Goal: Task Accomplishment & Management: Use online tool/utility

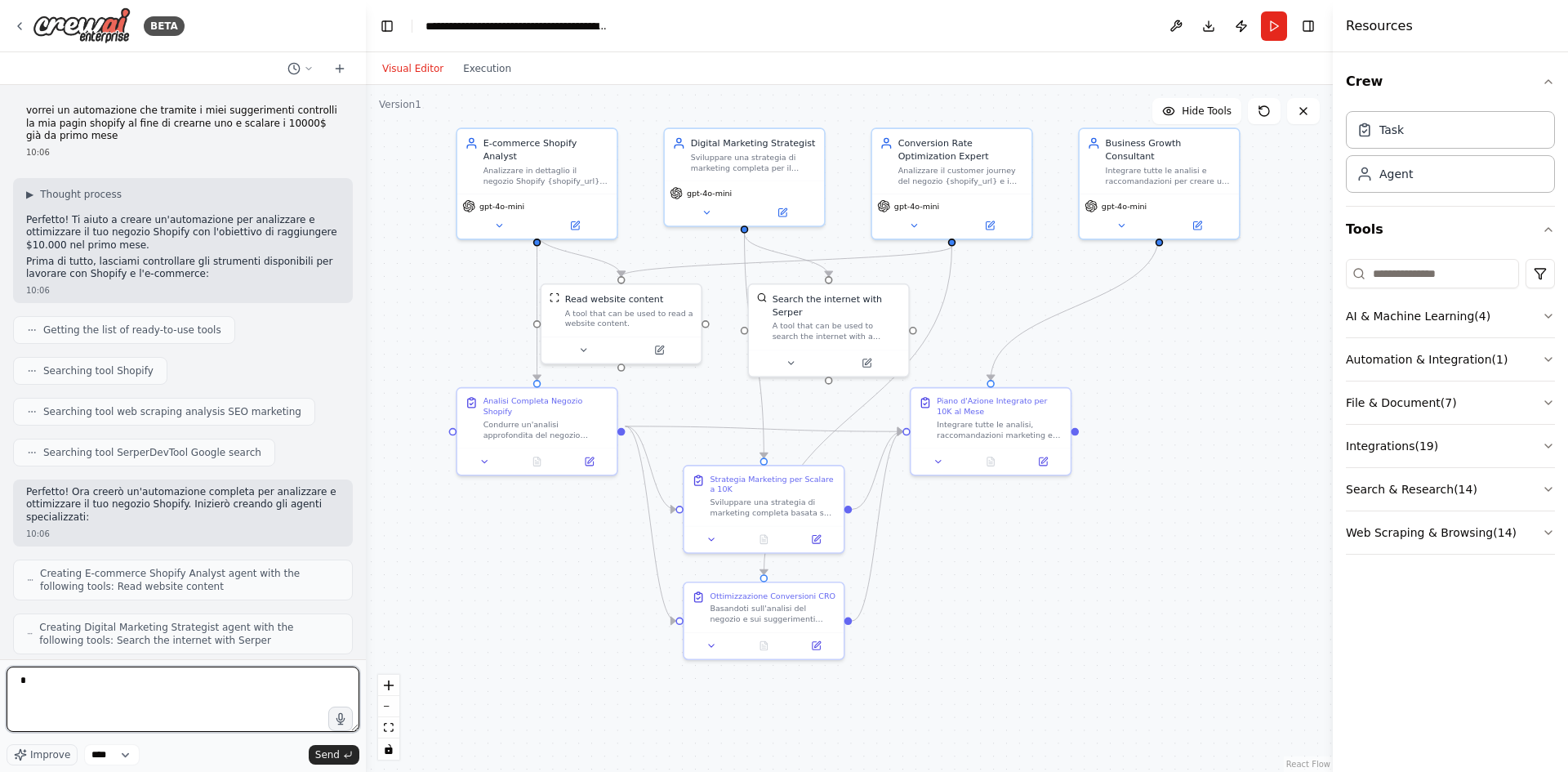
type textarea "*"
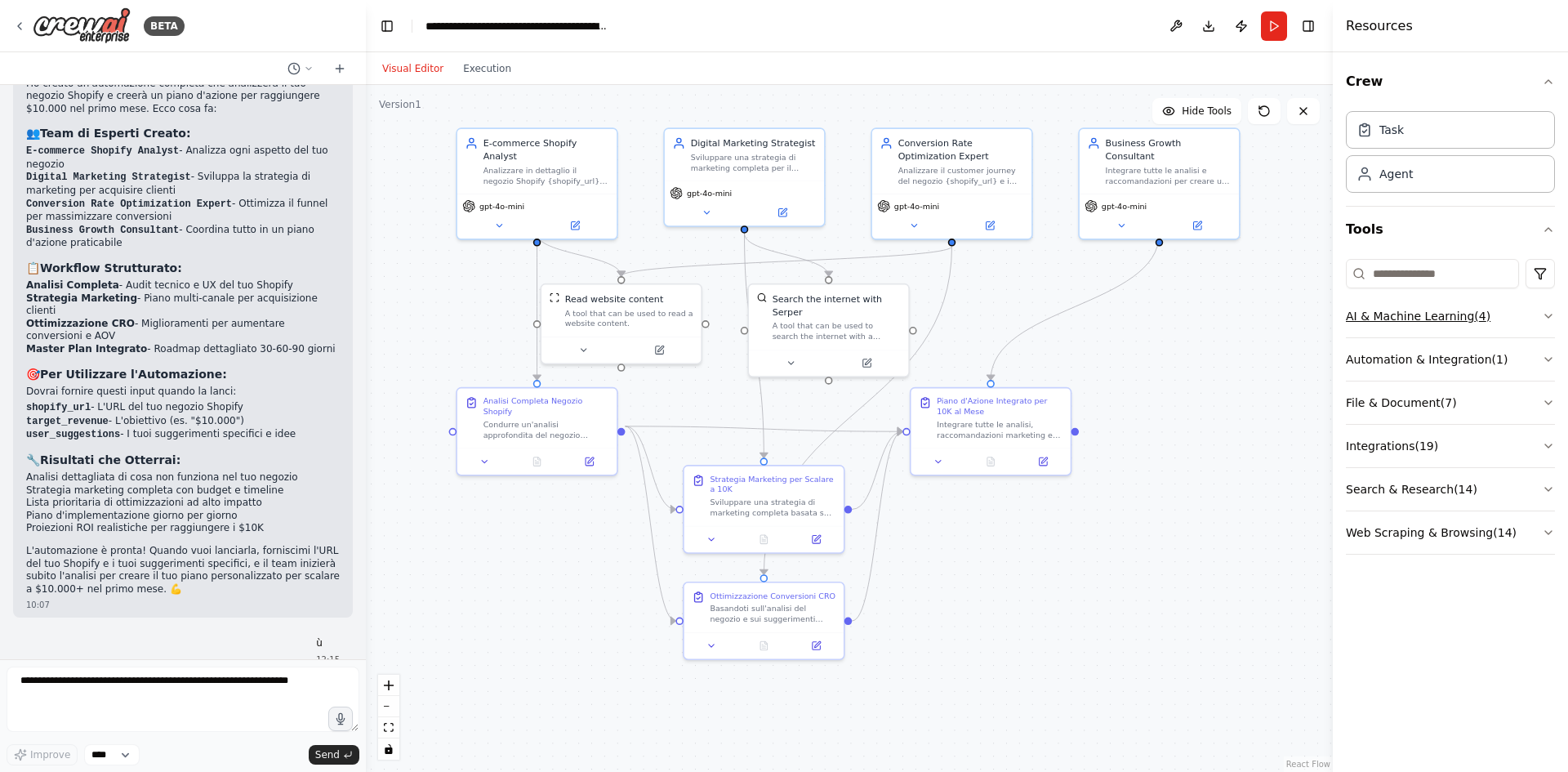
click at [1493, 330] on button "AI & Machine Learning ( 4 )" at bounding box center [1450, 316] width 209 height 43
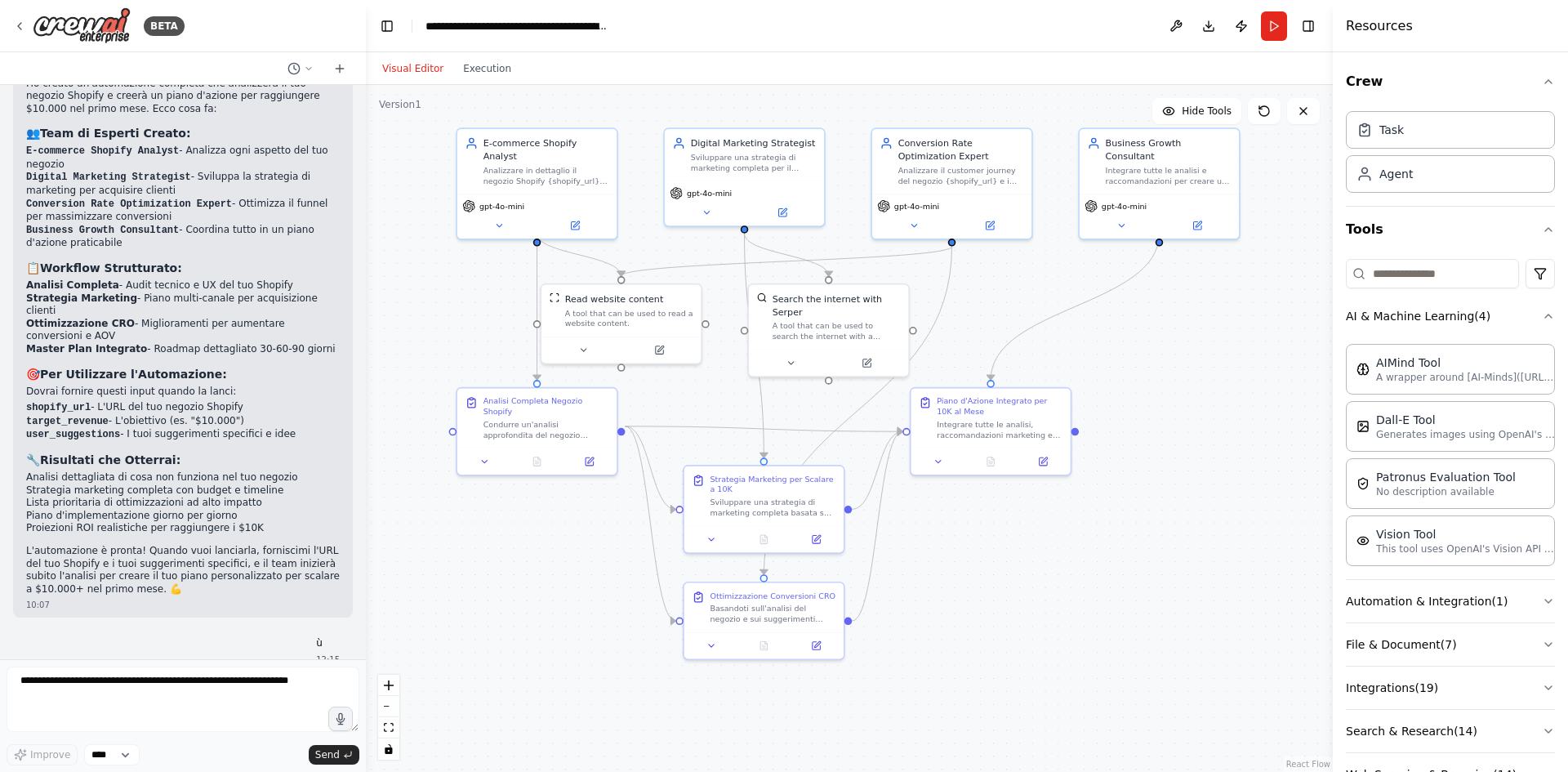
scroll to position [1151, 0]
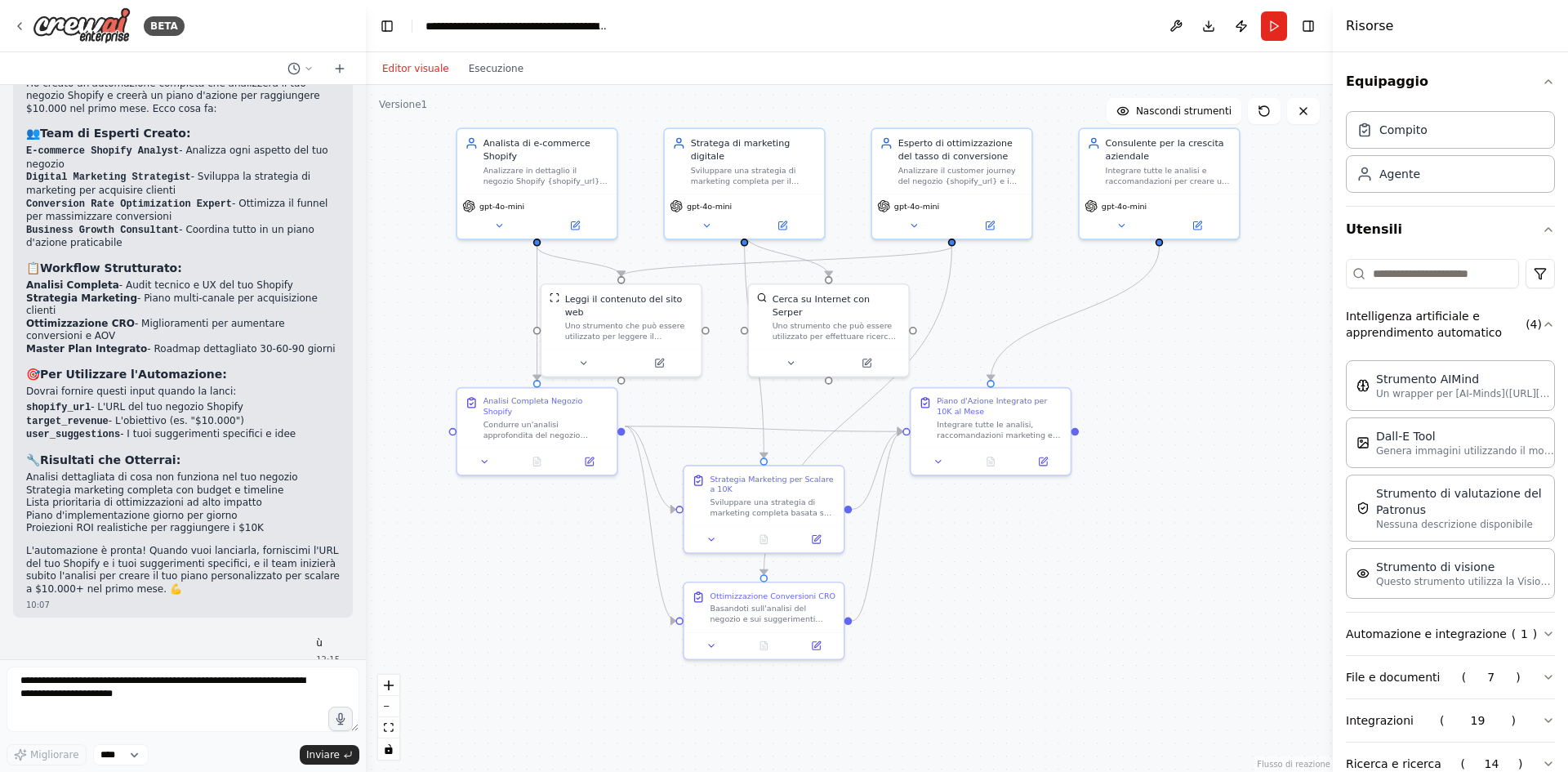
click at [1190, 398] on div ".deletable-edge-delete-btn { width: 20px; height: 20px; border: 0px solid #ffff…" at bounding box center [849, 429] width 967 height 687
drag, startPoint x: 1190, startPoint y: 398, endPoint x: 1326, endPoint y: 467, distance: 152.5
click at [1326, 467] on button "Attiva/disattiva barra laterale" at bounding box center [1332, 386] width 13 height 772
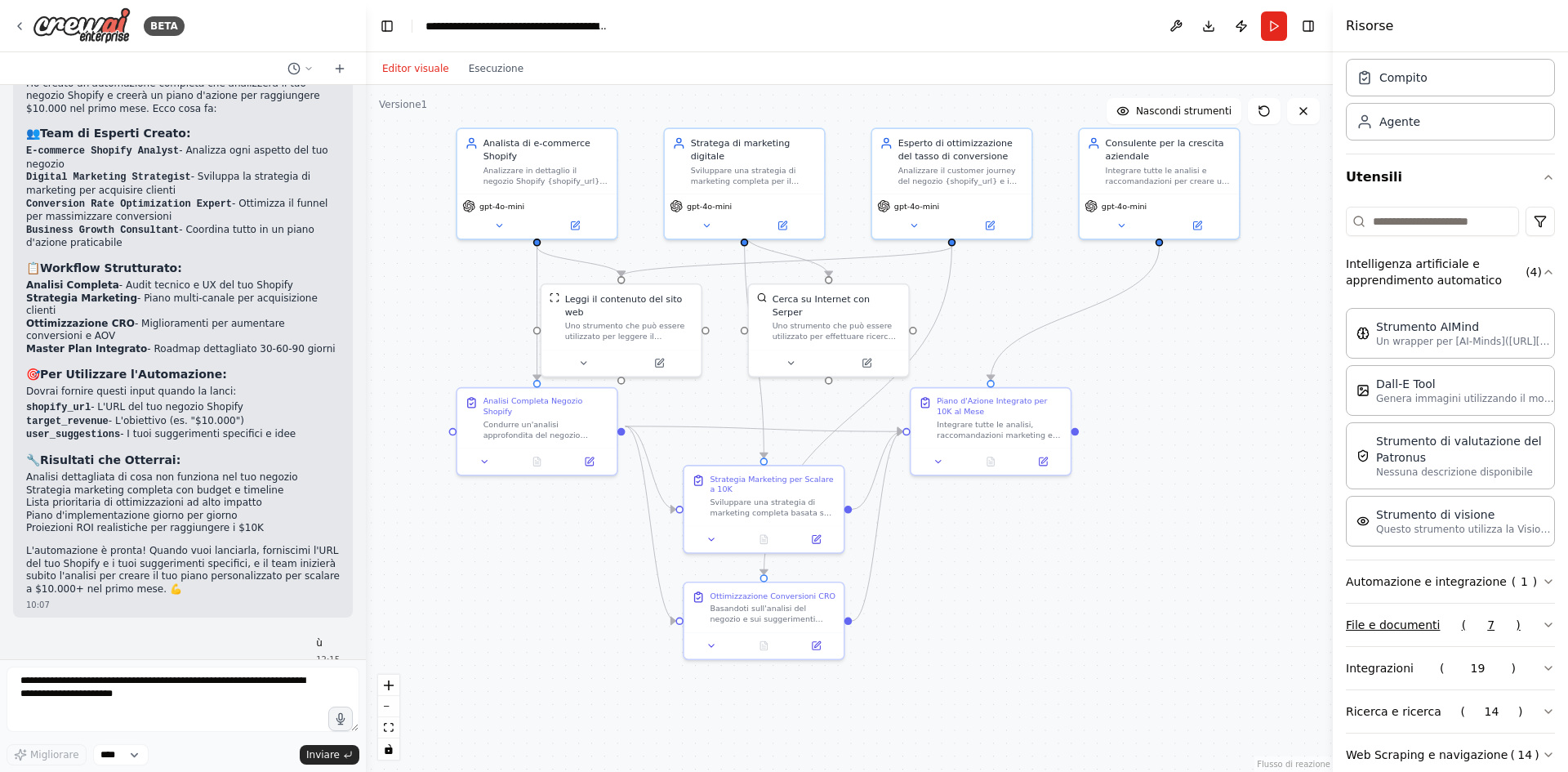
scroll to position [83, 0]
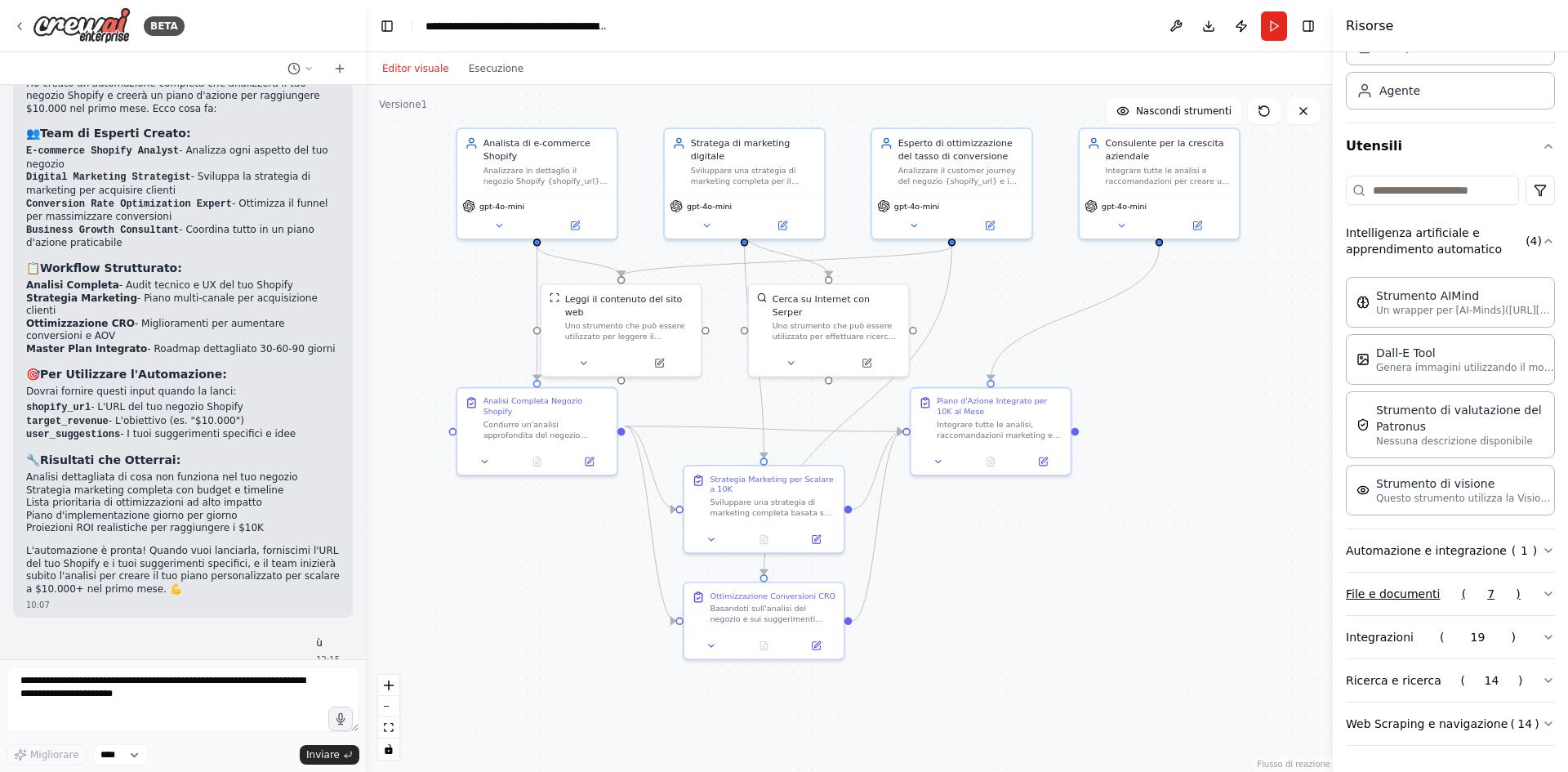
click at [1468, 588] on button "File e documenti ( 7 )" at bounding box center [1450, 594] width 209 height 43
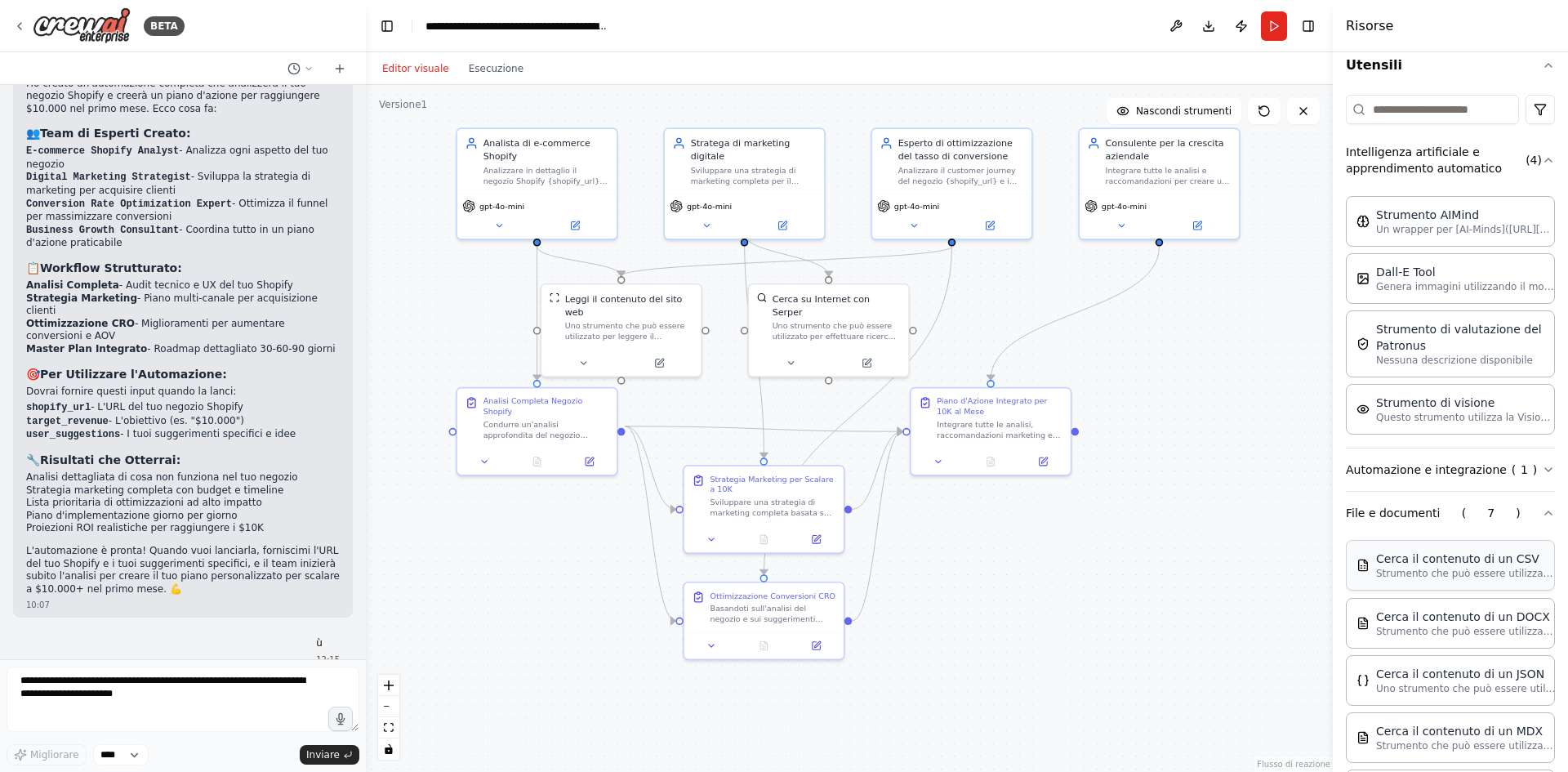
scroll to position [192, 0]
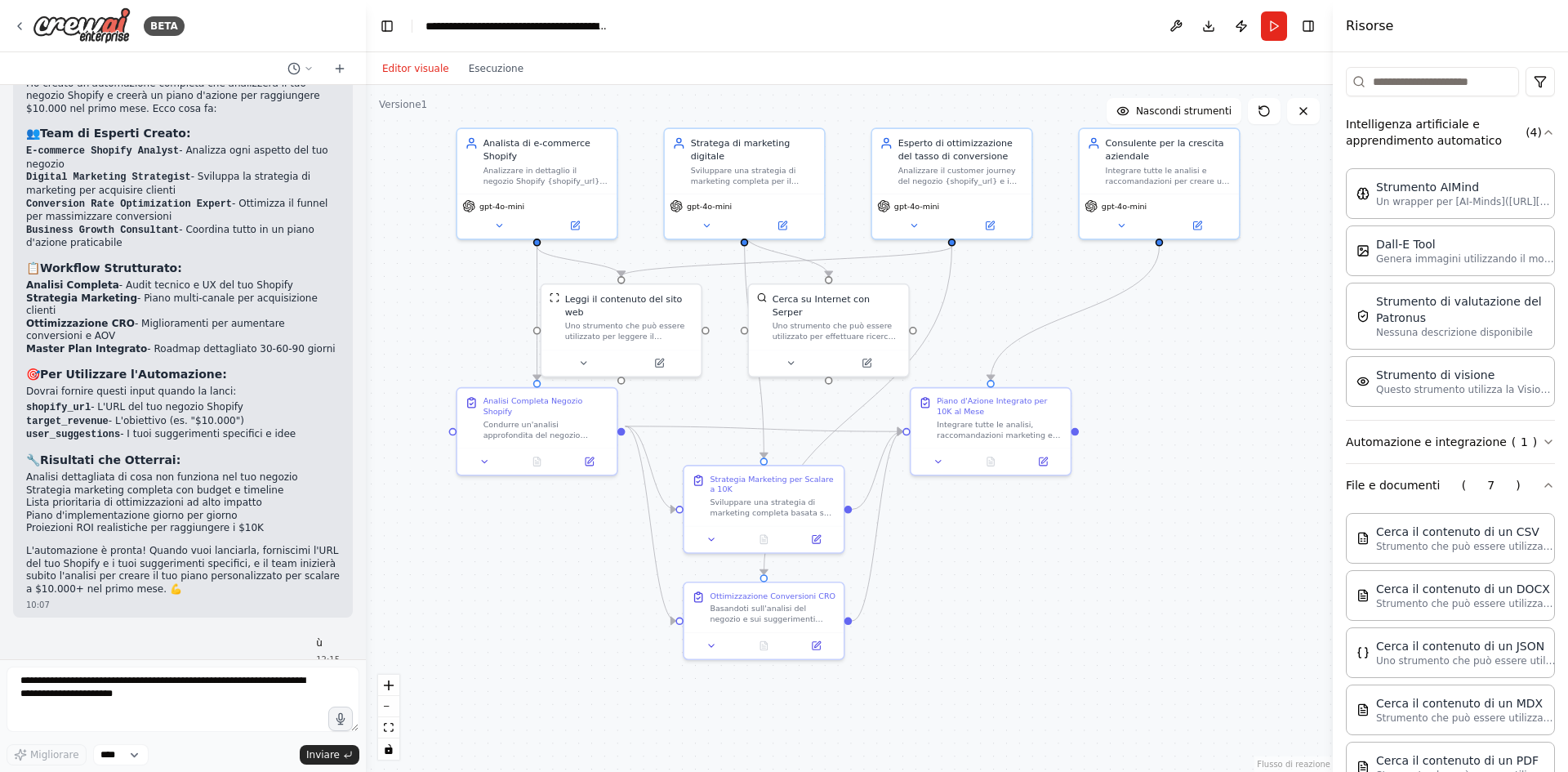
click at [1525, 416] on div "Strumento AIMind Un wrapper per [AI-Minds](https://mindsdb.com/minds). Utile qu…" at bounding box center [1450, 290] width 209 height 258
click at [1524, 460] on button "Automazione e integrazione ( 1 )" at bounding box center [1450, 442] width 209 height 43
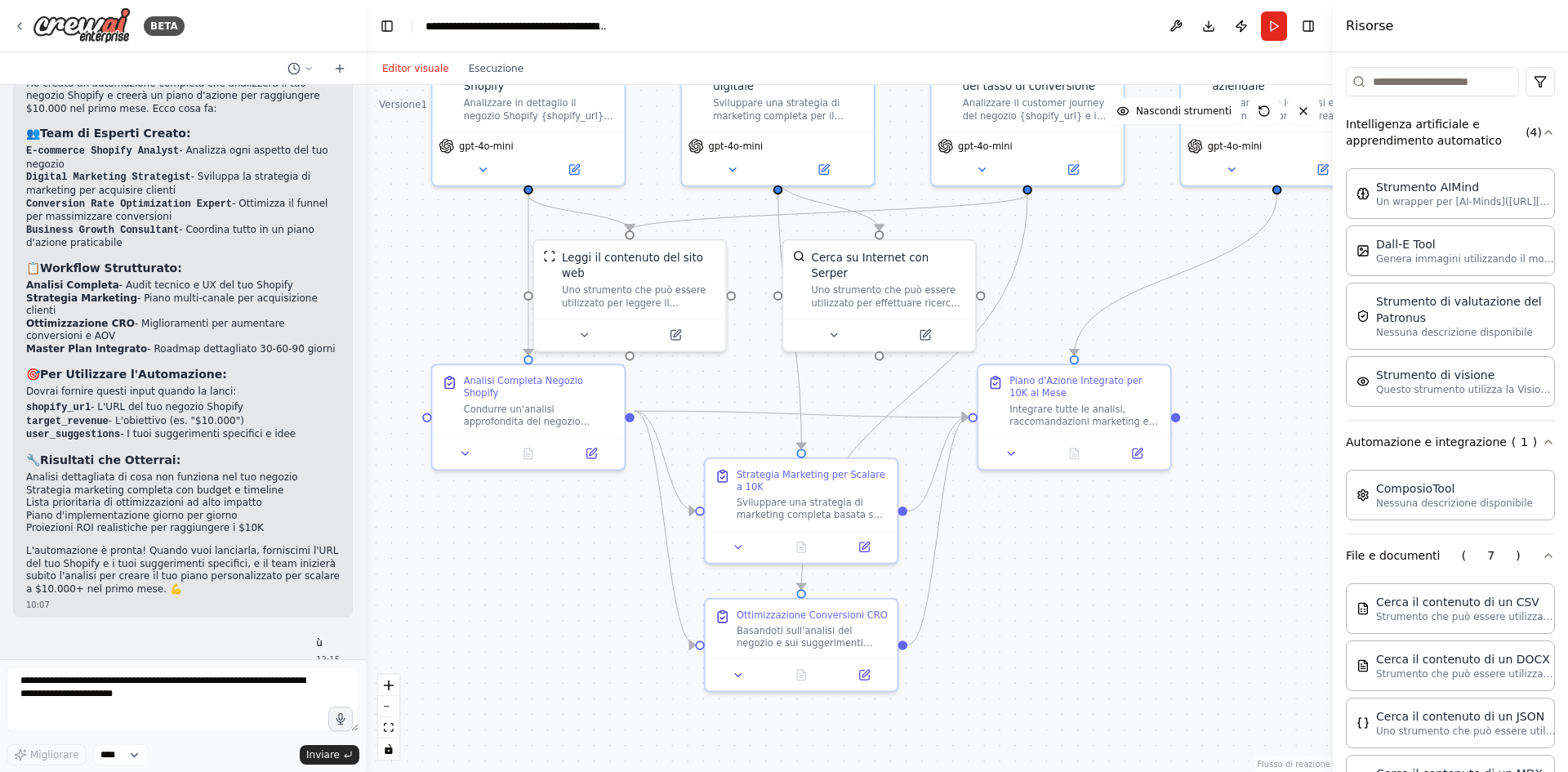
click at [1154, 569] on div ".deletable-edge-delete-btn { width: 20px; height: 20px; border: 0px solid #ffff…" at bounding box center [849, 429] width 967 height 687
click at [1113, 424] on div "Piano d'Azione Integrato per 10K al Mese Integrare tutte le analisi, raccomanda…" at bounding box center [1075, 396] width 192 height 72
click at [1010, 458] on button at bounding box center [1013, 449] width 54 height 19
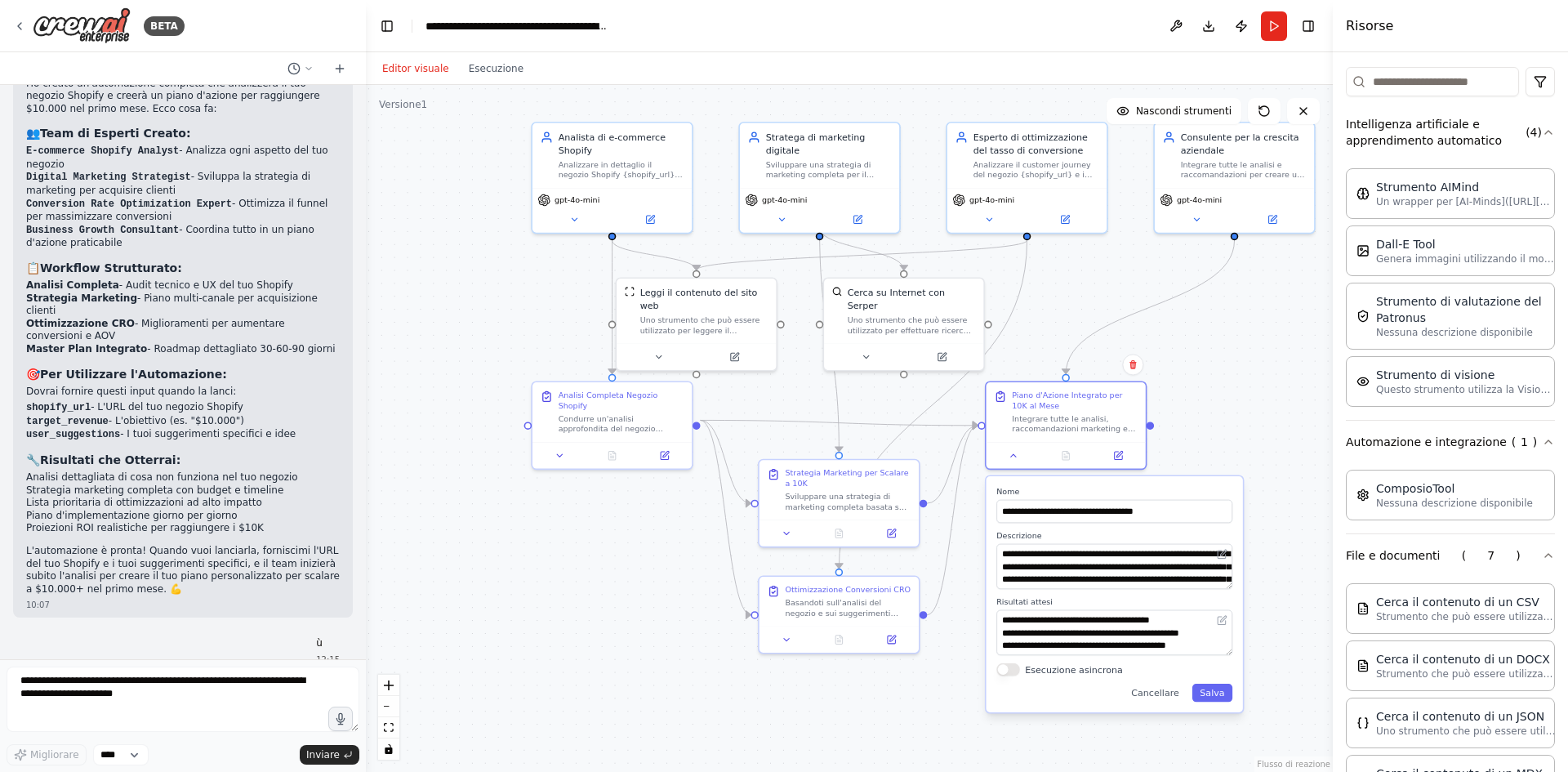
click at [1262, 389] on div ".deletable-edge-delete-btn { width: 20px; height: 20px; border: 0px solid #ffff…" at bounding box center [849, 429] width 967 height 687
click at [1202, 697] on button "Salva" at bounding box center [1213, 692] width 40 height 18
click at [1199, 697] on button "Salva" at bounding box center [1213, 692] width 40 height 18
click at [1028, 452] on button at bounding box center [1014, 453] width 45 height 16
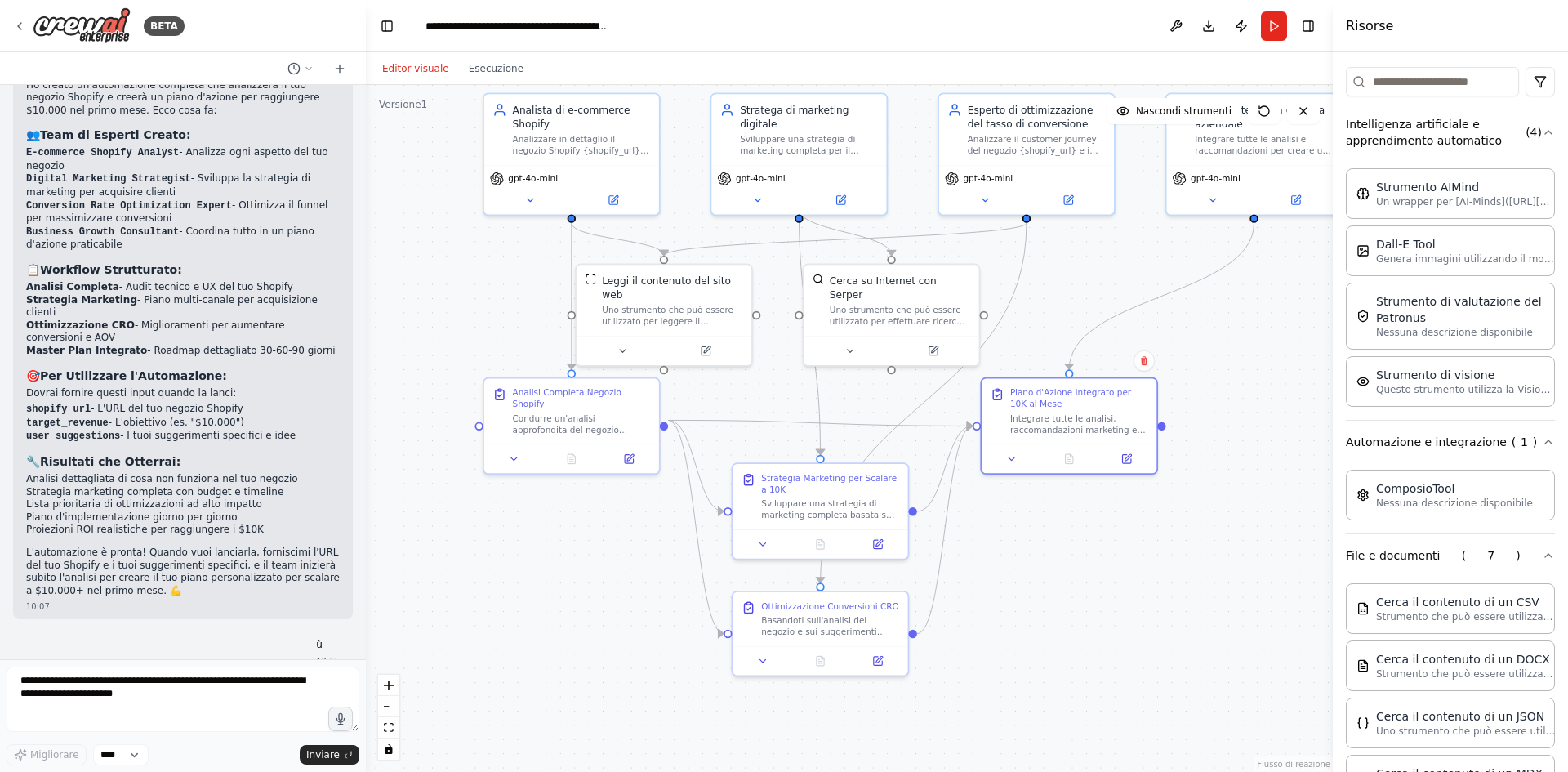
scroll to position [1163, 0]
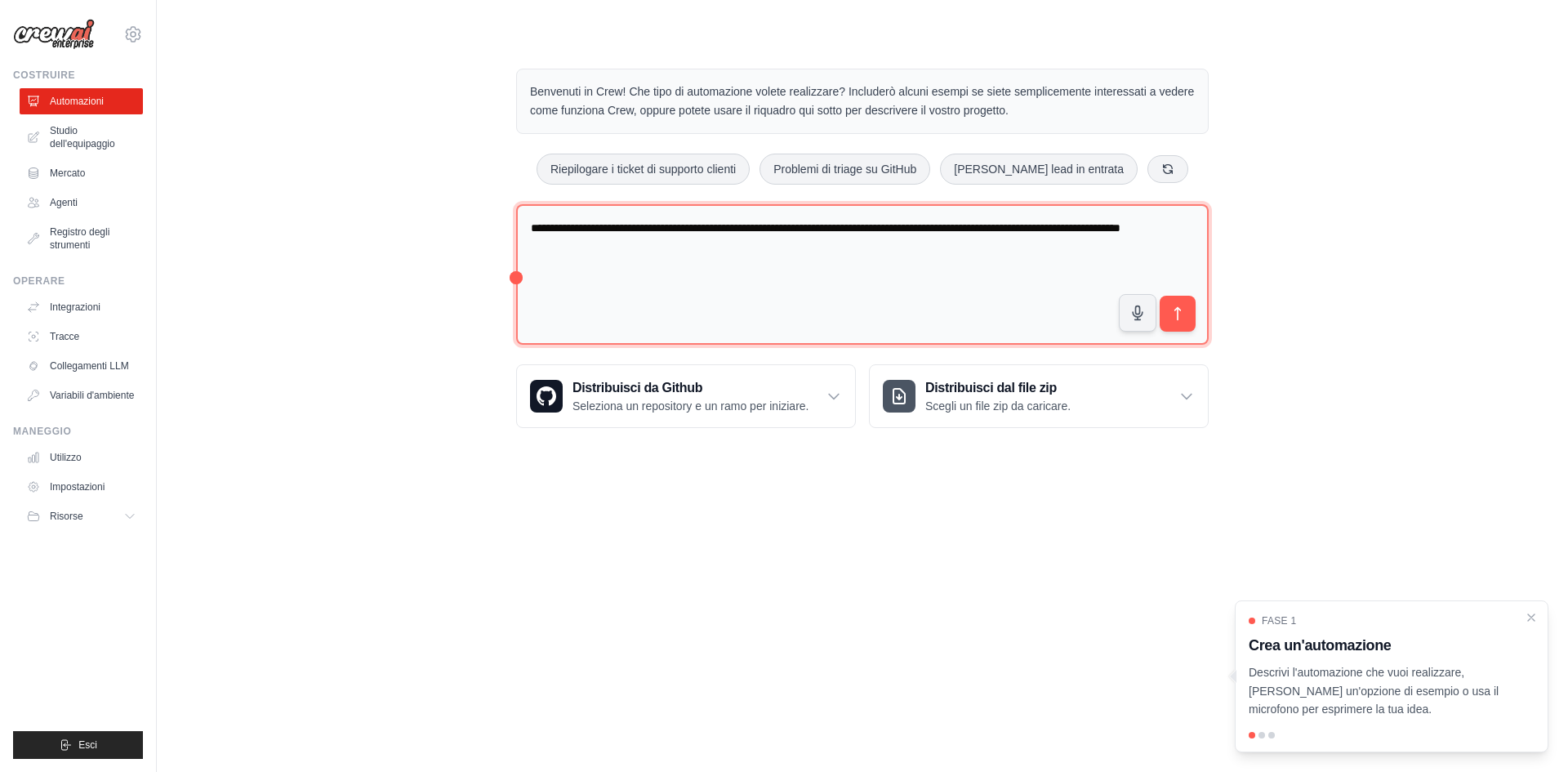
click at [615, 258] on textarea "**********" at bounding box center [862, 275] width 693 height 142
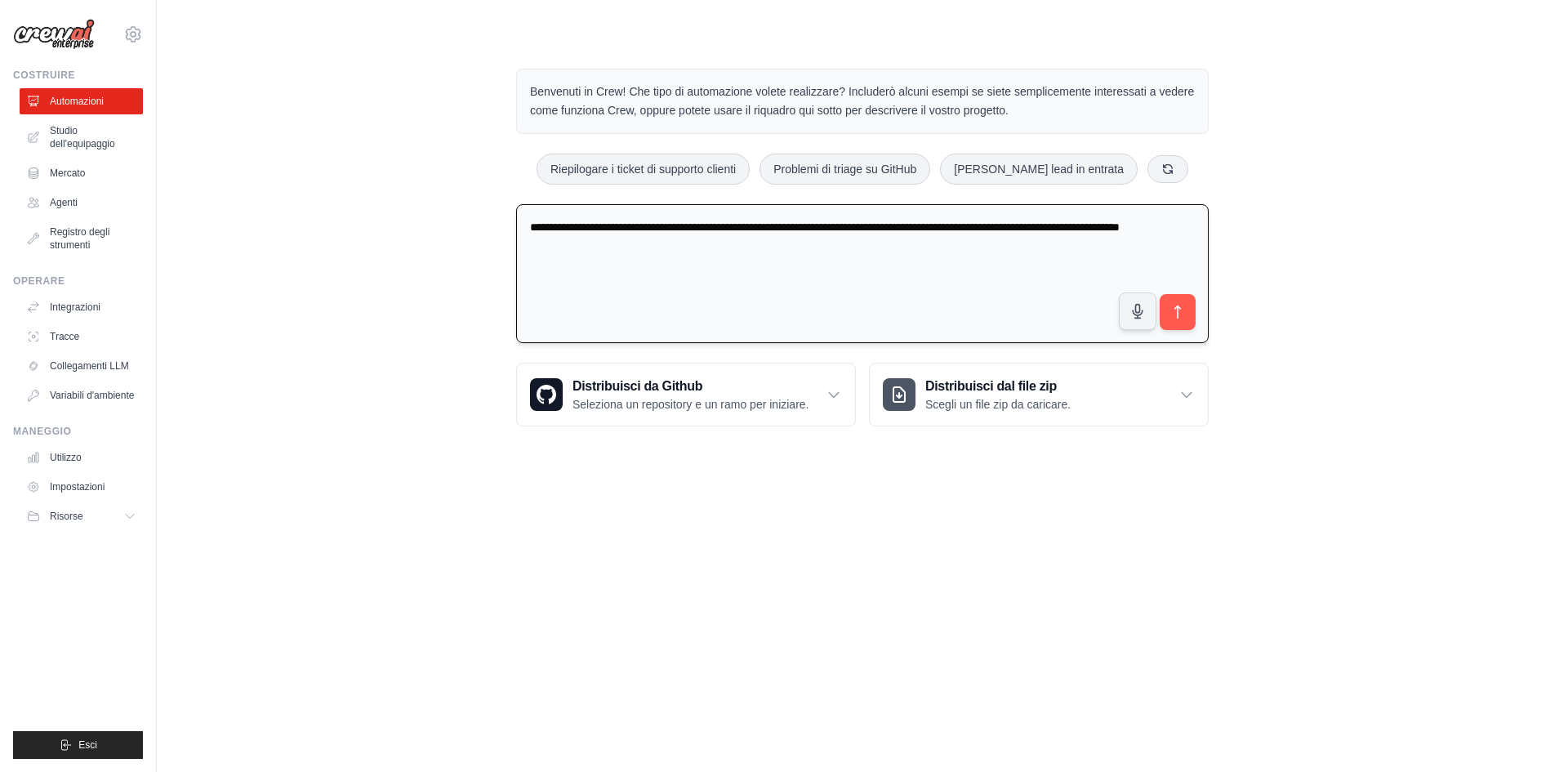
click at [615, 258] on textarea "**********" at bounding box center [862, 274] width 693 height 140
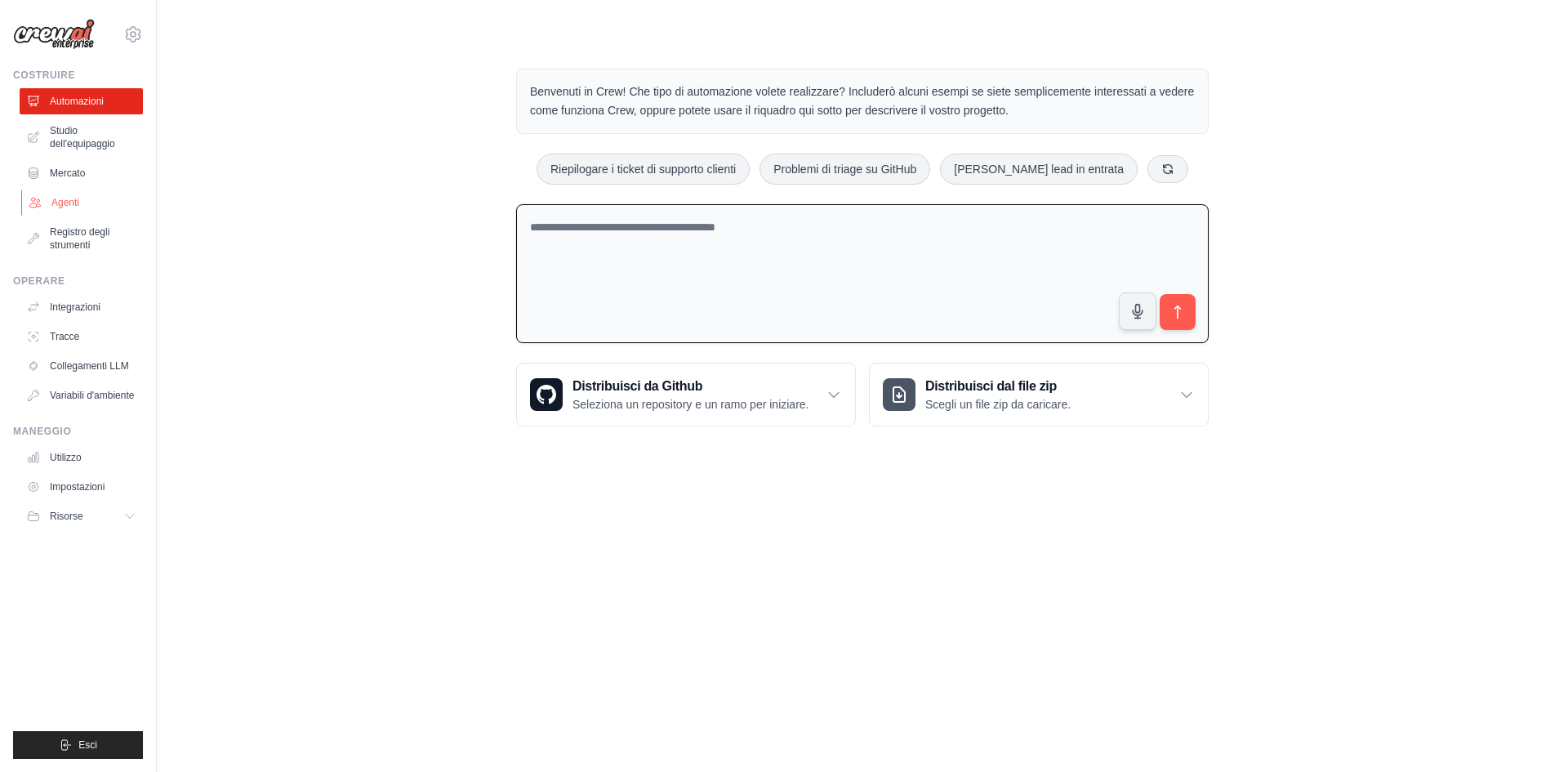
click at [74, 205] on font "Agenti" at bounding box center [65, 202] width 28 height 11
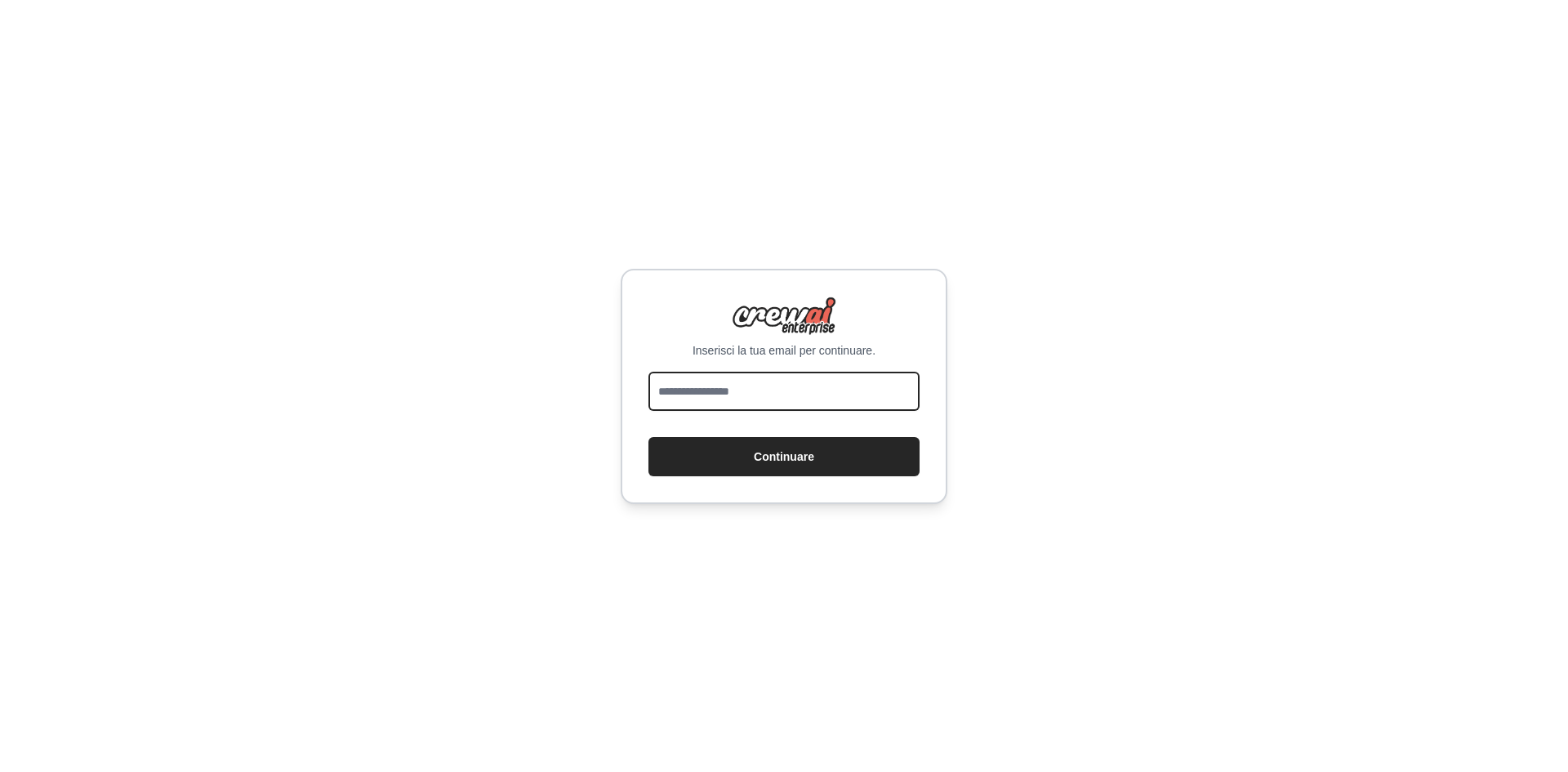
click at [791, 402] on input "email" at bounding box center [784, 390] width 271 height 39
drag, startPoint x: 793, startPoint y: 409, endPoint x: 782, endPoint y: 398, distance: 15.6
click at [782, 398] on input "email" at bounding box center [784, 390] width 271 height 39
type input "*"
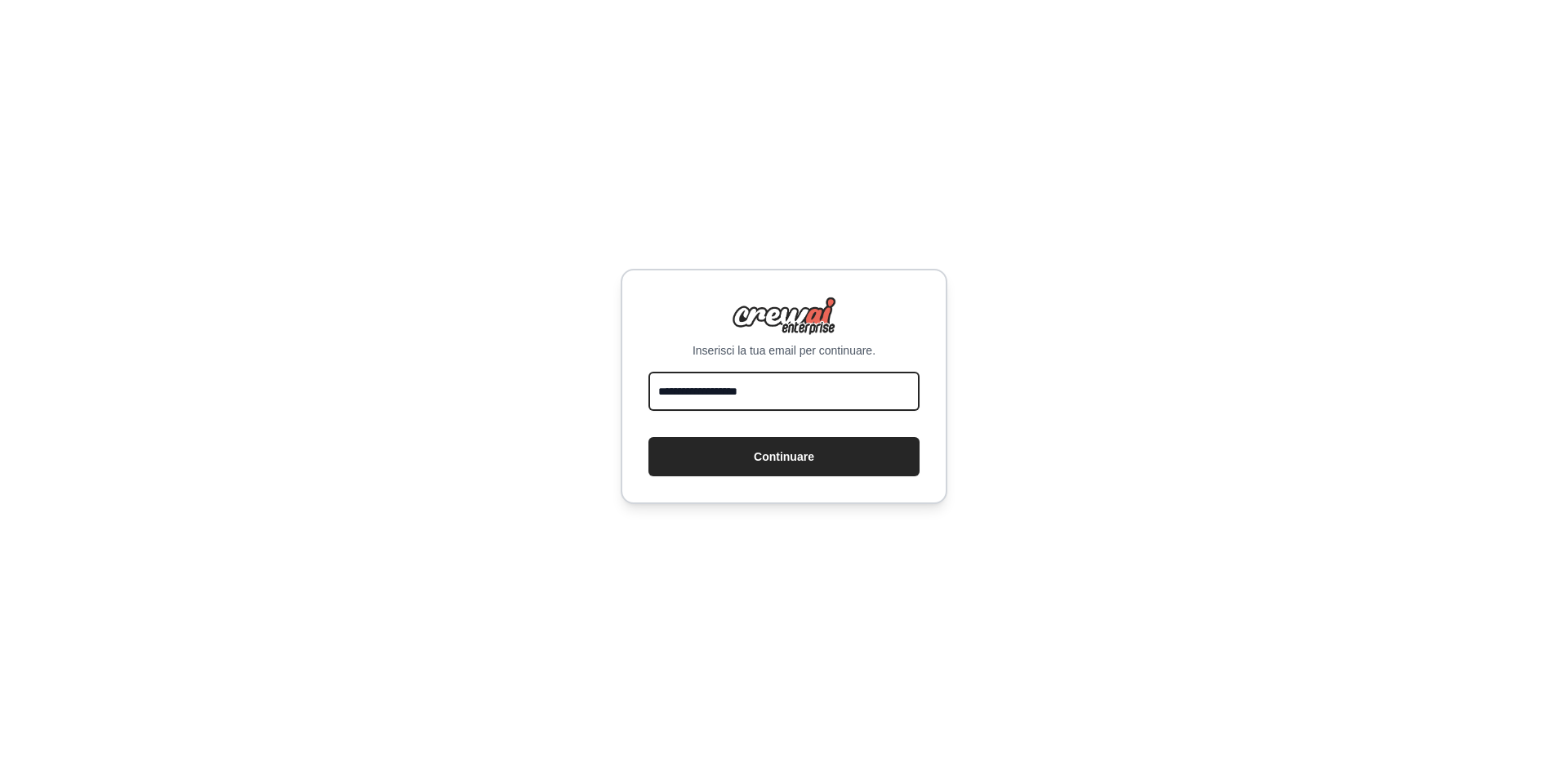
click at [0, 771] on com-1password-button at bounding box center [0, 772] width 0 height 0
type input "**********"
click at [842, 513] on div "**********" at bounding box center [784, 386] width 1568 height 772
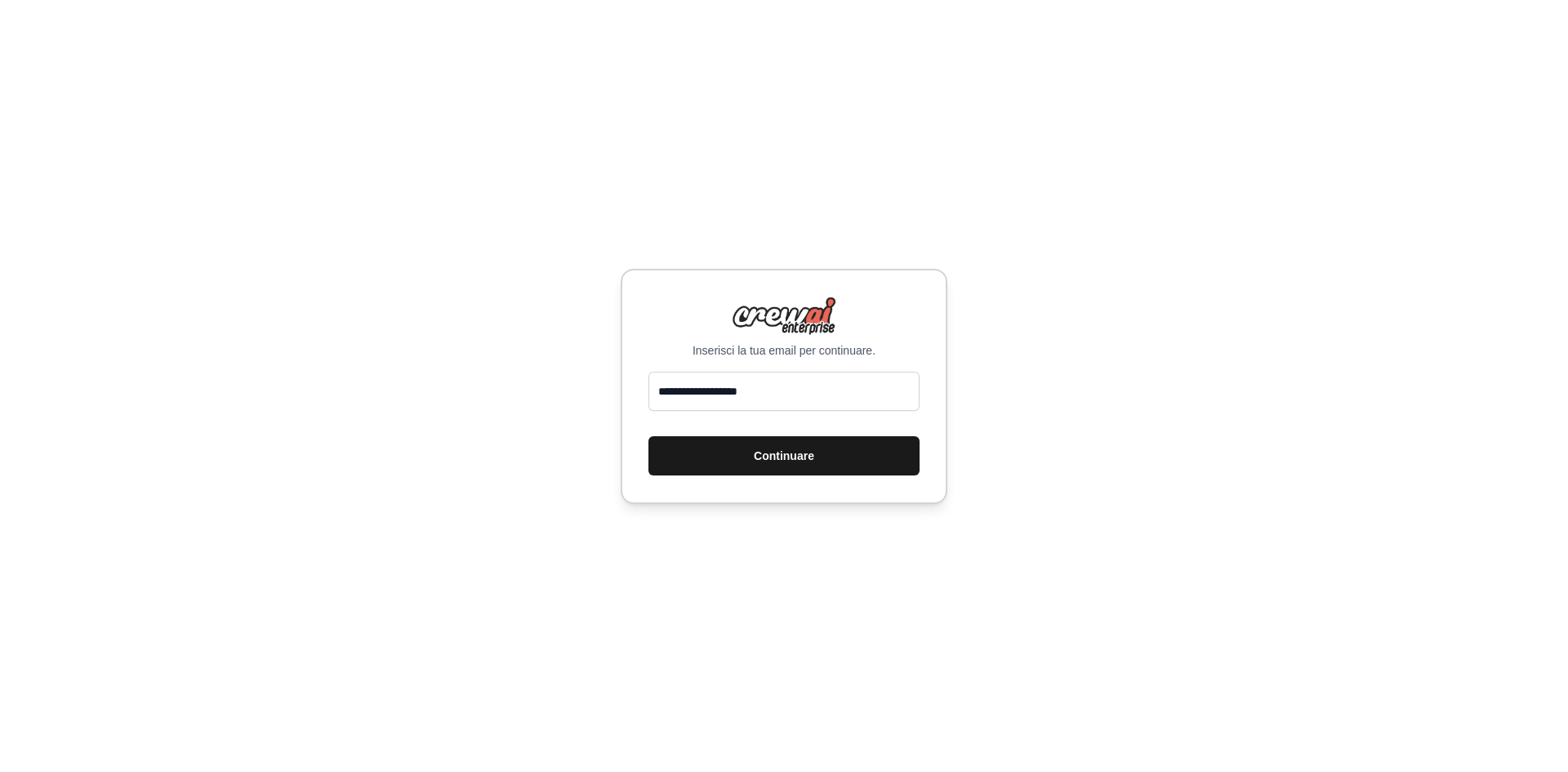
click at [787, 452] on font "Continuare" at bounding box center [784, 456] width 61 height 13
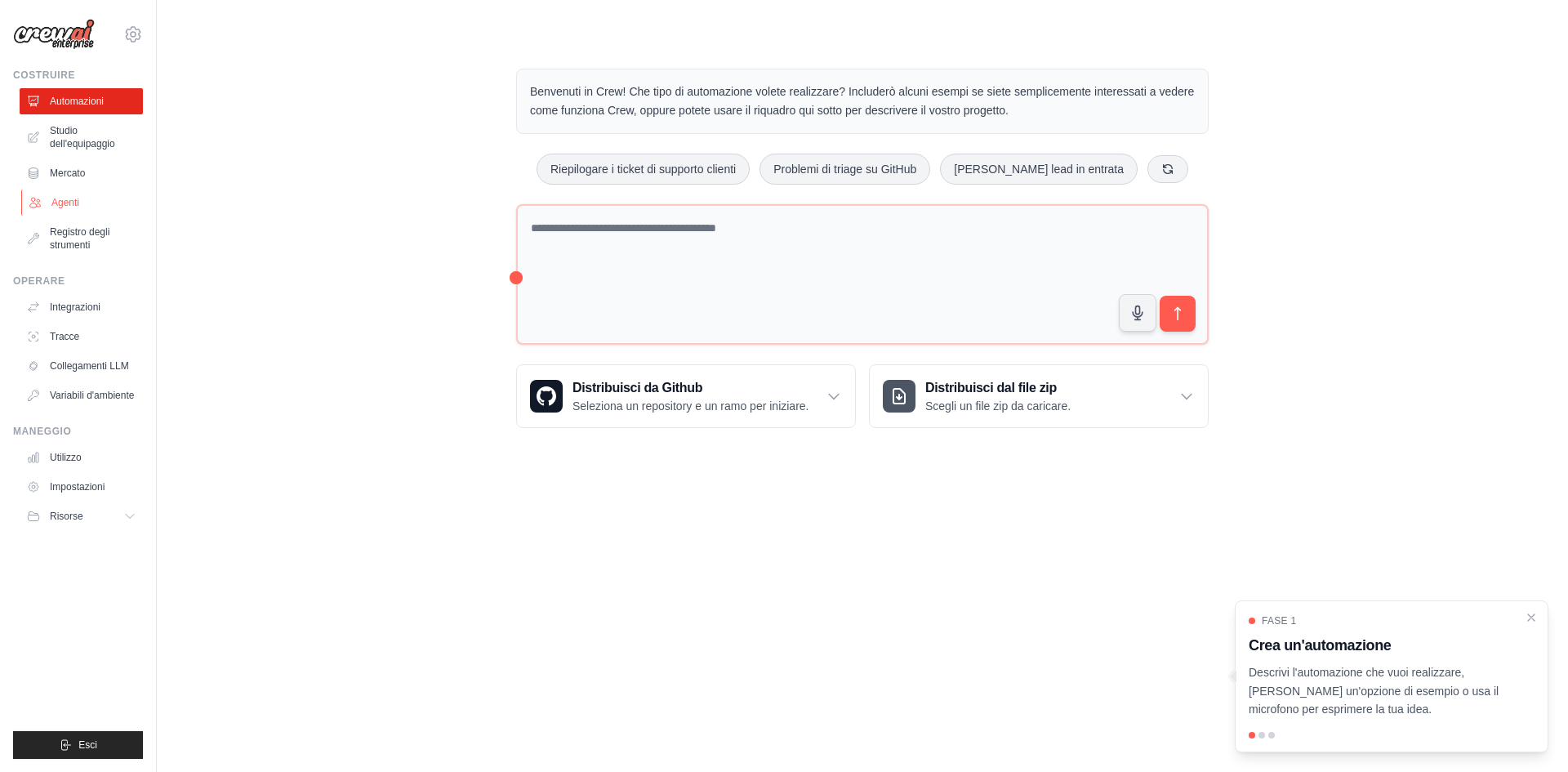
click at [55, 205] on font "Agenti" at bounding box center [65, 202] width 28 height 11
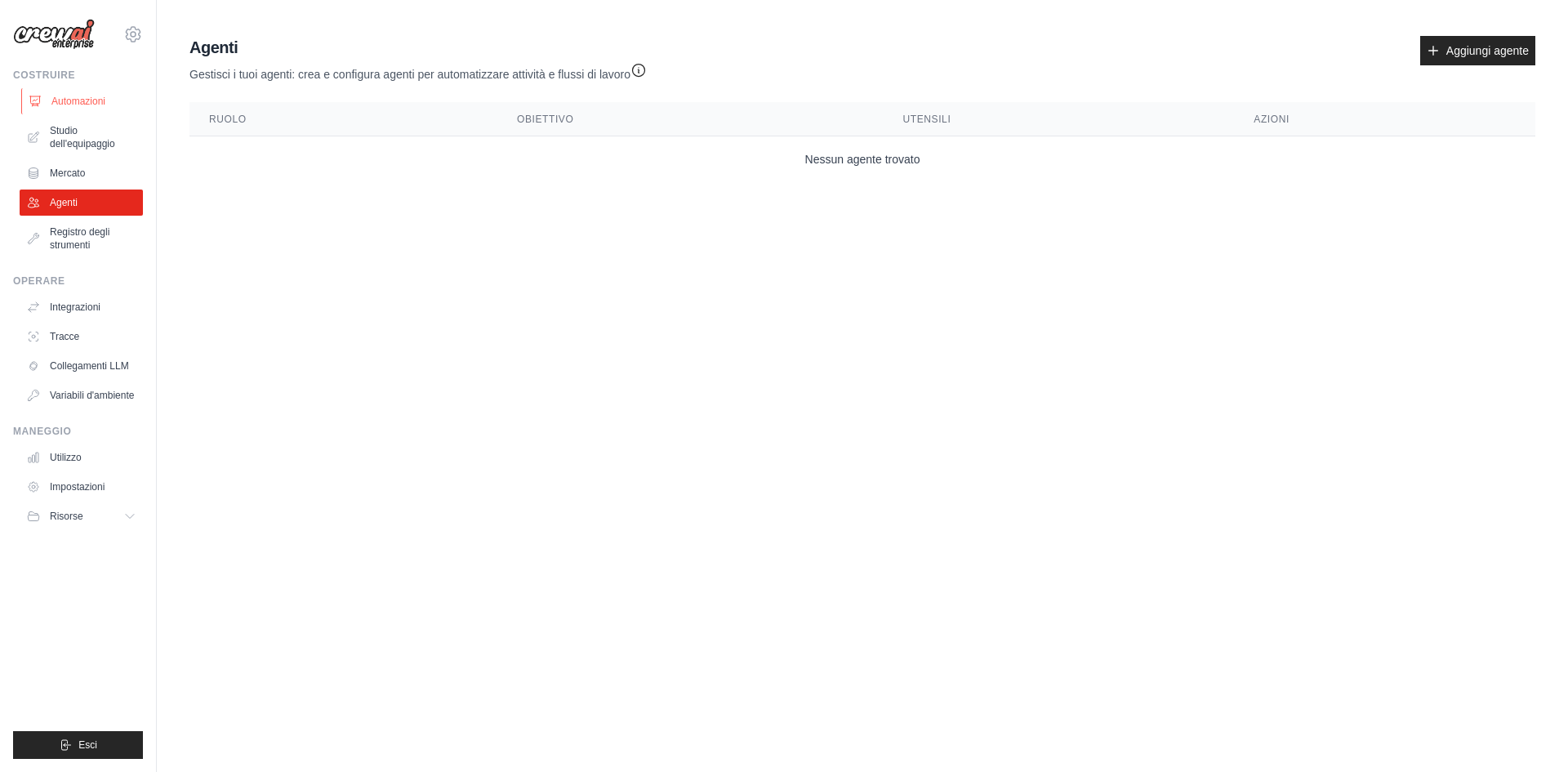
click at [68, 102] on font "Automazioni" at bounding box center [78, 101] width 54 height 11
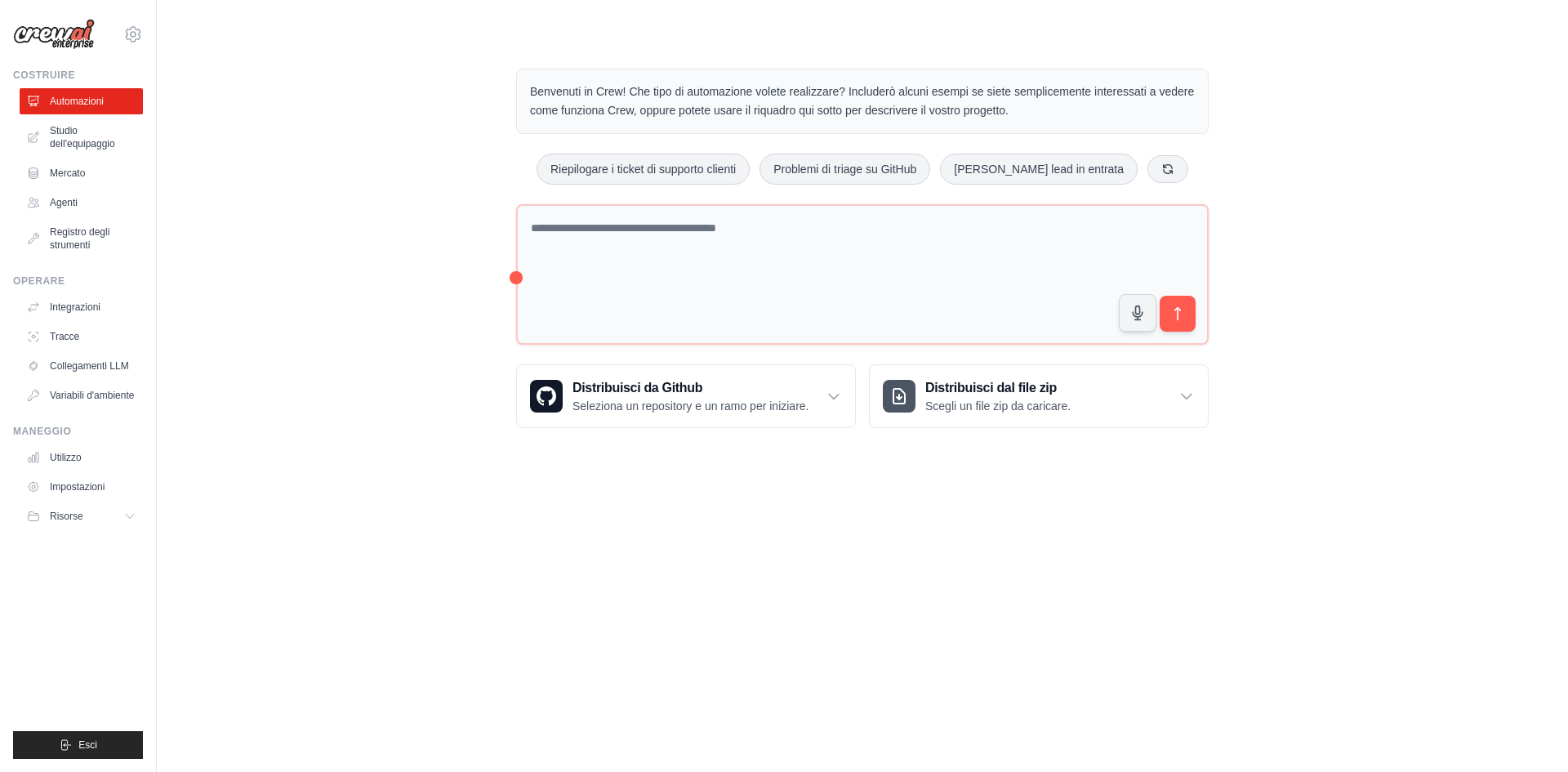
click at [391, 108] on div "Benvenuti in Crew! Che tipo di automazione volete realizzare? Includerò alcuni …" at bounding box center [861, 249] width 1359 height 412
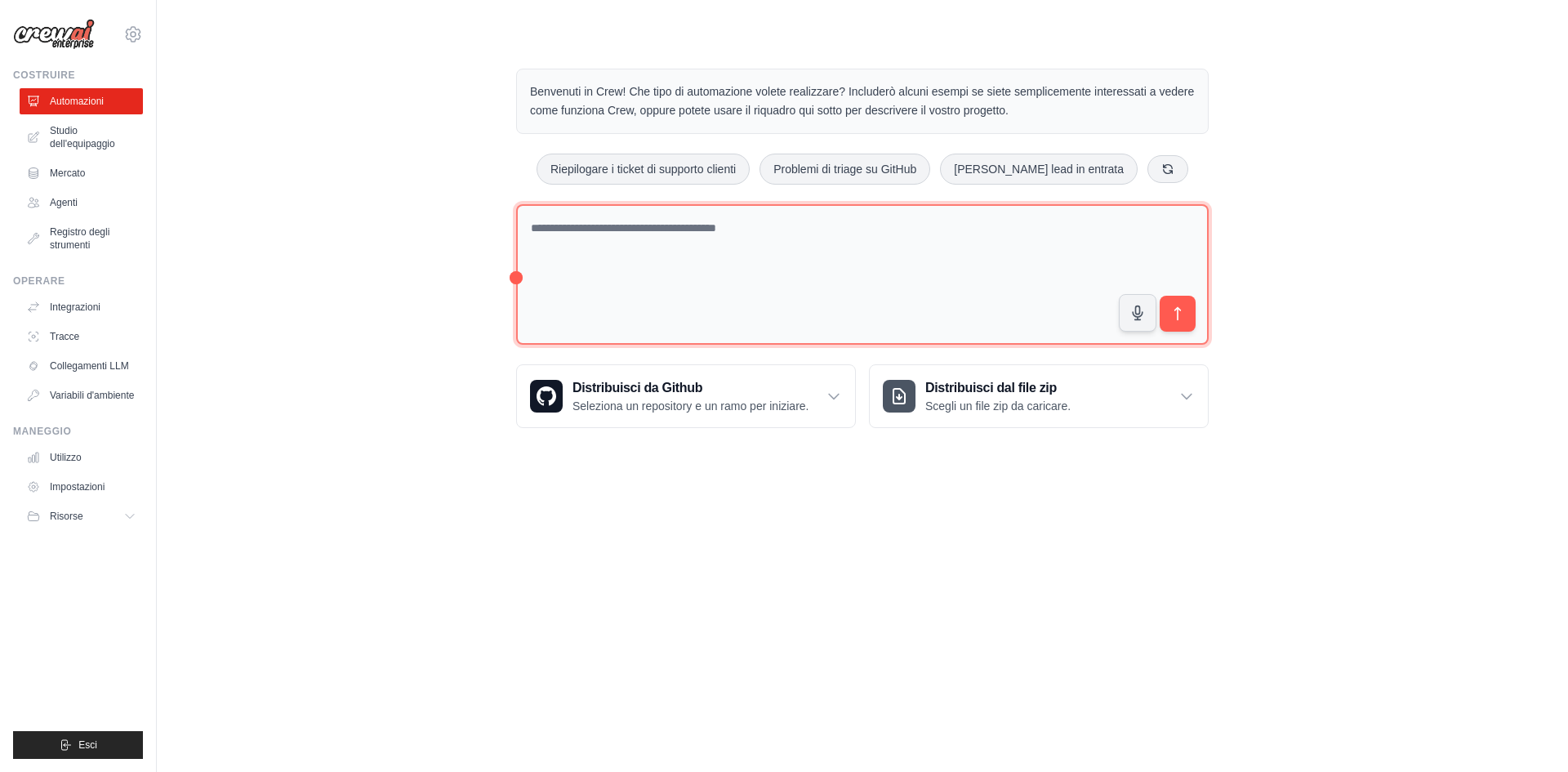
click at [601, 212] on textarea at bounding box center [862, 275] width 693 height 142
paste textarea "**********"
type textarea "**********"
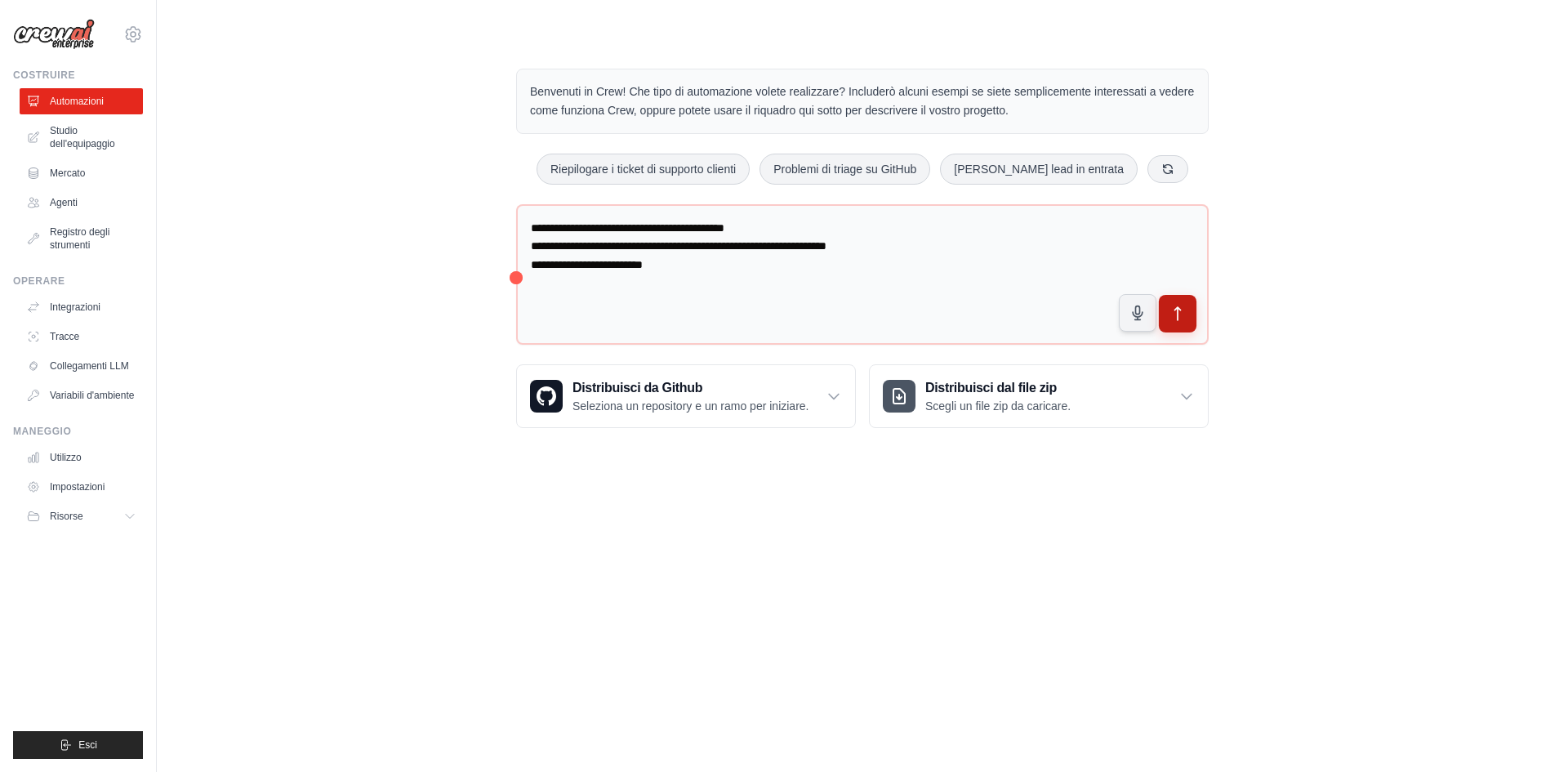
click at [1181, 322] on button "submit" at bounding box center [1177, 313] width 37 height 37
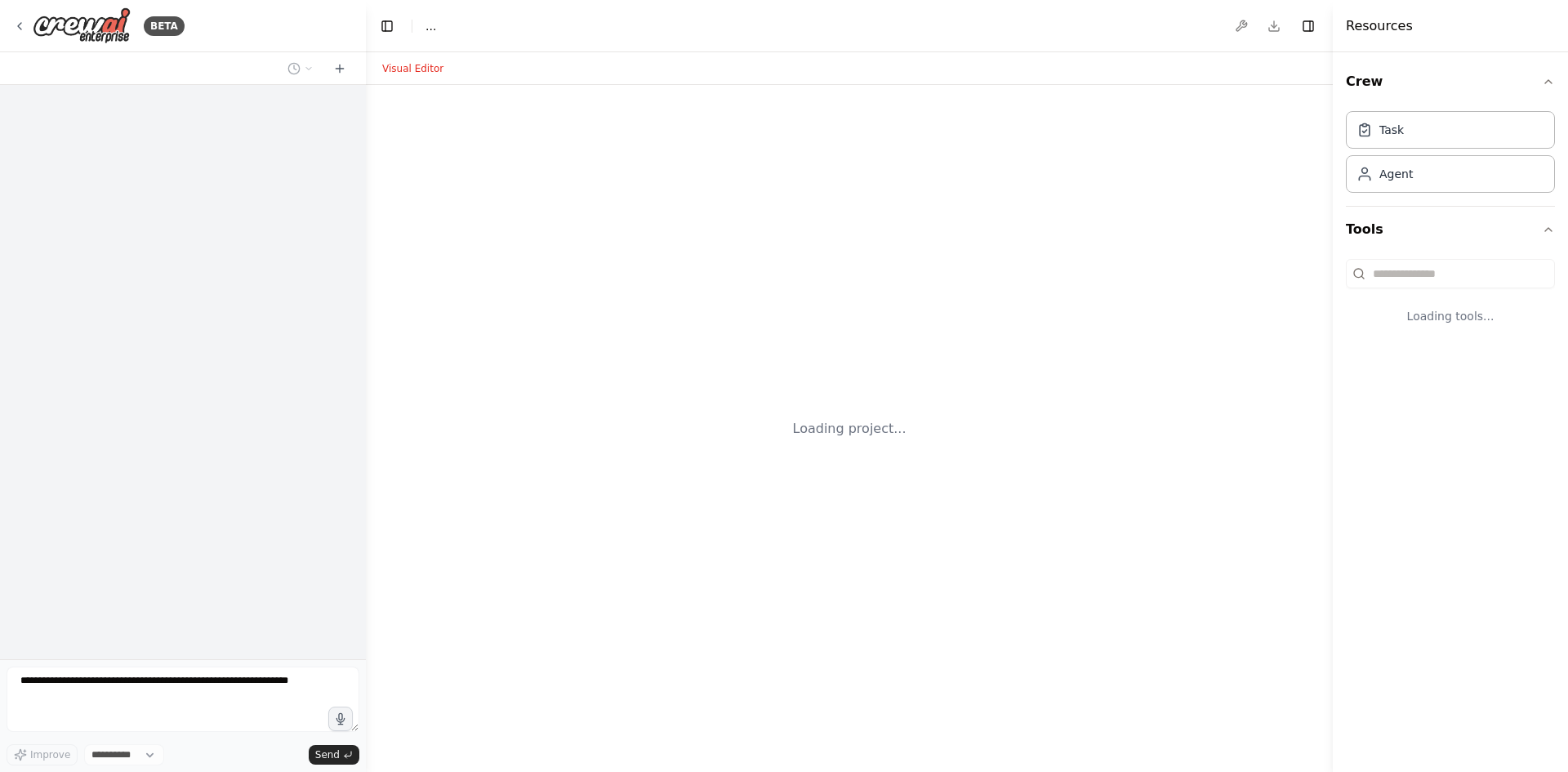
select select "****"
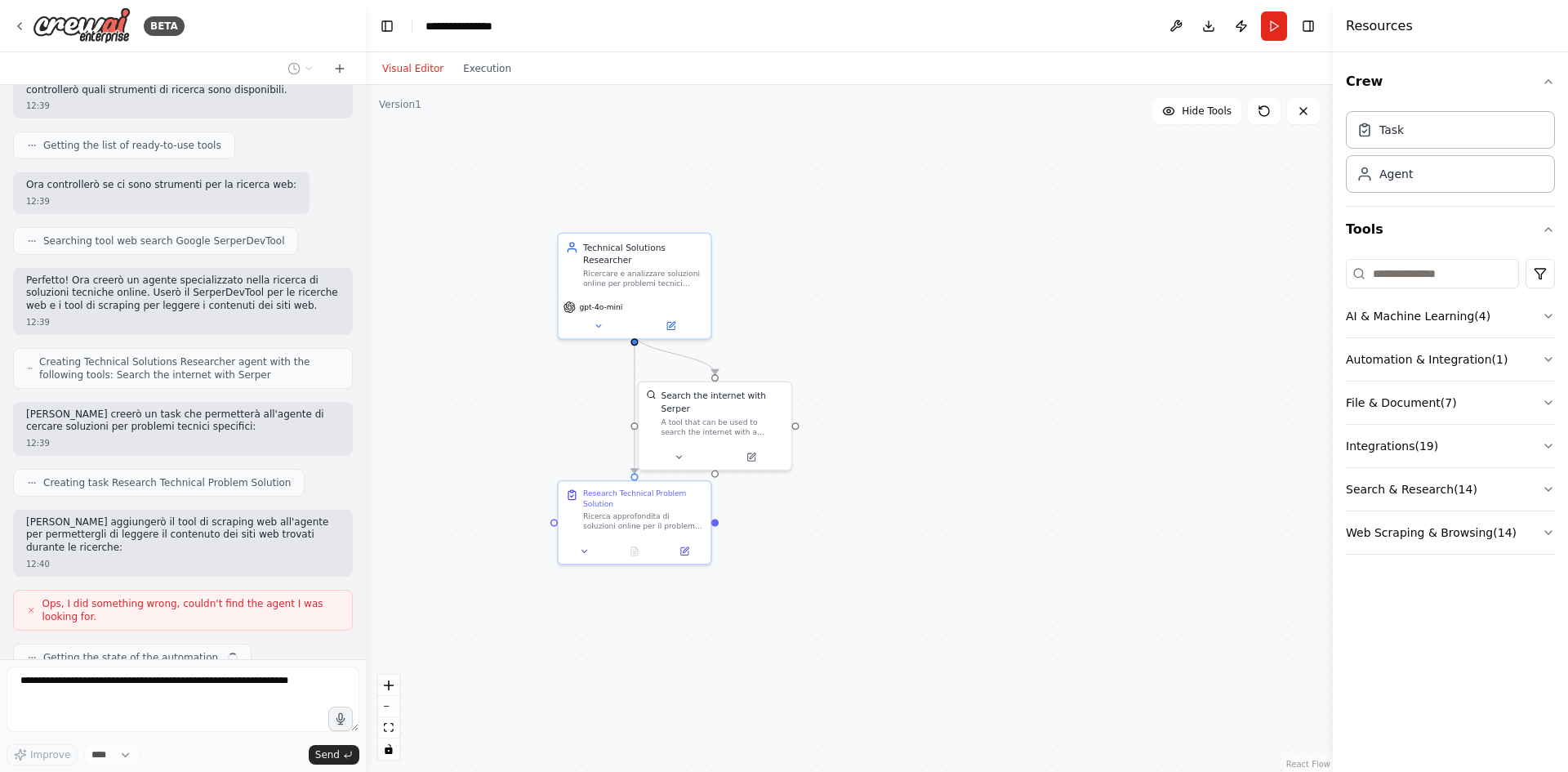
scroll to position [210, 0]
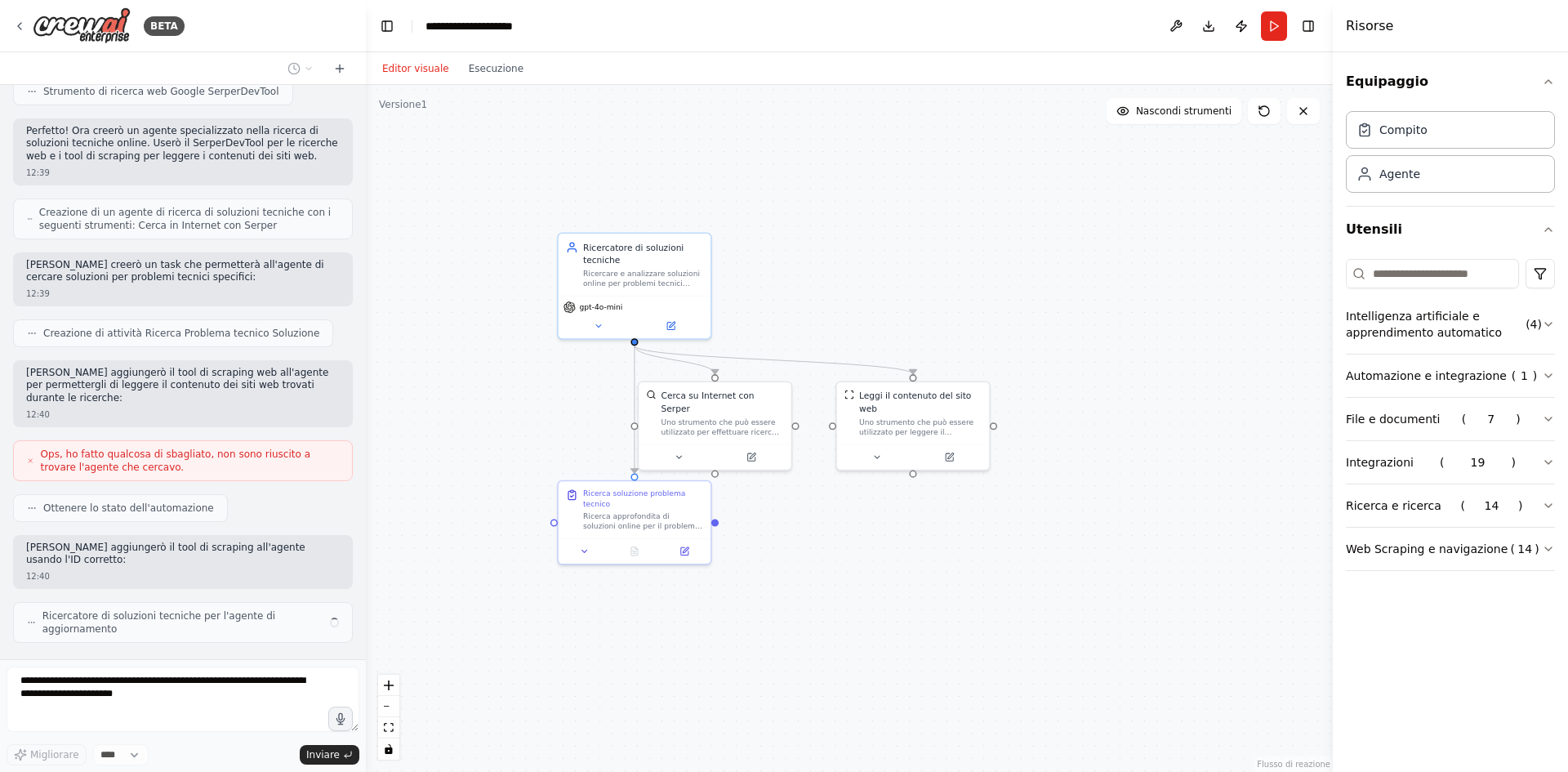
click at [1219, 270] on div ".deletable-edge-delete-btn { width: 20px; height: 20px; border: 0px solid #ffff…" at bounding box center [849, 429] width 967 height 687
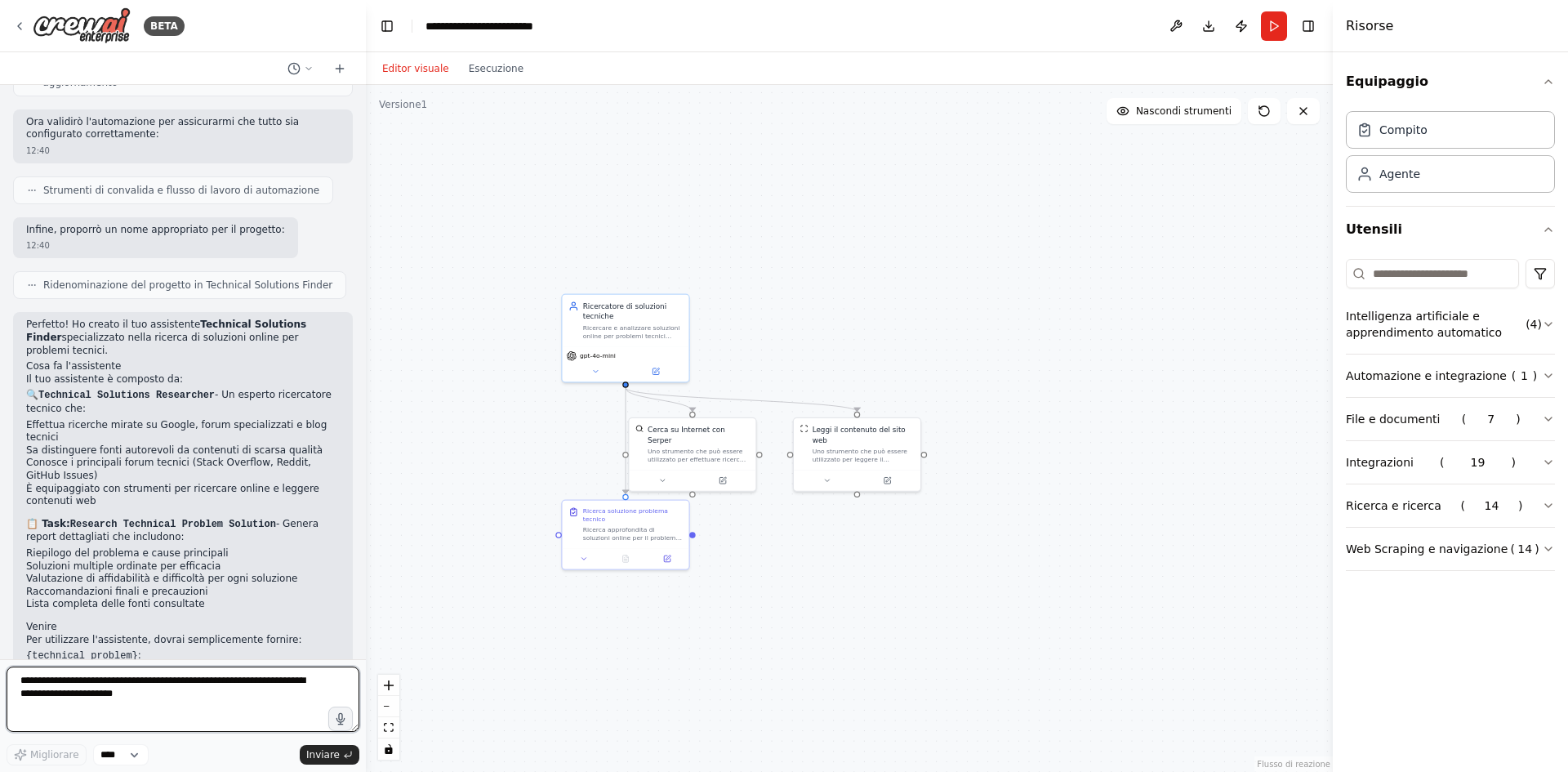
scroll to position [877, 0]
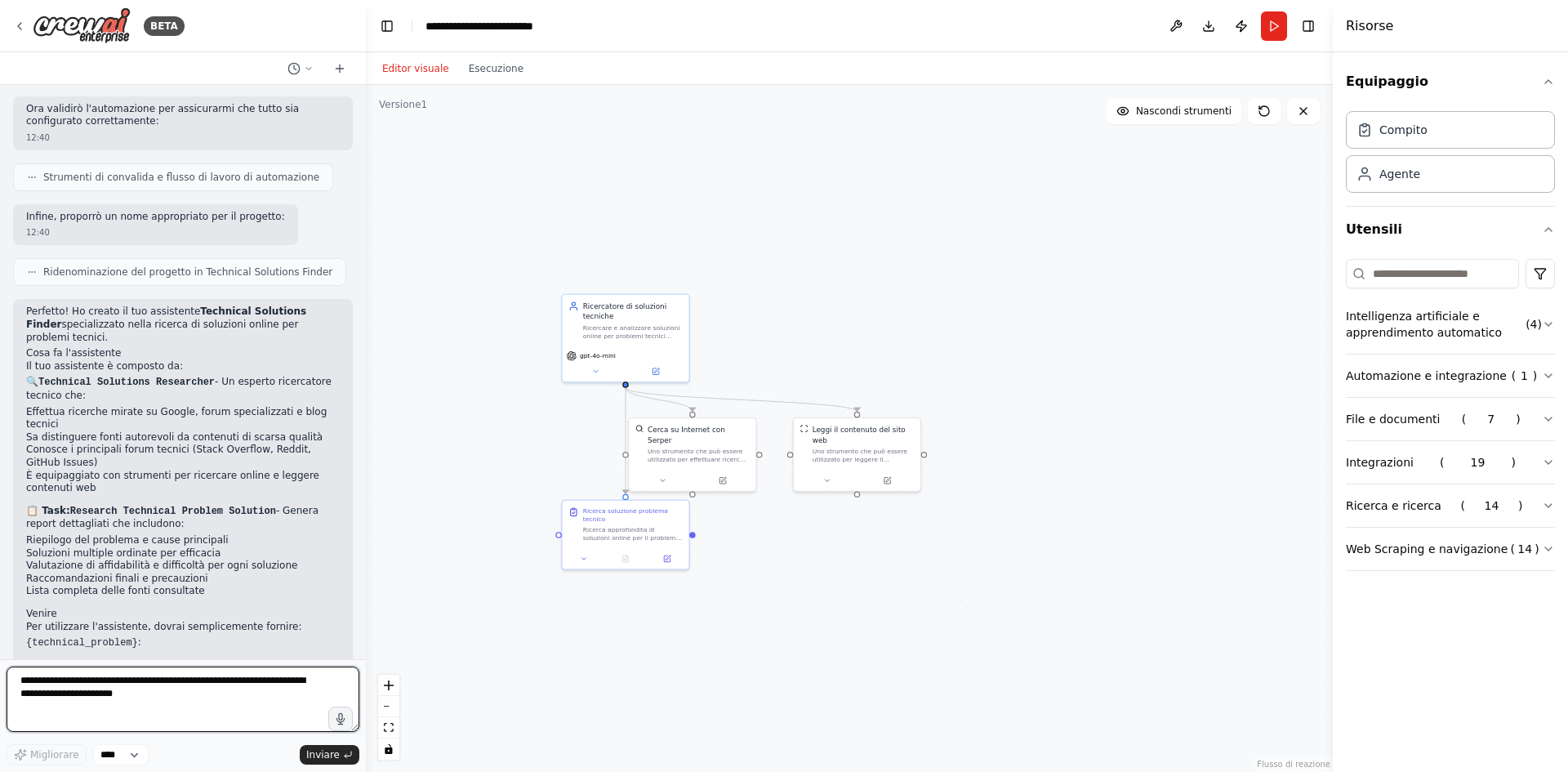
click at [175, 672] on textarea at bounding box center [183, 699] width 353 height 65
paste textarea "**********"
click at [185, 698] on textarea "**********" at bounding box center [183, 699] width 353 height 65
type textarea "**********"
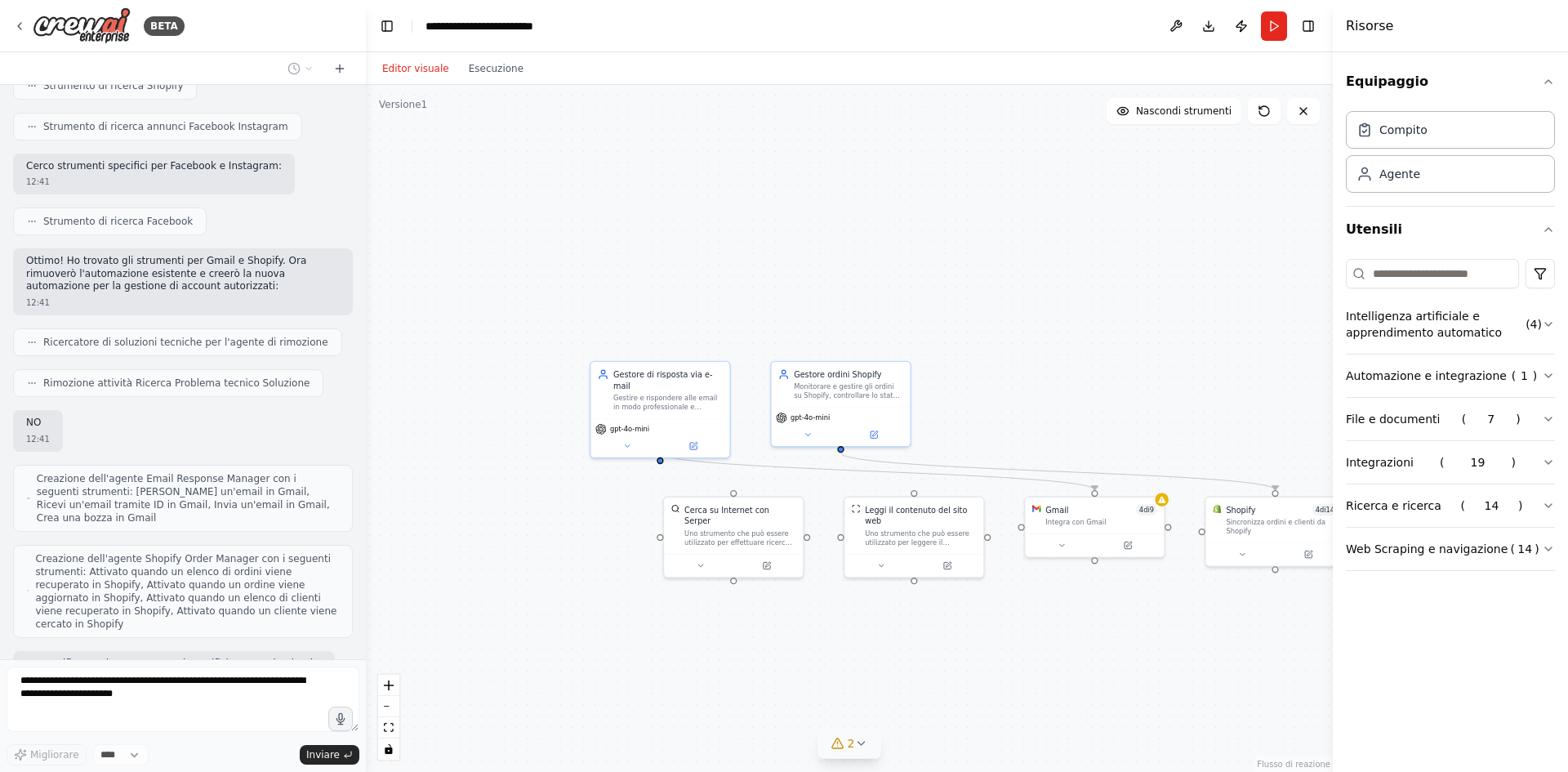
scroll to position [1981, 0]
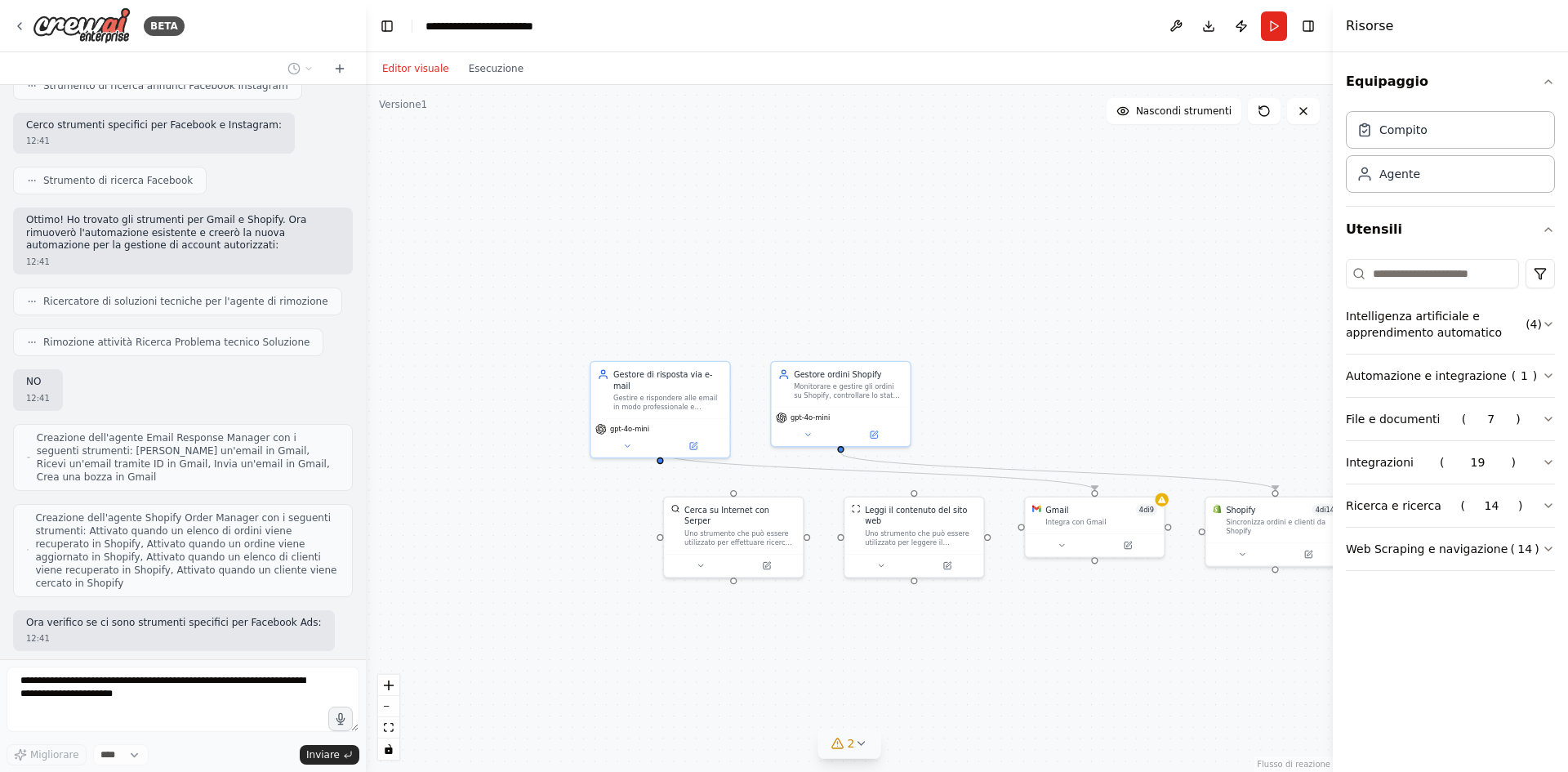
click at [865, 752] on button "2" at bounding box center [849, 743] width 63 height 30
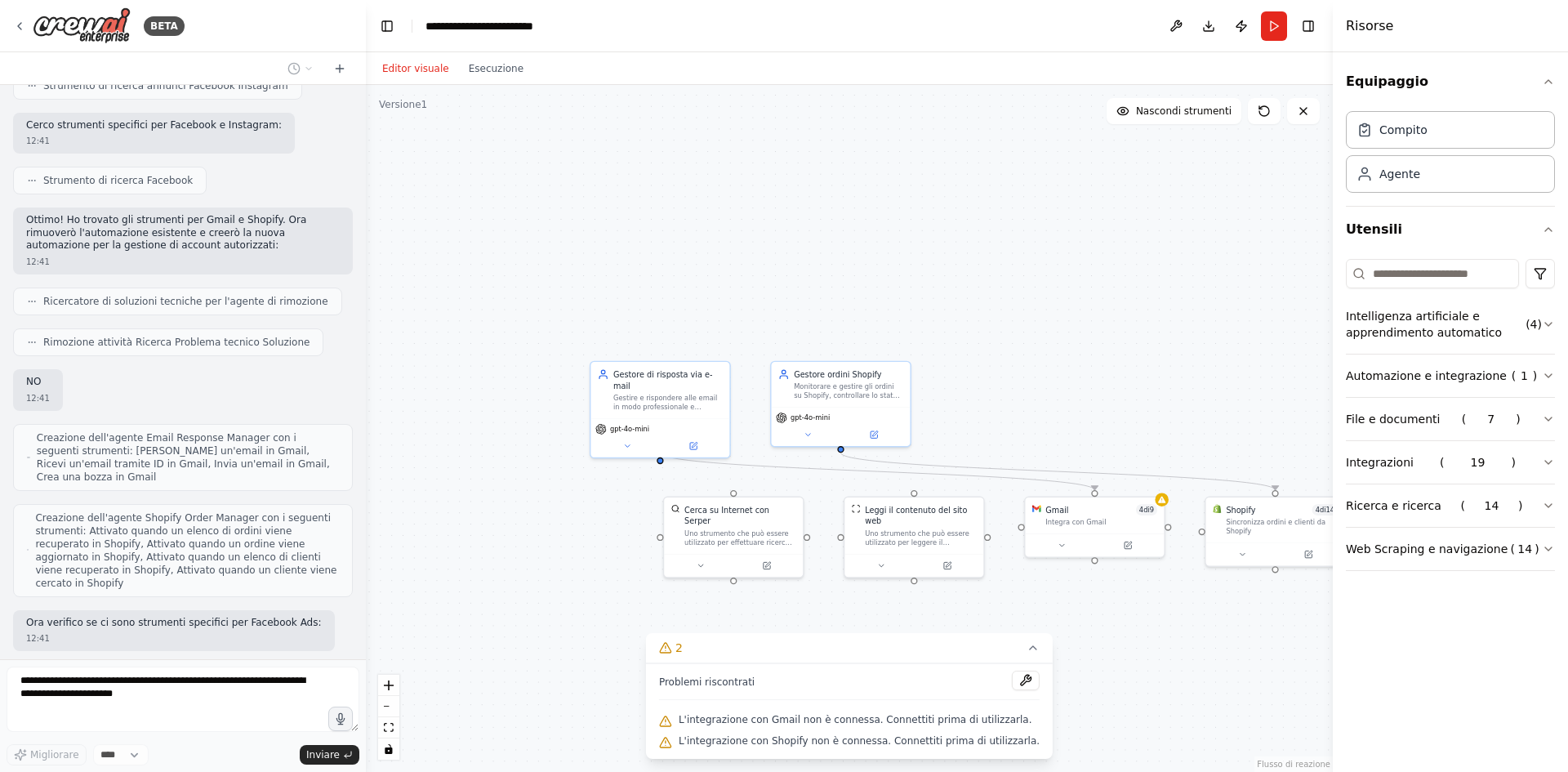
click at [1161, 355] on div ".deletable-edge-delete-btn { width: 20px; height: 20px; border: 0px solid #ffff…" at bounding box center [849, 429] width 967 height 687
click at [14, 21] on icon at bounding box center [19, 26] width 13 height 13
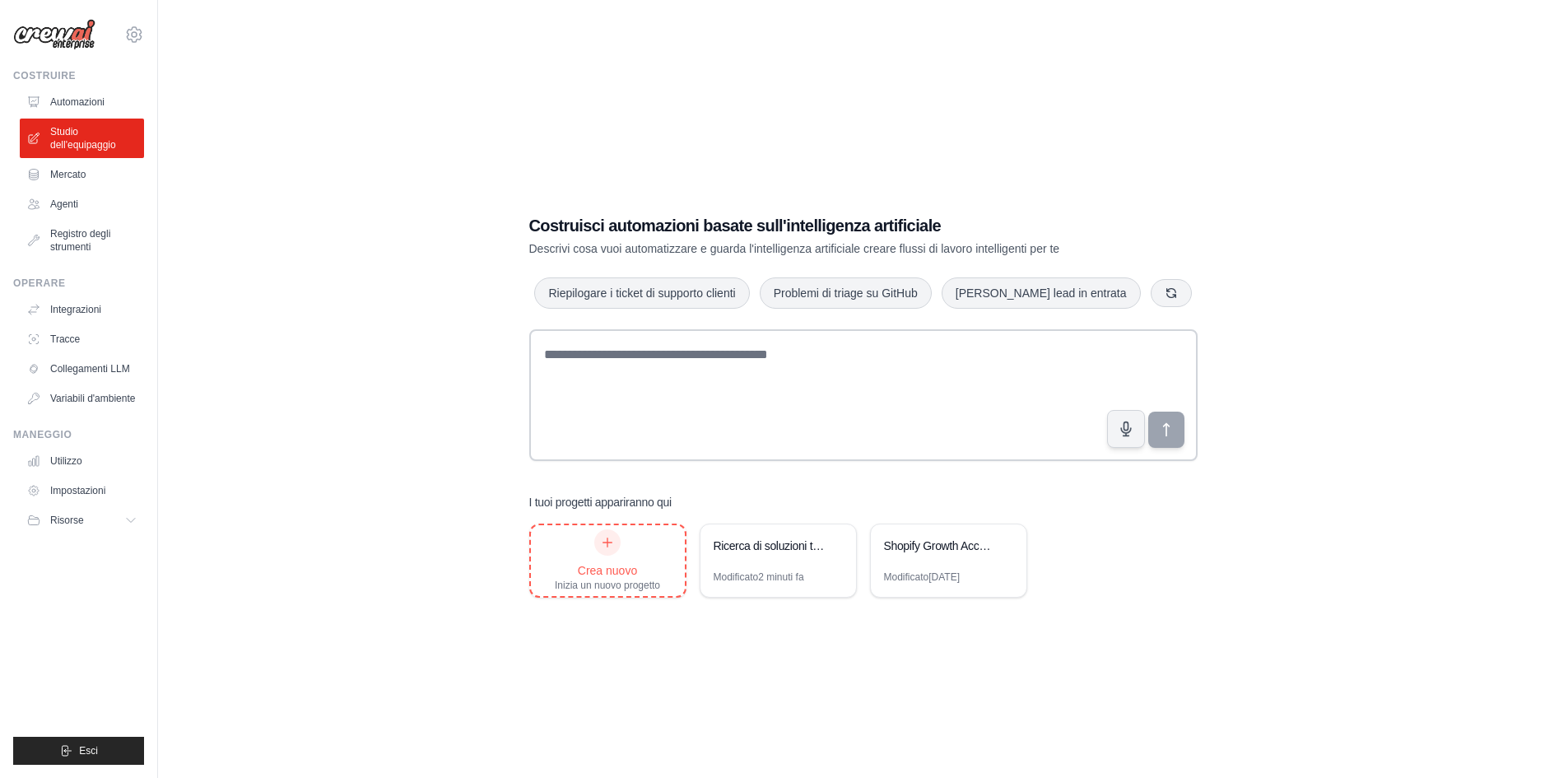
click at [667, 555] on div "Crea nuovo Inizia un nuovo progetto" at bounding box center [608, 560] width 154 height 71
click at [125, 504] on ul "Utilizzo Impostazioni Risorse Documentazione" at bounding box center [82, 491] width 124 height 86
click at [128, 524] on icon at bounding box center [132, 520] width 13 height 13
click at [102, 301] on link "Integrazioni" at bounding box center [83, 309] width 124 height 26
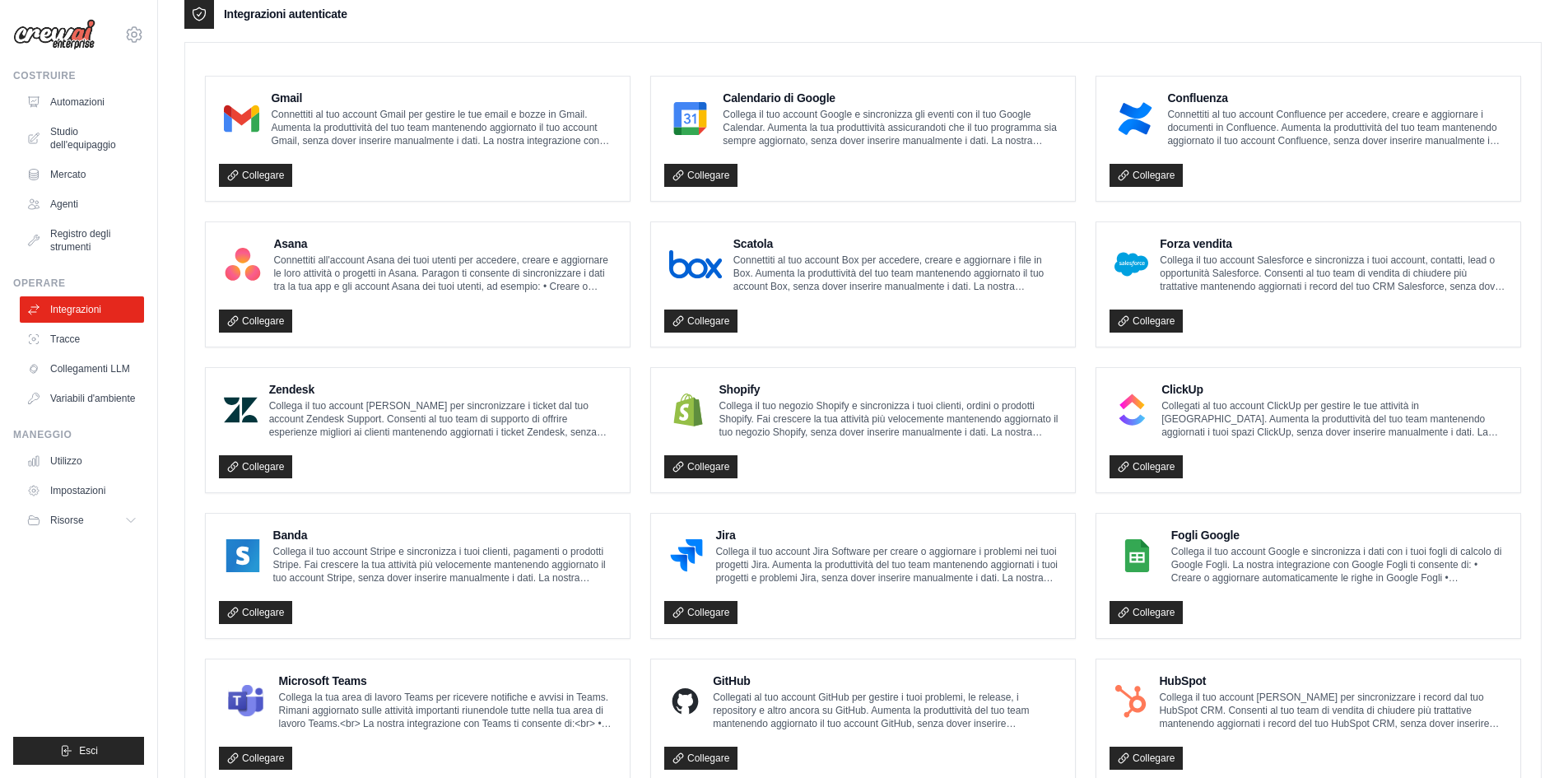
scroll to position [439, 0]
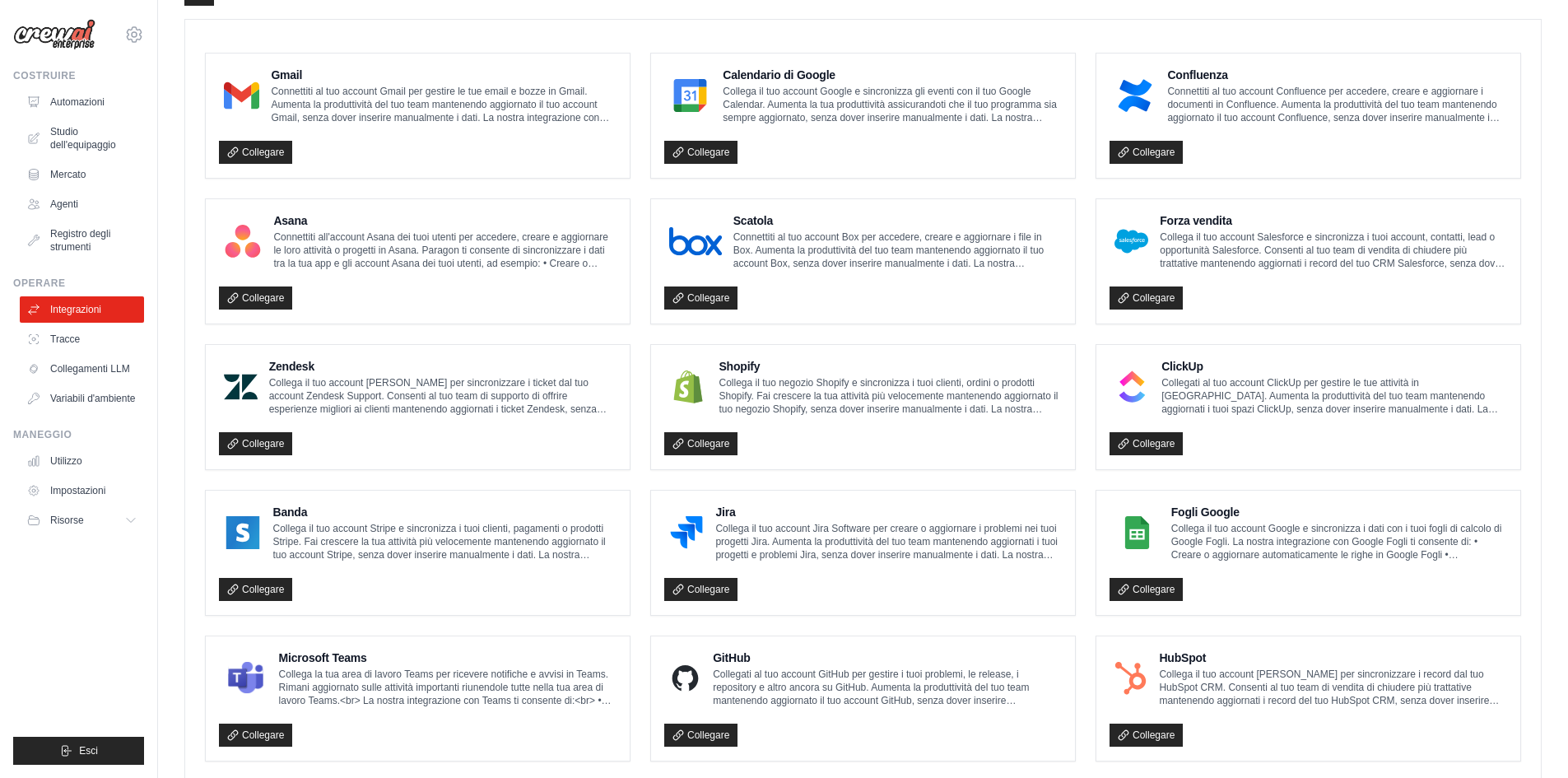
click at [746, 428] on div "Collegare" at bounding box center [863, 439] width 398 height 34
click at [719, 436] on link "Collegare" at bounding box center [701, 443] width 74 height 23
click at [719, 445] on font "Collegare" at bounding box center [708, 443] width 42 height 11
click at [678, 454] on link "Collegare" at bounding box center [701, 443] width 74 height 23
click at [684, 443] on link "Collegare" at bounding box center [701, 443] width 74 height 23
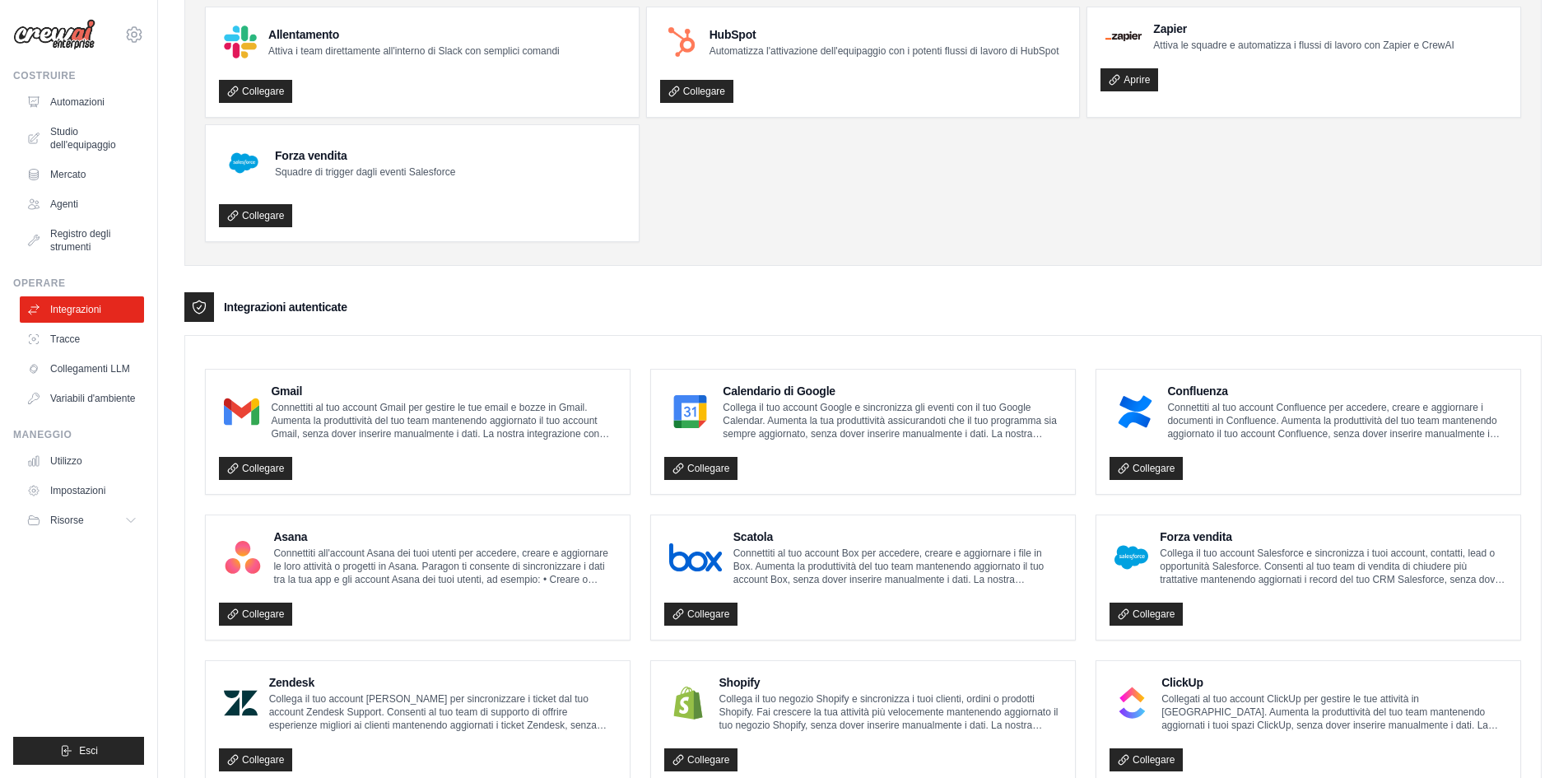
scroll to position [3, 0]
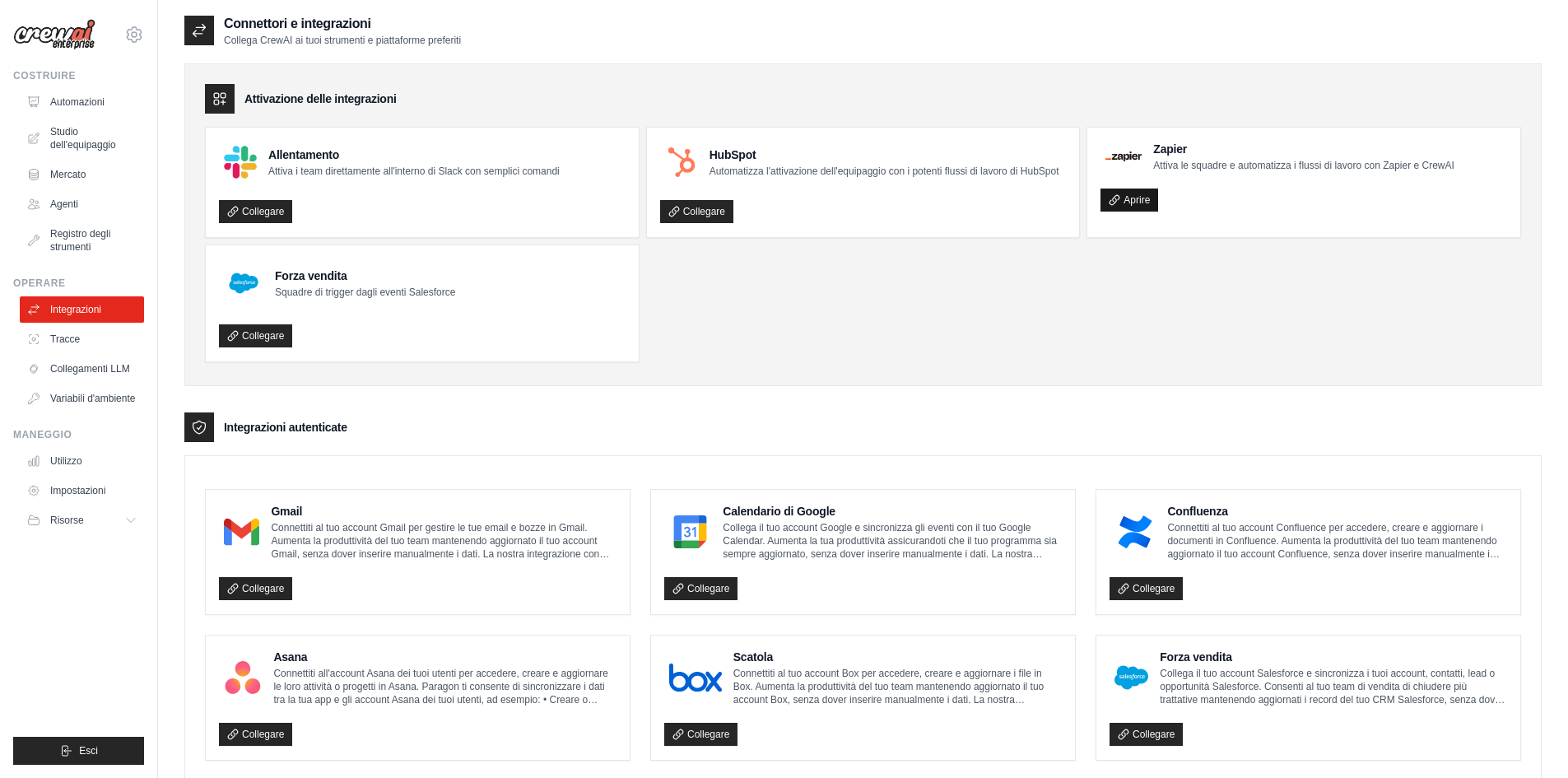
click at [1132, 197] on font "Aprire" at bounding box center [1136, 200] width 26 height 11
click at [76, 204] on font "Agenti" at bounding box center [66, 203] width 28 height 11
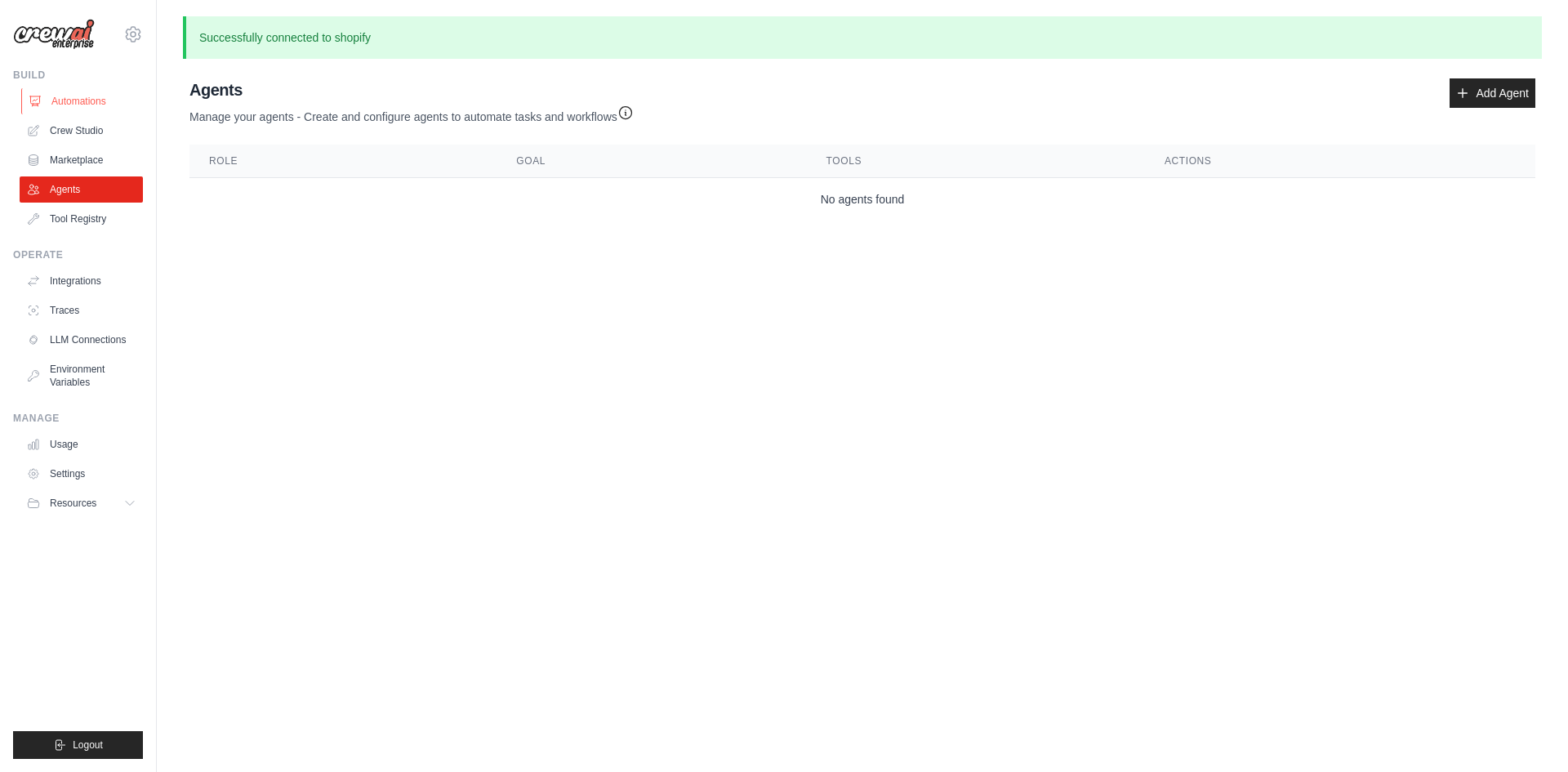
click at [96, 111] on link "Automations" at bounding box center [83, 101] width 123 height 26
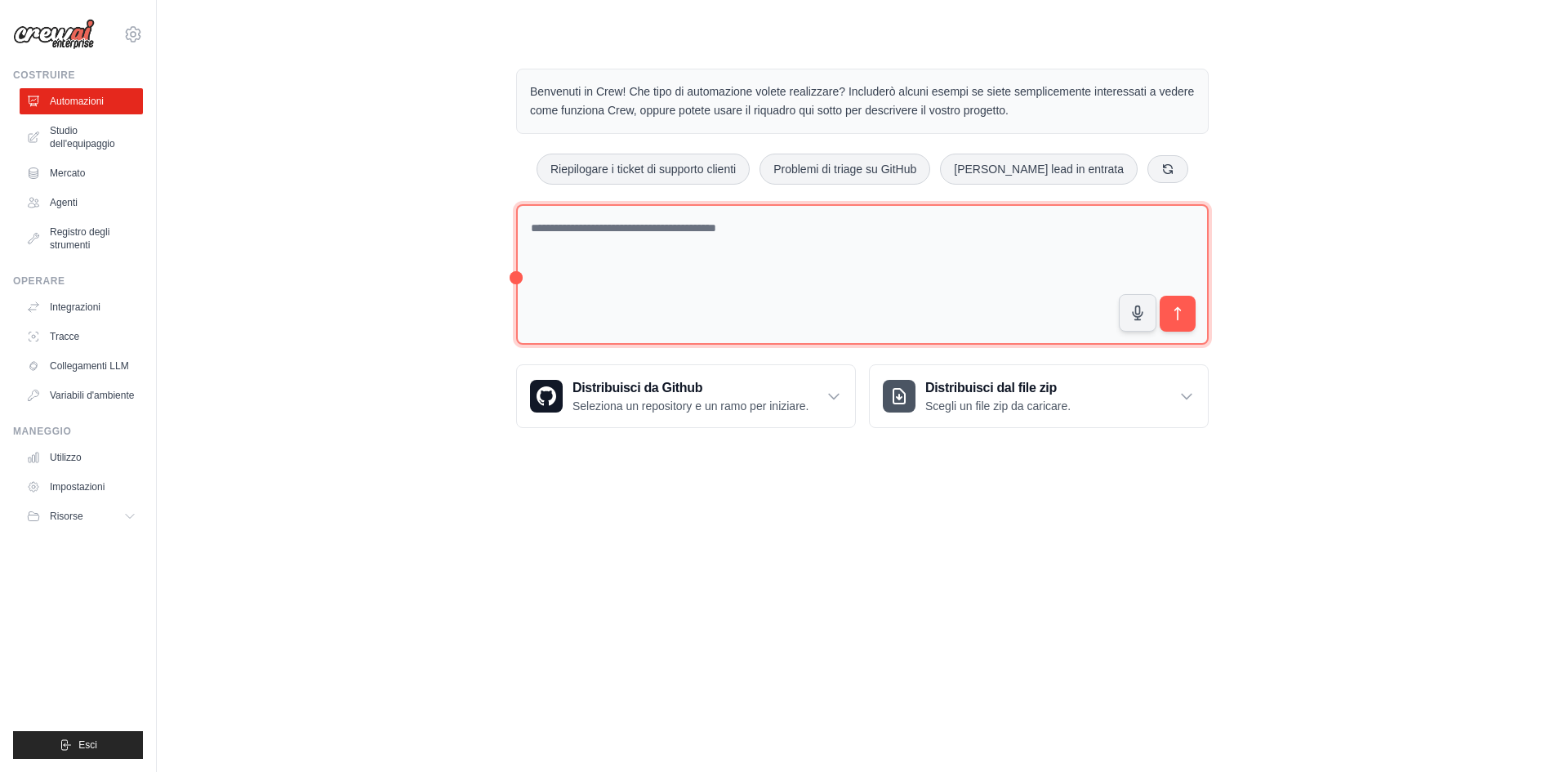
click at [582, 227] on textarea at bounding box center [862, 275] width 693 height 142
type textarea "**********"
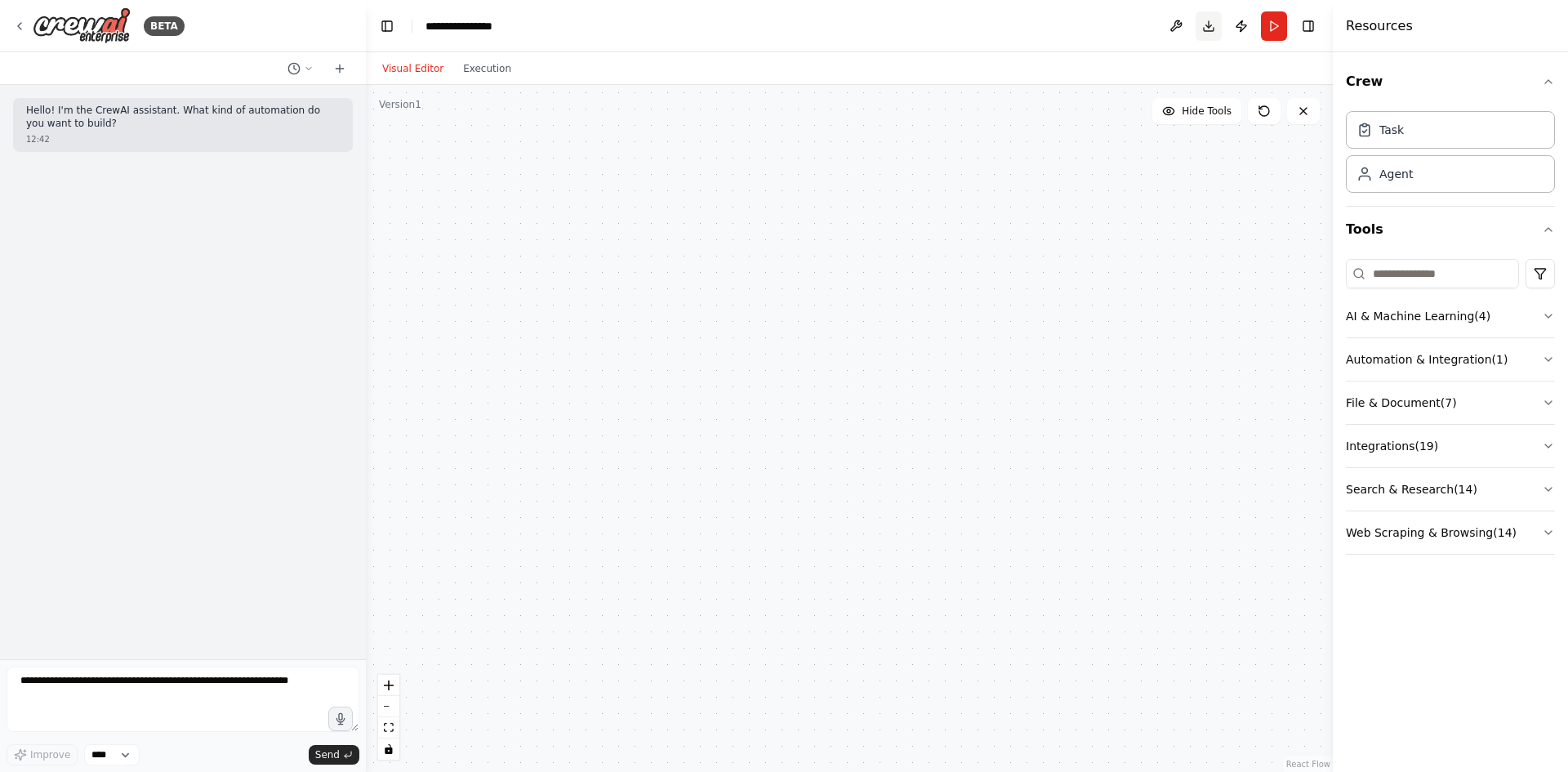
click at [1207, 20] on button "Download" at bounding box center [1208, 26] width 26 height 30
click at [1181, 33] on button at bounding box center [1176, 26] width 26 height 30
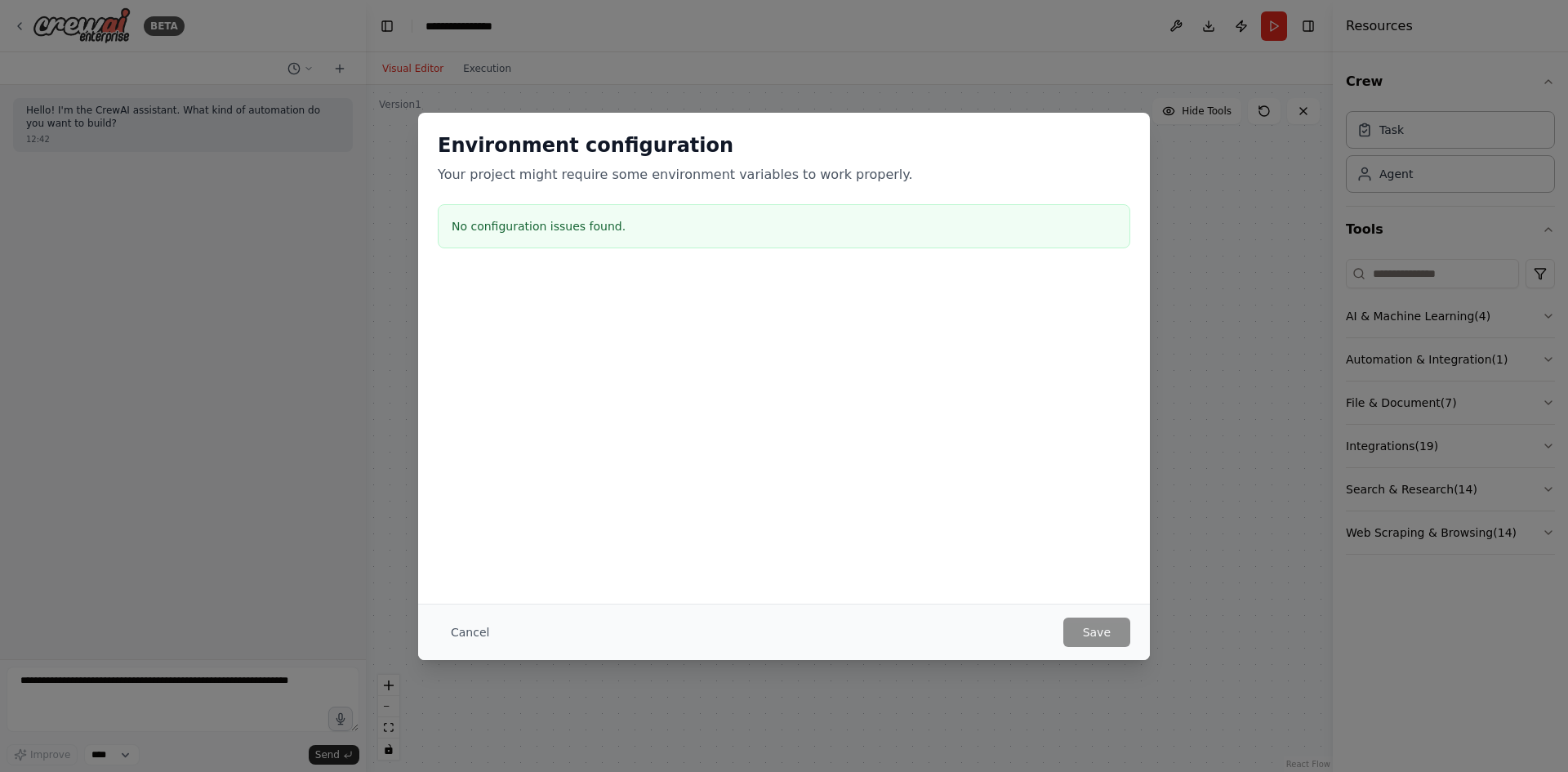
click at [1161, 149] on div "Environment configuration Your project might require some environment variables…" at bounding box center [784, 386] width 1568 height 772
click at [468, 628] on button "Cancel" at bounding box center [470, 632] width 64 height 30
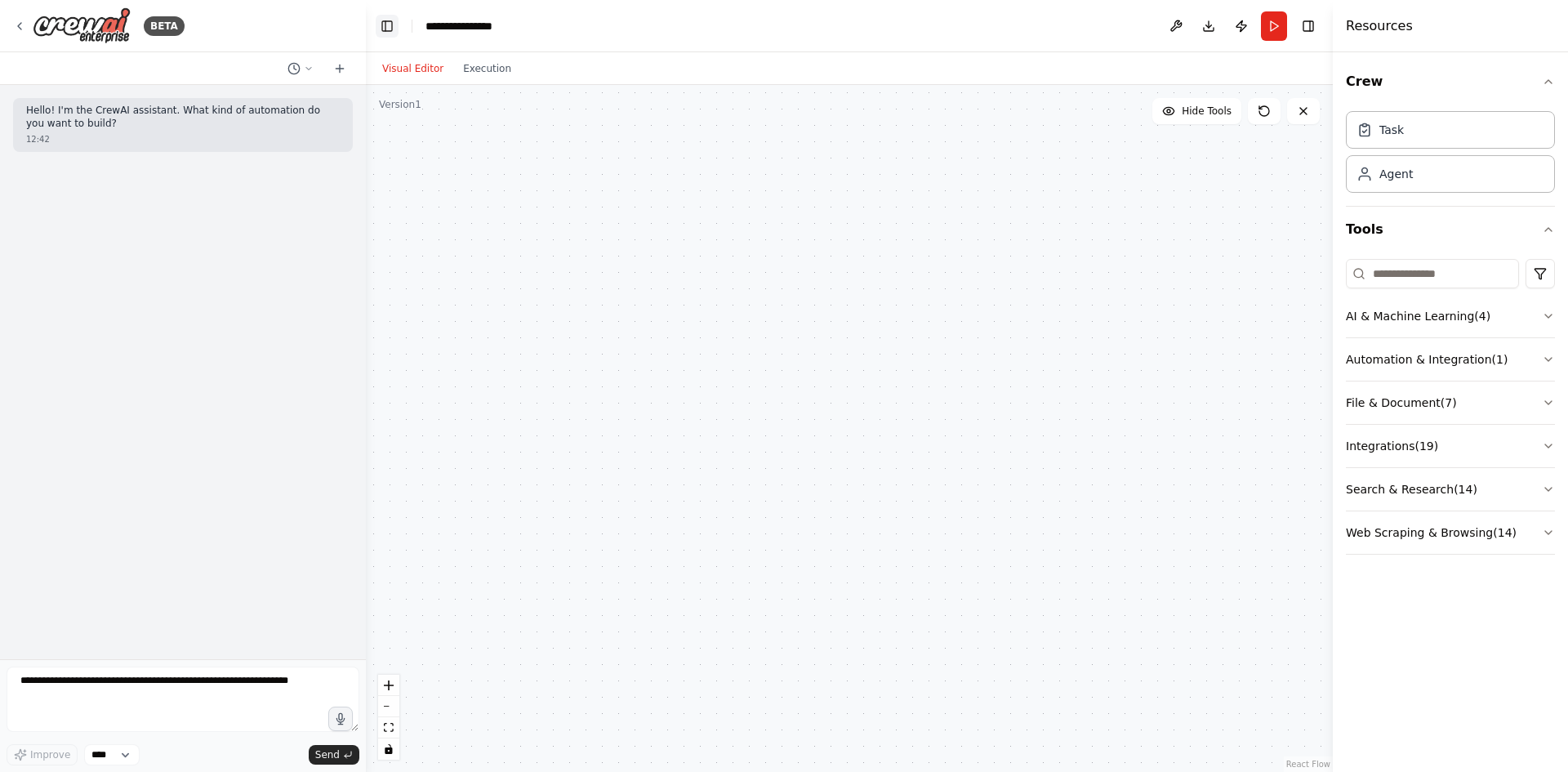
click at [394, 34] on button "Toggle Left Sidebar" at bounding box center [387, 26] width 23 height 23
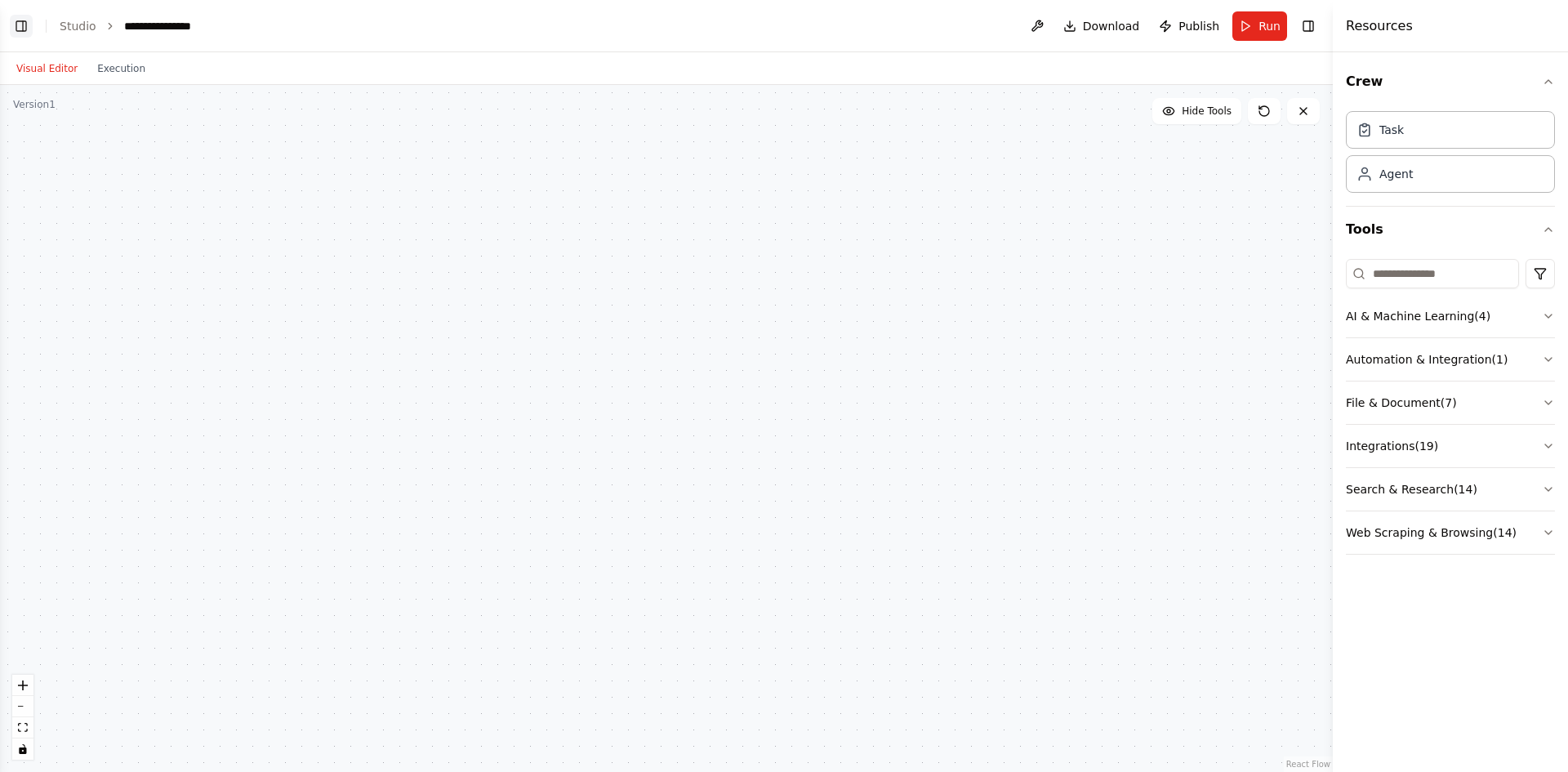
click at [15, 23] on button "Toggle Left Sidebar" at bounding box center [21, 26] width 23 height 23
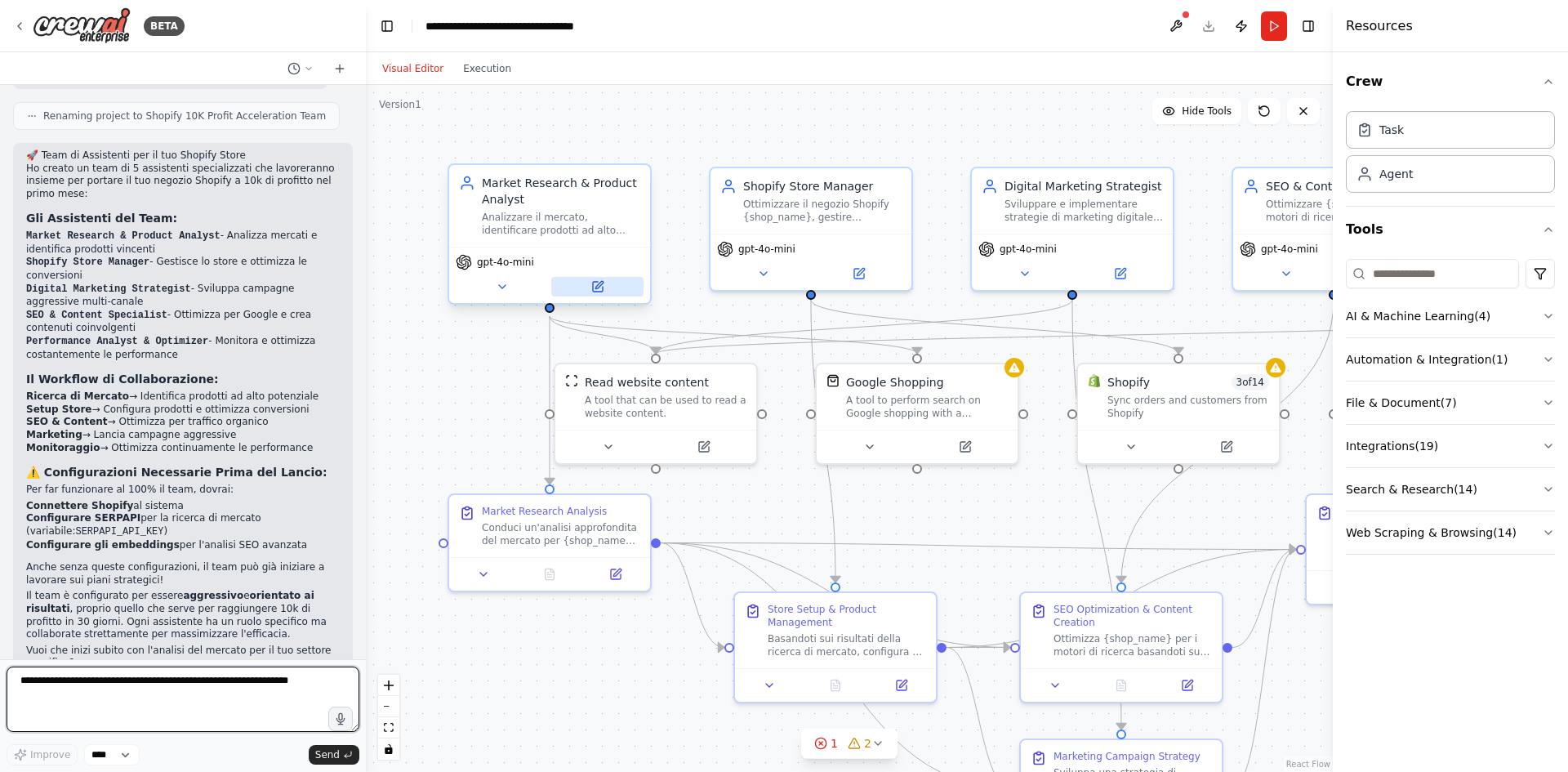
scroll to position [1181, 0]
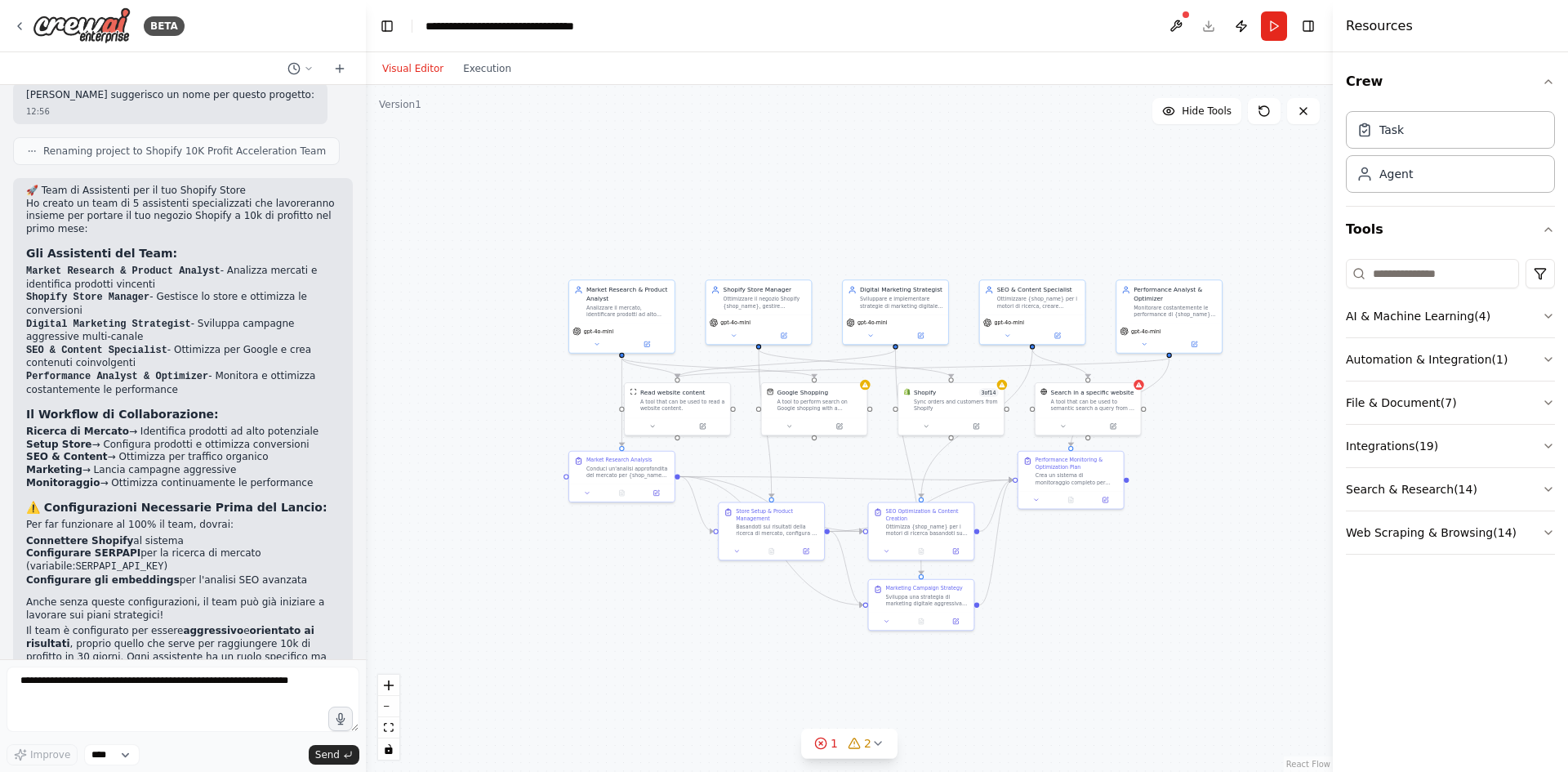
drag, startPoint x: 1270, startPoint y: 624, endPoint x: 1124, endPoint y: 579, distance: 152.8
click at [1124, 579] on div ".deletable-edge-delete-btn { width: 20px; height: 20px; border: 0px solid #ffff…" at bounding box center [849, 429] width 967 height 687
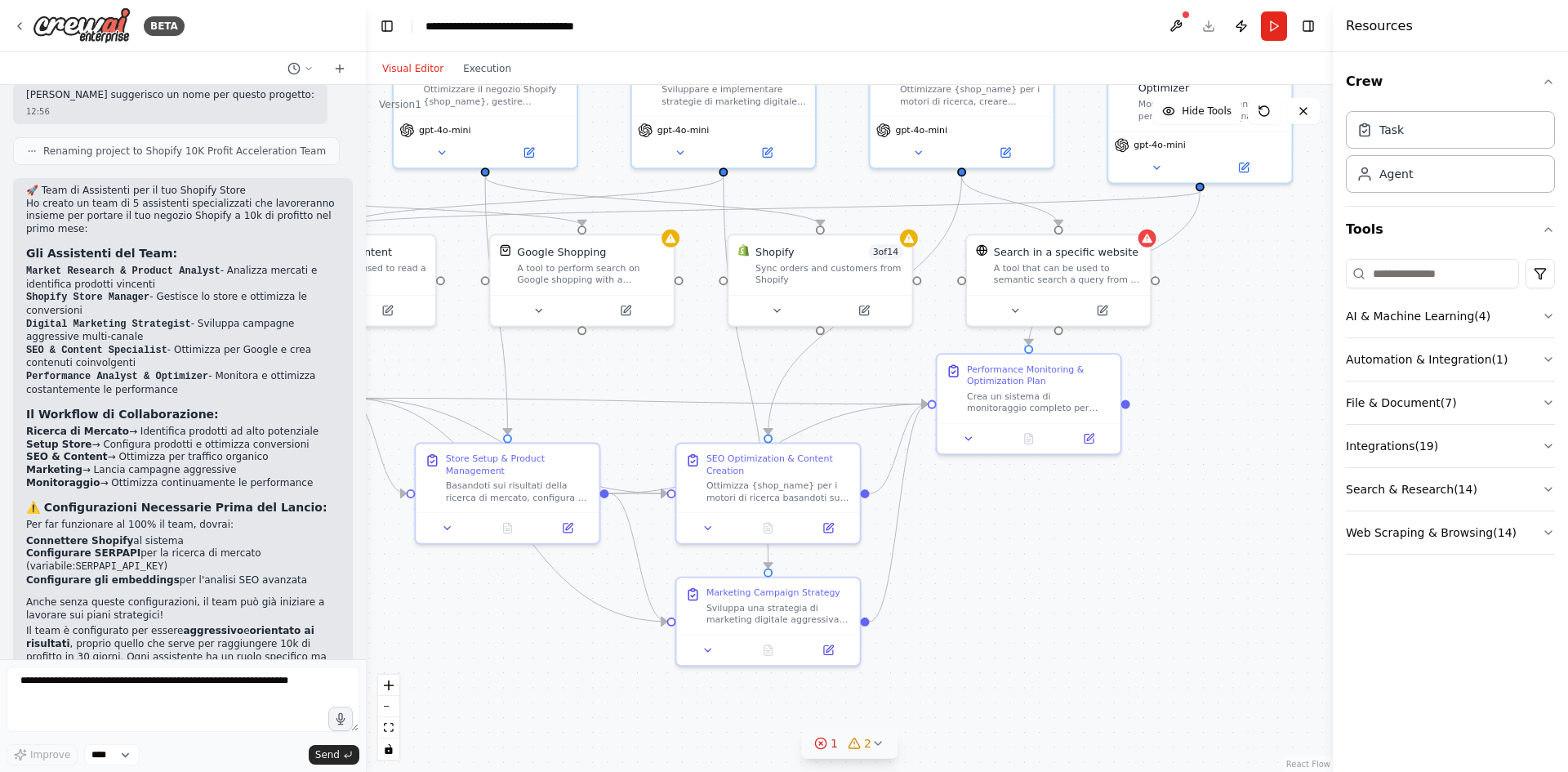
click at [827, 749] on icon at bounding box center [821, 742] width 13 height 13
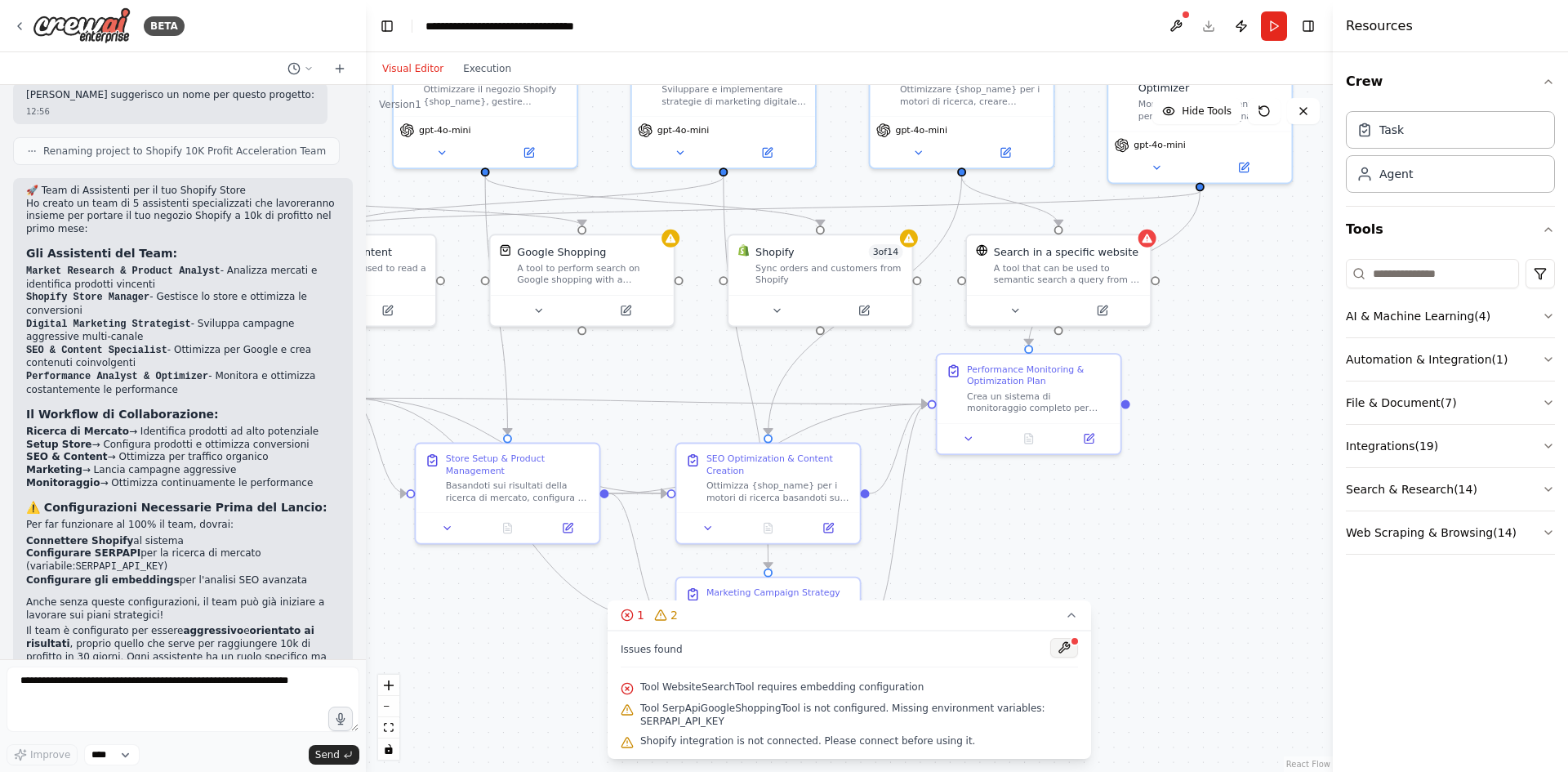
click at [1070, 656] on button at bounding box center [1064, 648] width 28 height 20
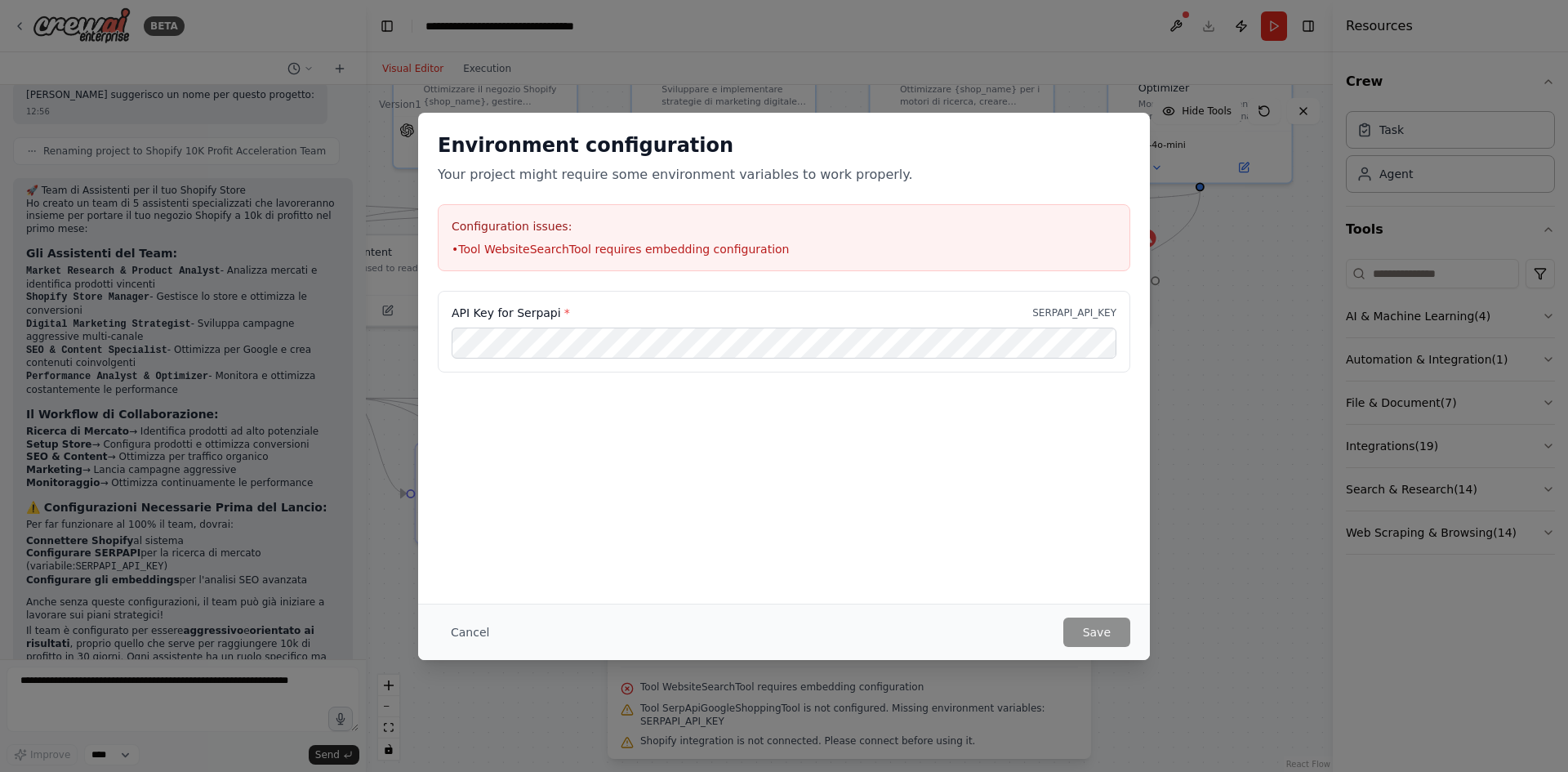
click at [807, 452] on div "API Key for Serpapi * SERPAPI_API_KEY" at bounding box center [784, 372] width 732 height 163
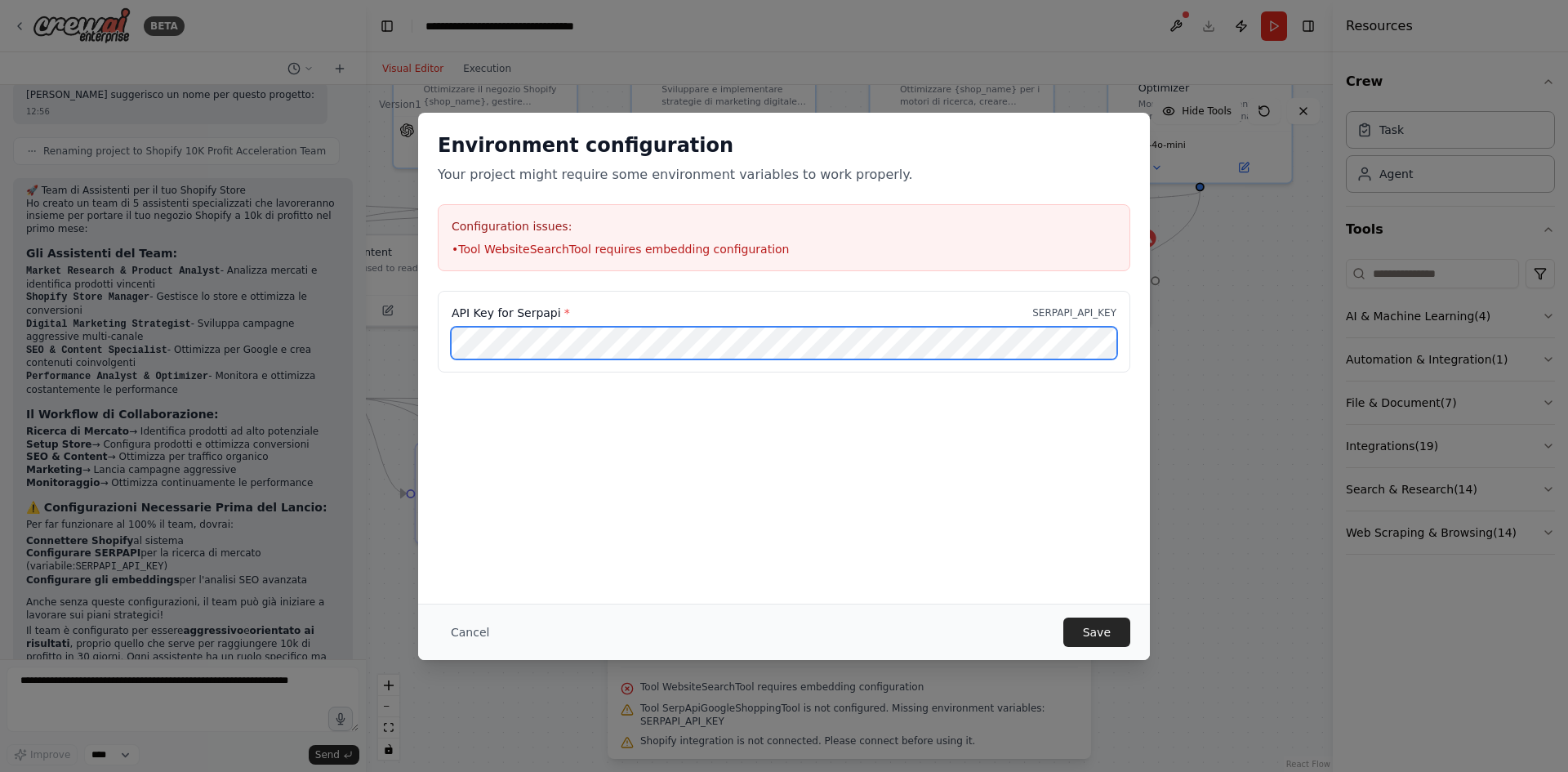
scroll to position [0, 117]
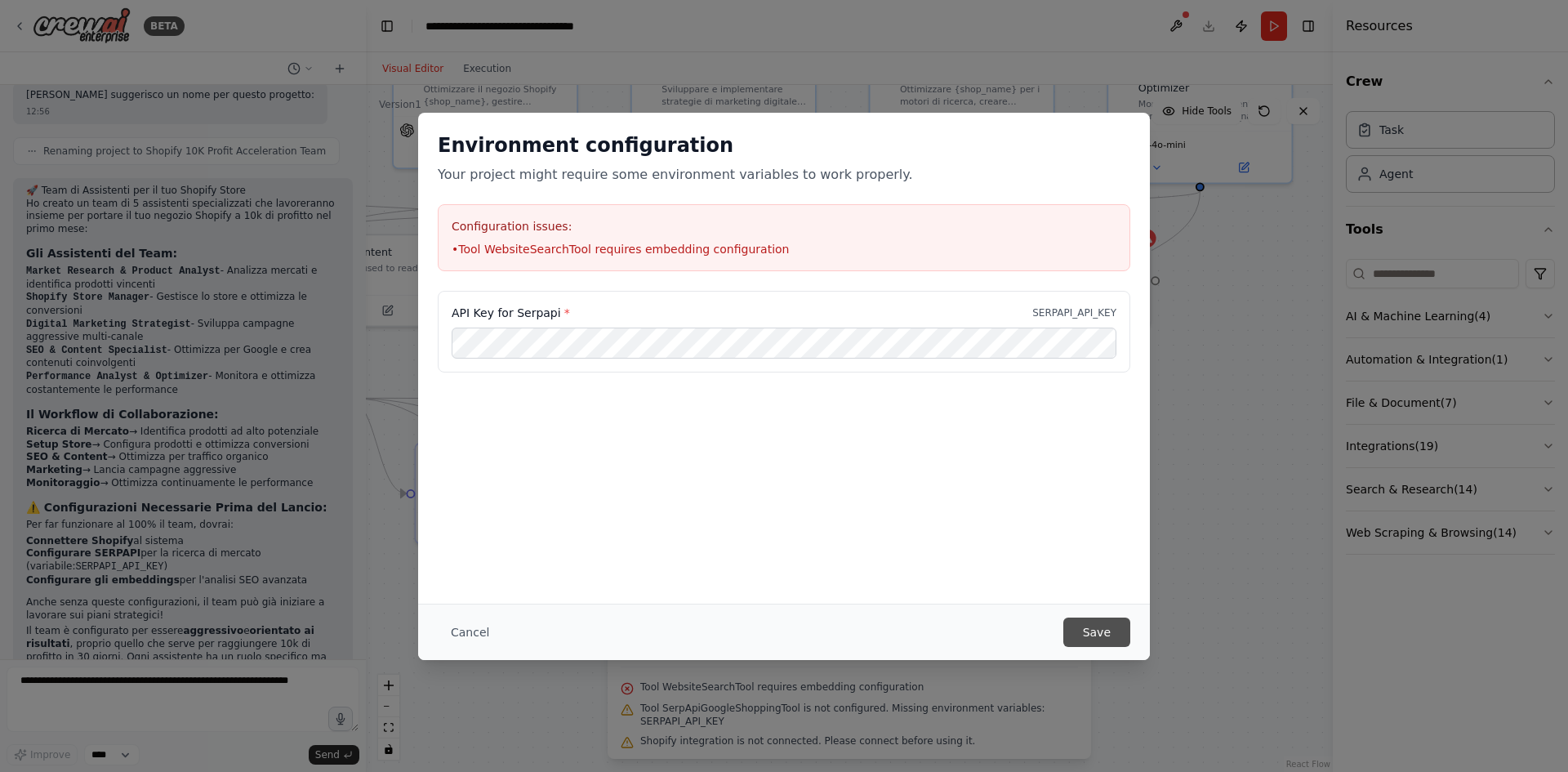
click at [1075, 636] on button "Save" at bounding box center [1096, 632] width 67 height 30
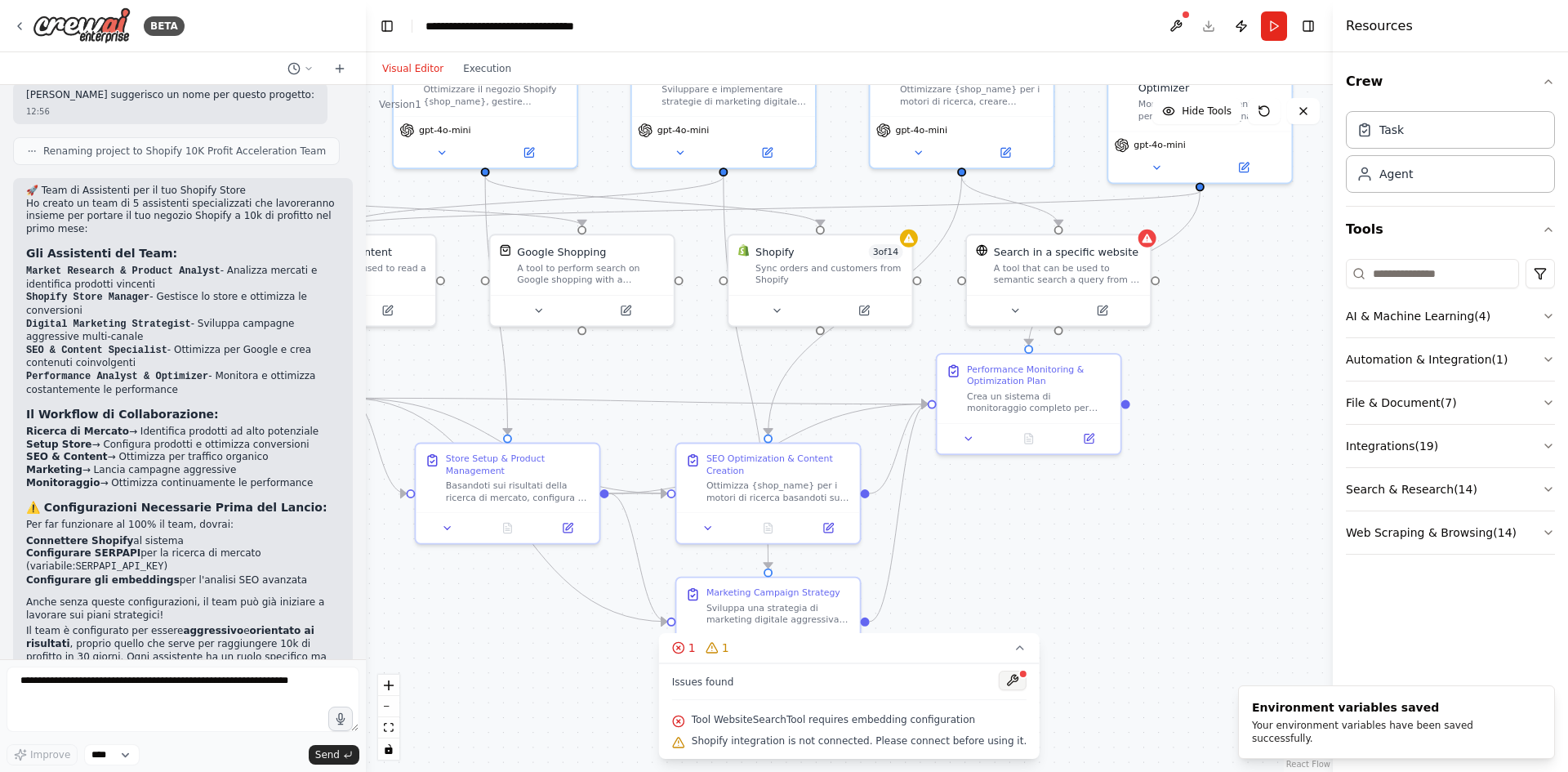
click at [999, 684] on button at bounding box center [1013, 680] width 28 height 20
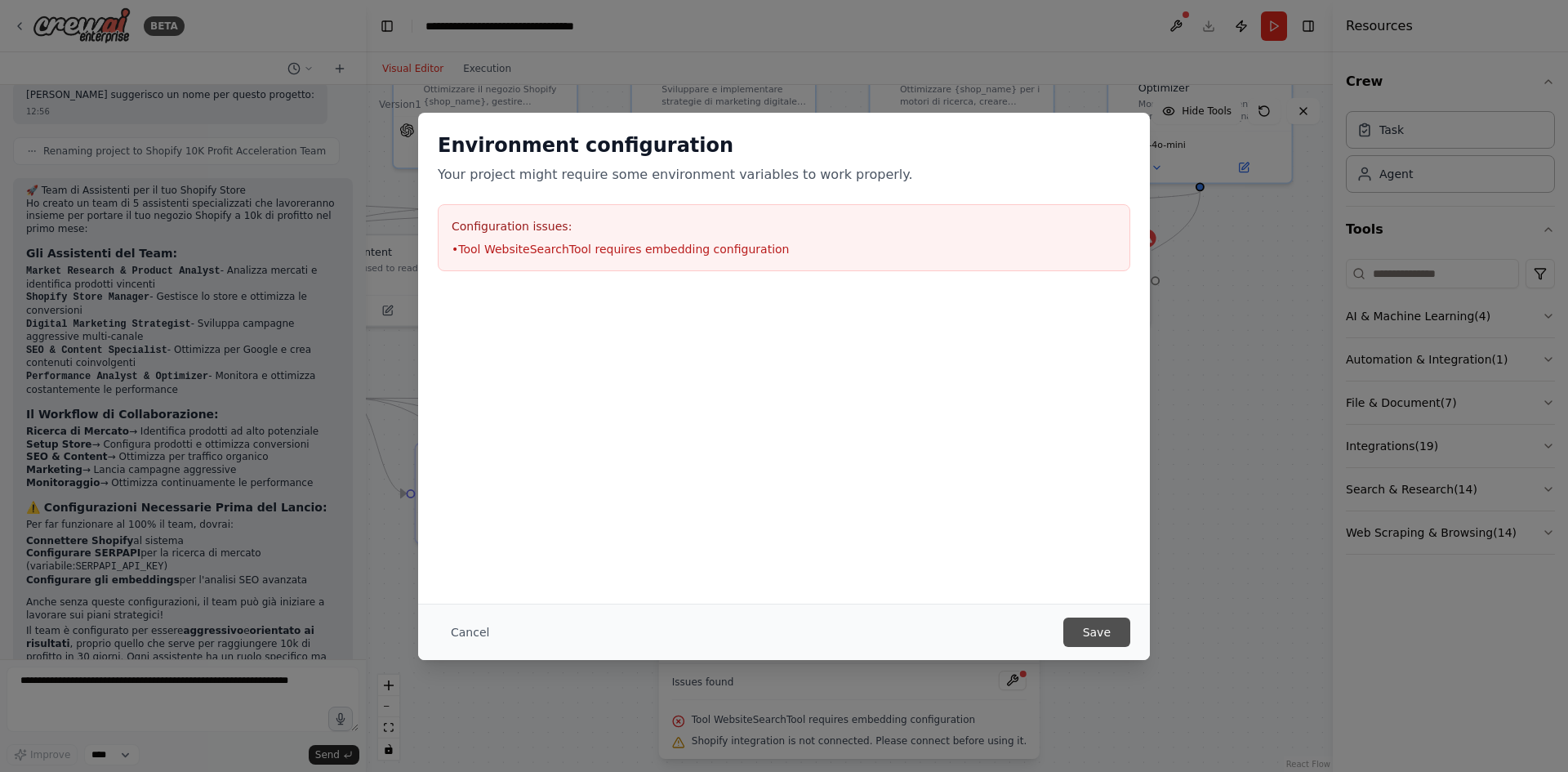
click at [1076, 630] on button "Save" at bounding box center [1096, 632] width 67 height 30
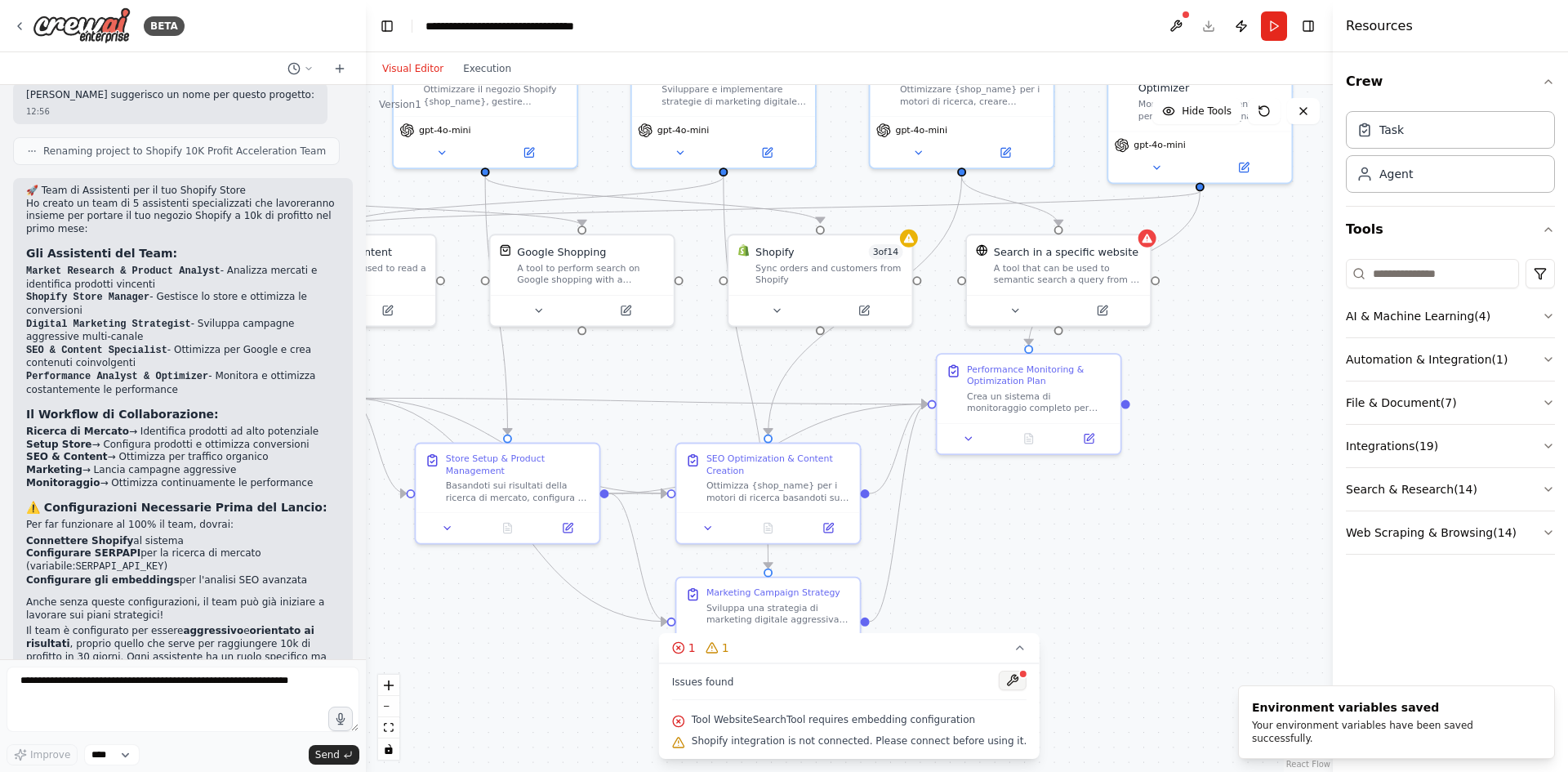
click at [999, 689] on button at bounding box center [1013, 680] width 28 height 20
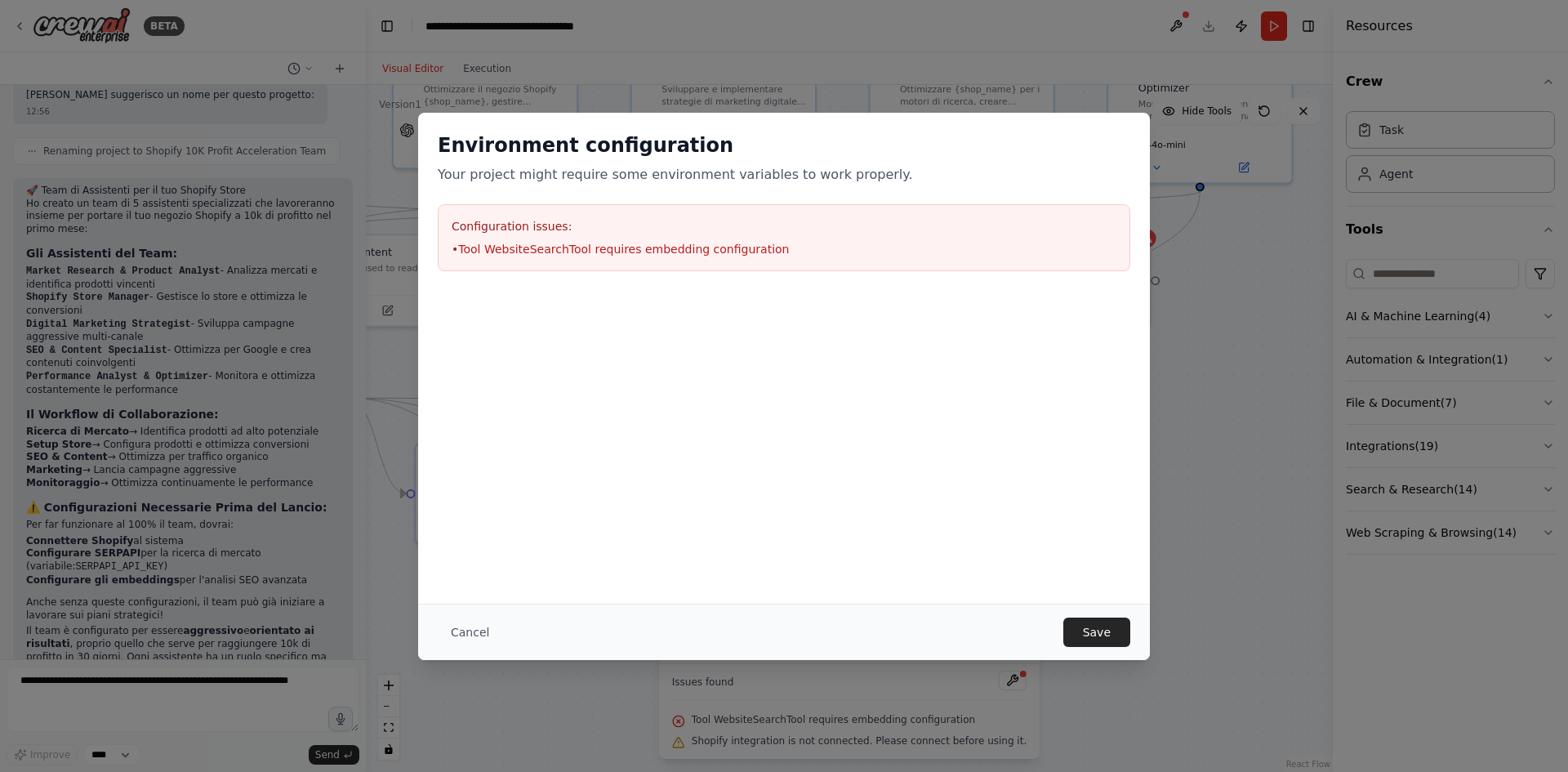
click at [1202, 420] on div "Environment configuration Your project might require some environment variables…" at bounding box center [784, 386] width 1568 height 772
click at [1094, 636] on button "Save" at bounding box center [1096, 632] width 67 height 30
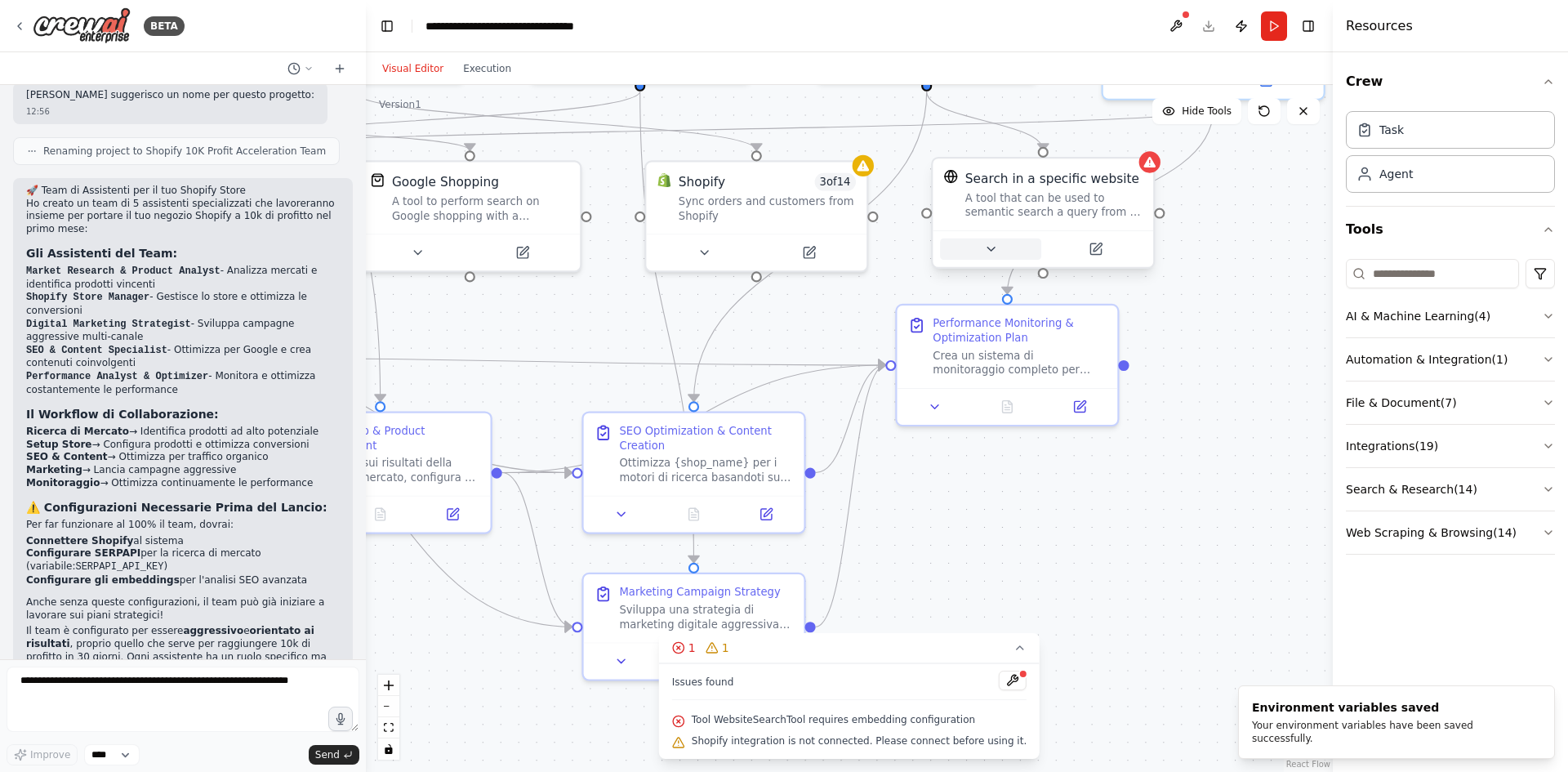
click at [1019, 246] on button at bounding box center [990, 249] width 101 height 21
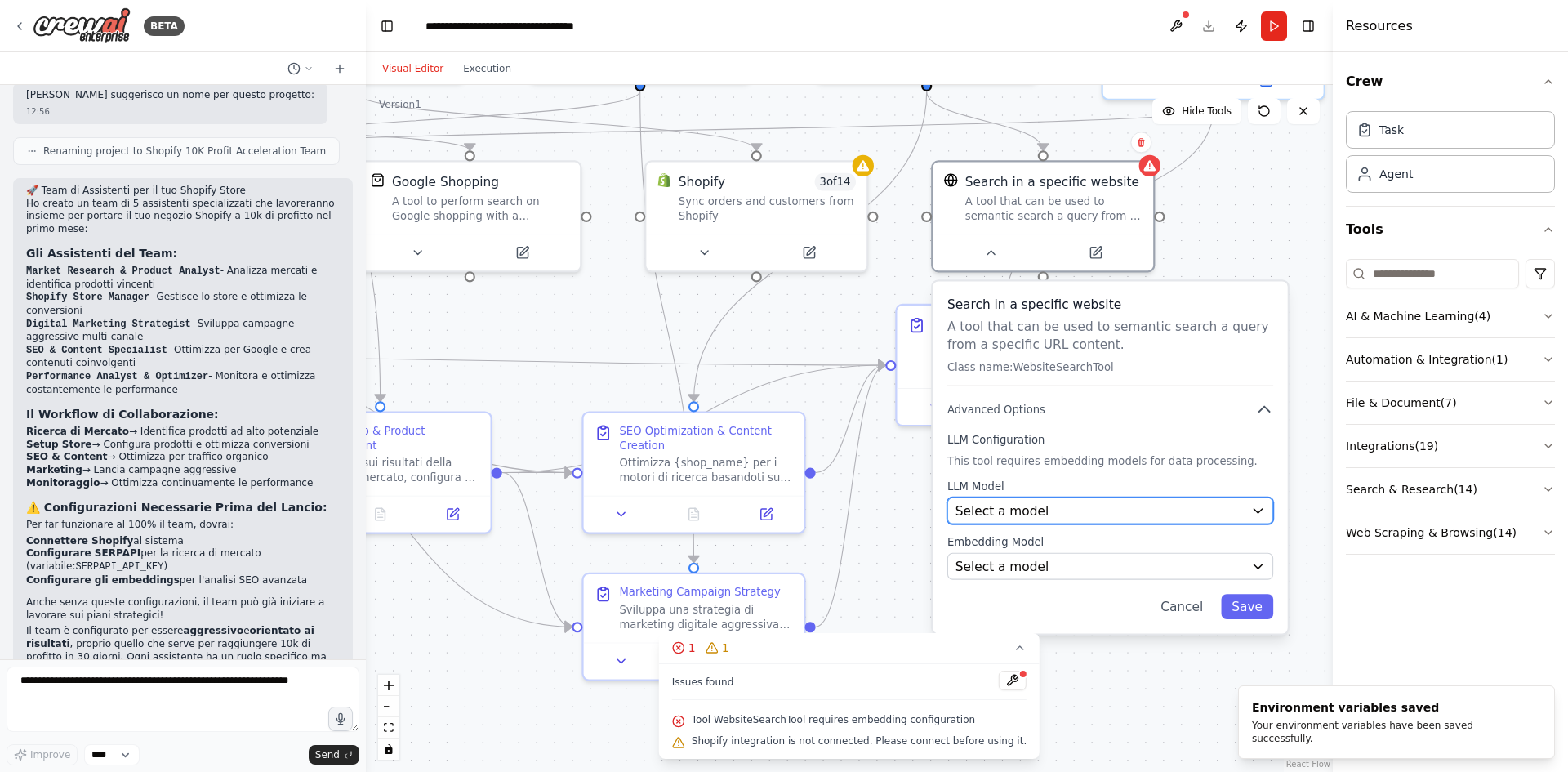
click at [1129, 518] on div "Select a model" at bounding box center [1100, 510] width 289 height 18
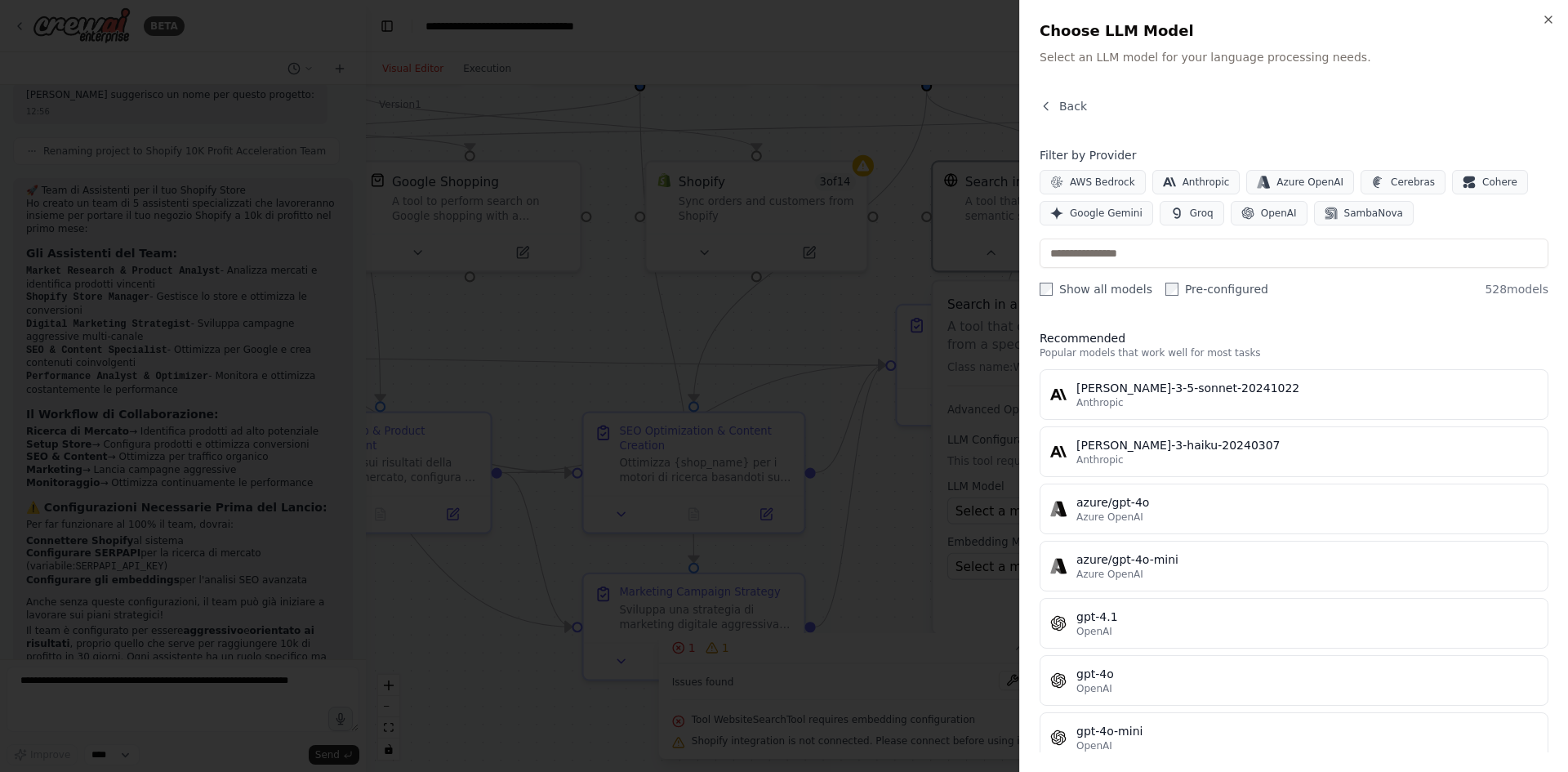
click at [871, 66] on div at bounding box center [784, 386] width 1568 height 772
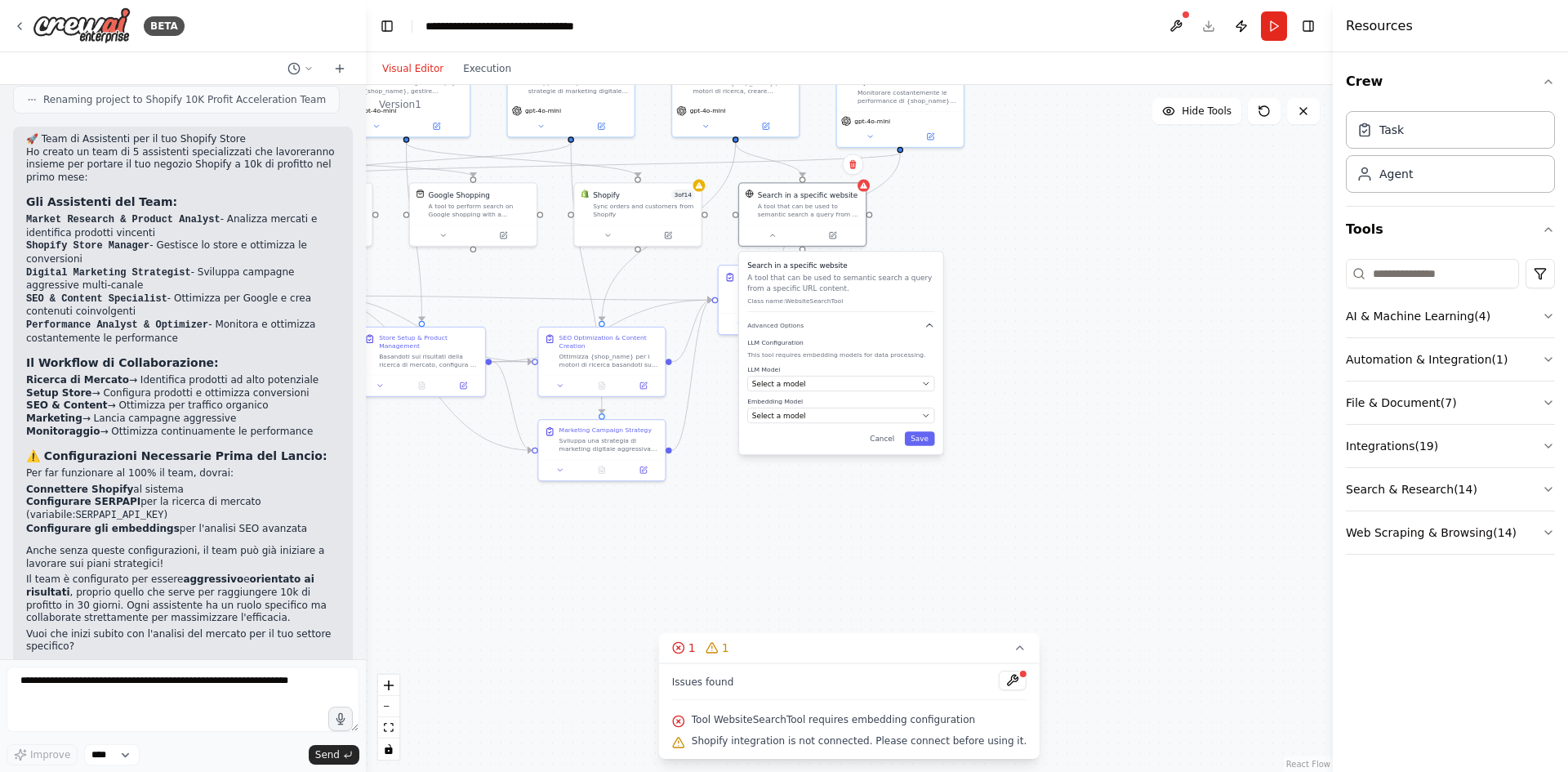
scroll to position [1235, 0]
click at [729, 649] on div "1" at bounding box center [717, 648] width 23 height 17
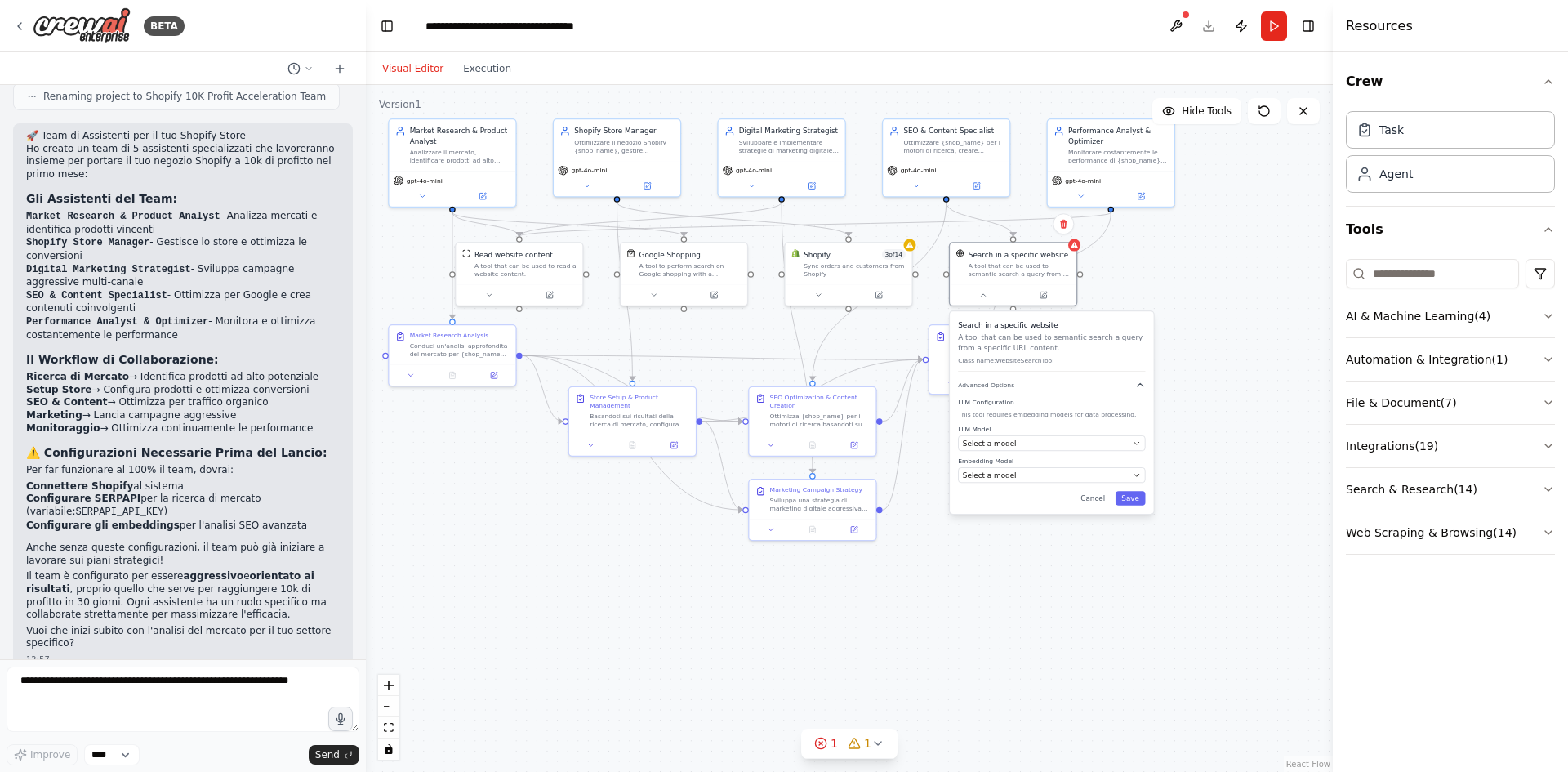
drag, startPoint x: 722, startPoint y: 569, endPoint x: 931, endPoint y: 629, distance: 217.4
click at [931, 629] on div ".deletable-edge-delete-btn { width: 20px; height: 20px; border: 0px solid #ffff…" at bounding box center [849, 429] width 967 height 687
click at [887, 283] on div at bounding box center [849, 292] width 127 height 21
click at [914, 255] on div ".deletable-edge-delete-btn { width: 20px; height: 20px; border: 0px solid #ffff…" at bounding box center [849, 429] width 967 height 687
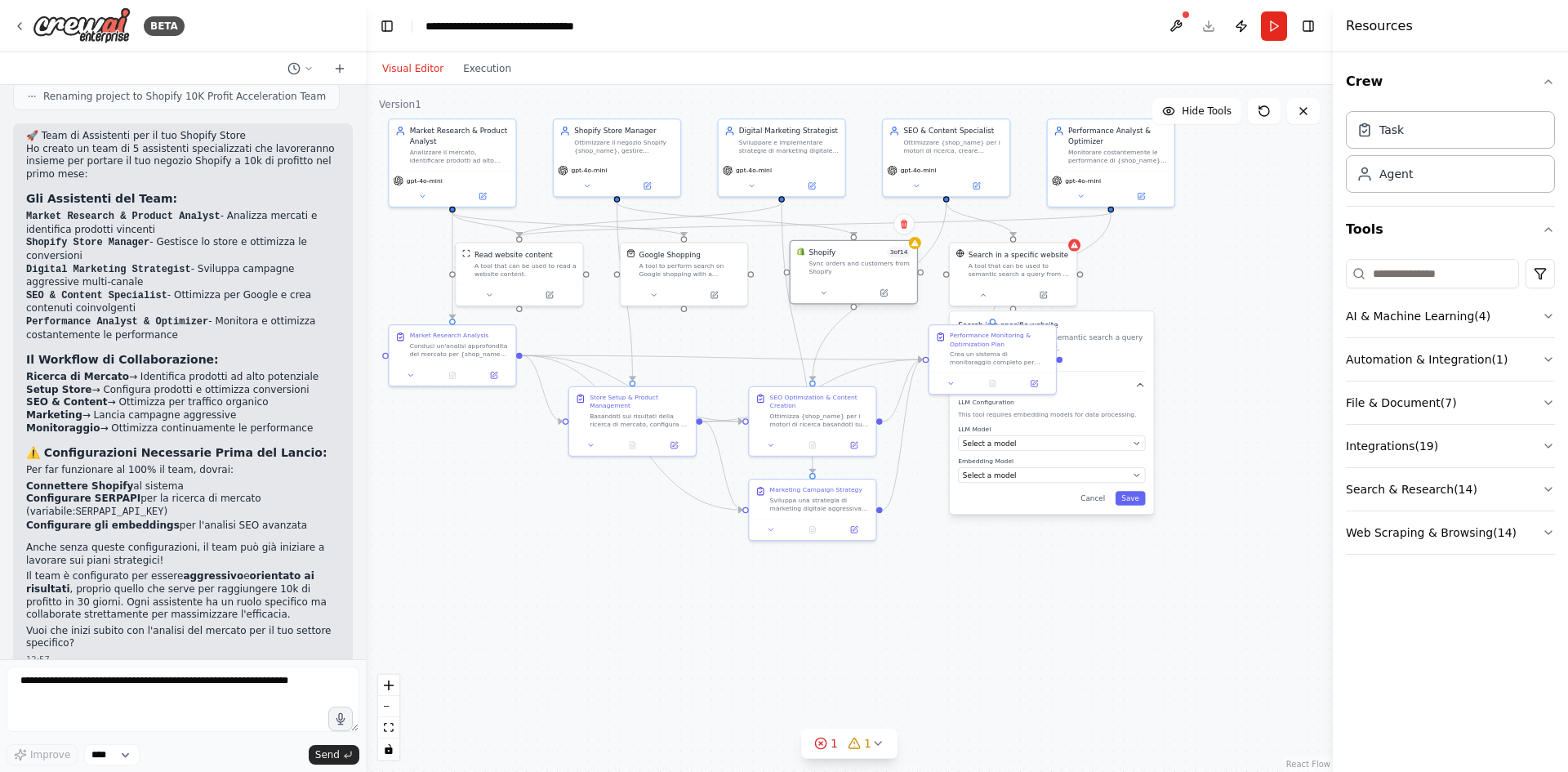
click at [827, 303] on div "Shopify 3 of 14 Sync orders and customers from Shopify" at bounding box center [854, 272] width 129 height 64
click at [827, 303] on div at bounding box center [854, 292] width 127 height 21
click at [1167, 296] on div ".deletable-edge-delete-btn { width: 20px; height: 20px; border: 0px solid #ffff…" at bounding box center [849, 429] width 967 height 687
click at [1014, 270] on div "A tool that can be used to semantic search a query from a specific URL content." at bounding box center [1019, 268] width 102 height 17
click at [848, 273] on div "Sync orders and customers from Shopify" at bounding box center [859, 268] width 102 height 17
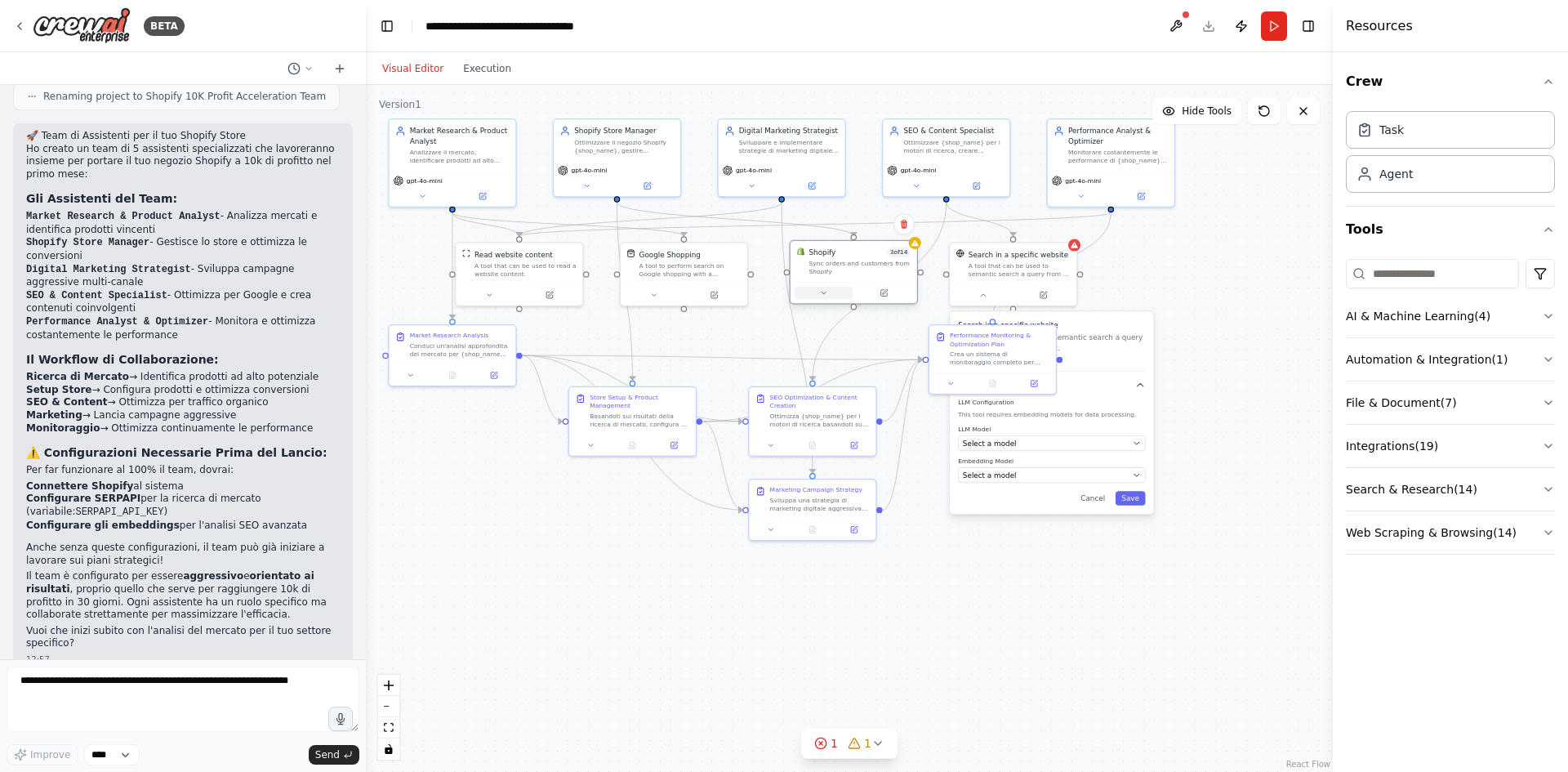
click at [835, 290] on button at bounding box center [823, 293] width 58 height 12
click at [844, 294] on button at bounding box center [823, 293] width 58 height 12
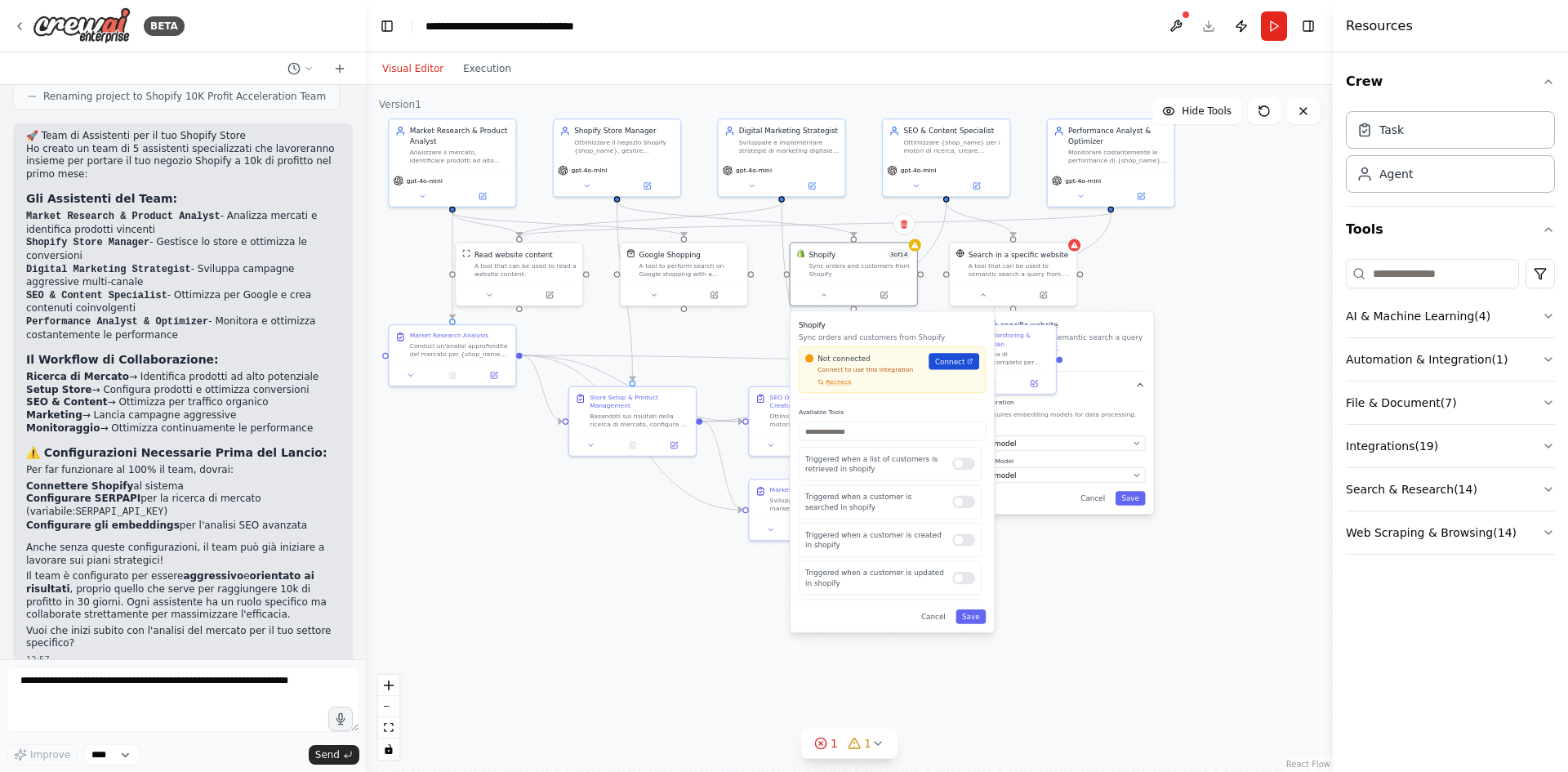
click at [961, 367] on link "Connect" at bounding box center [953, 361] width 50 height 17
